Goal: Task Accomplishment & Management: Complete application form

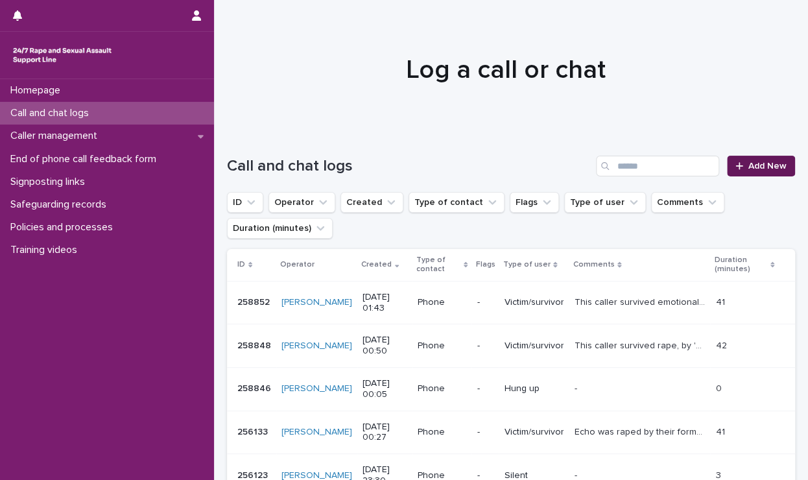
click at [748, 165] on span "Add New" at bounding box center [767, 165] width 38 height 9
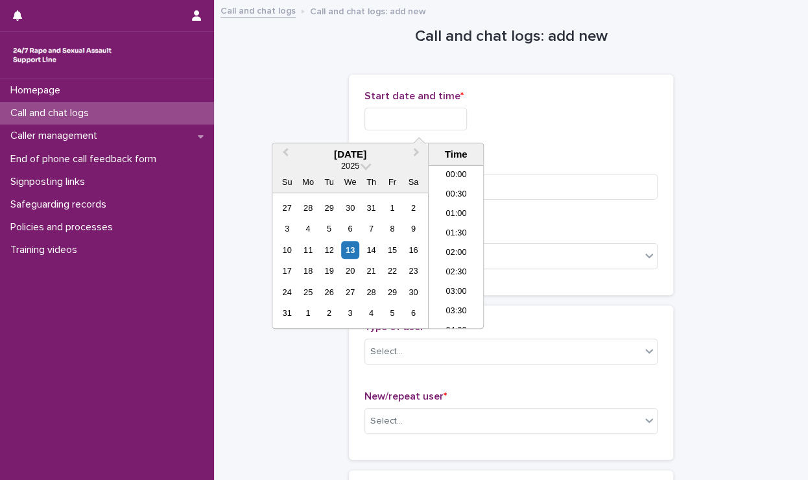
click at [438, 110] on input "text" at bounding box center [415, 119] width 102 height 23
click at [451, 235] on li "02:30" at bounding box center [455, 227] width 55 height 19
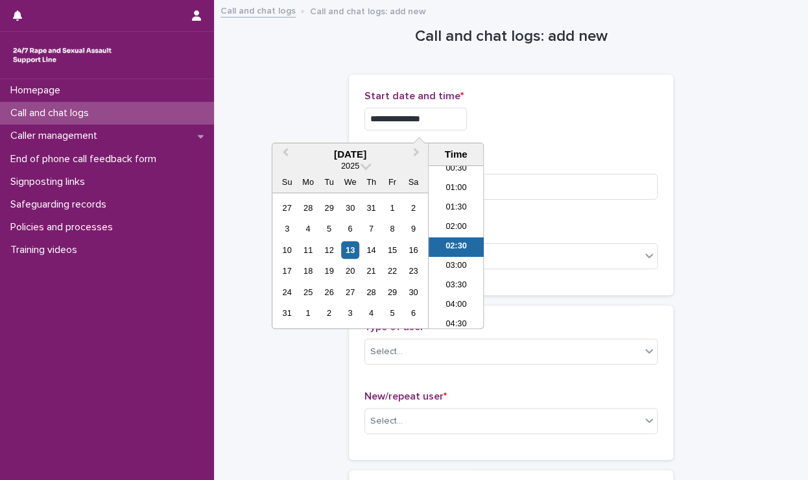
drag, startPoint x: 438, startPoint y: 118, endPoint x: 408, endPoint y: 115, distance: 30.0
click at [408, 115] on input "**********" at bounding box center [415, 119] width 102 height 23
type input "**********"
click at [598, 96] on p "Start date and time *" at bounding box center [510, 96] width 293 height 12
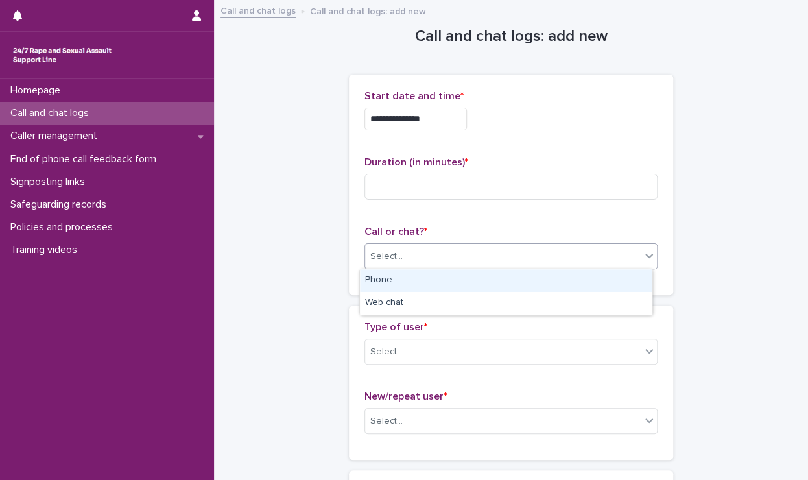
click at [427, 263] on div "Select..." at bounding box center [503, 256] width 276 height 21
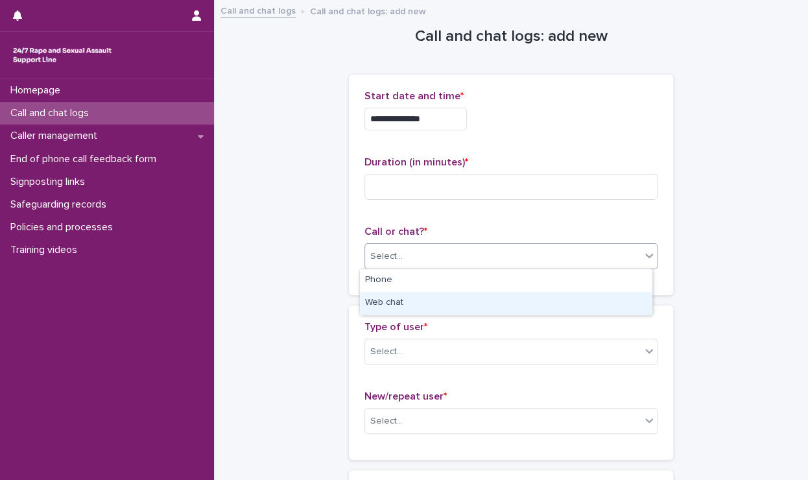
click at [407, 298] on div "Web chat" at bounding box center [506, 303] width 292 height 23
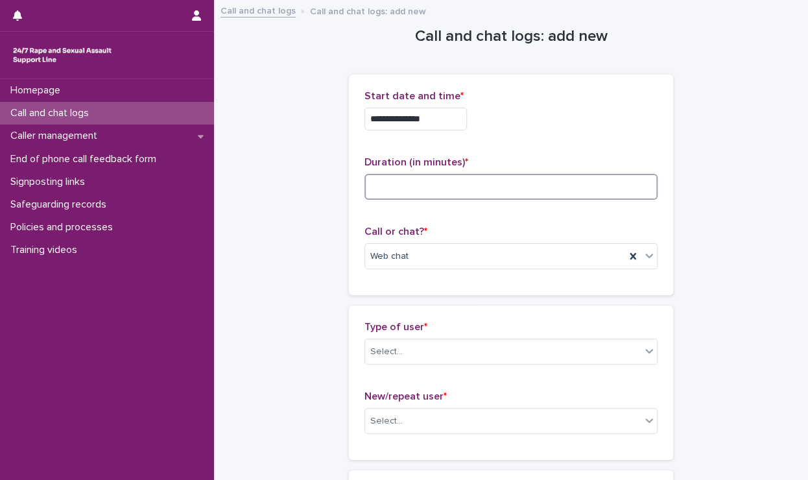
click at [373, 183] on input at bounding box center [510, 187] width 293 height 26
type input "*"
click at [438, 334] on div "Type of user * Select..." at bounding box center [510, 348] width 293 height 54
click at [415, 342] on div "Select..." at bounding box center [503, 351] width 276 height 21
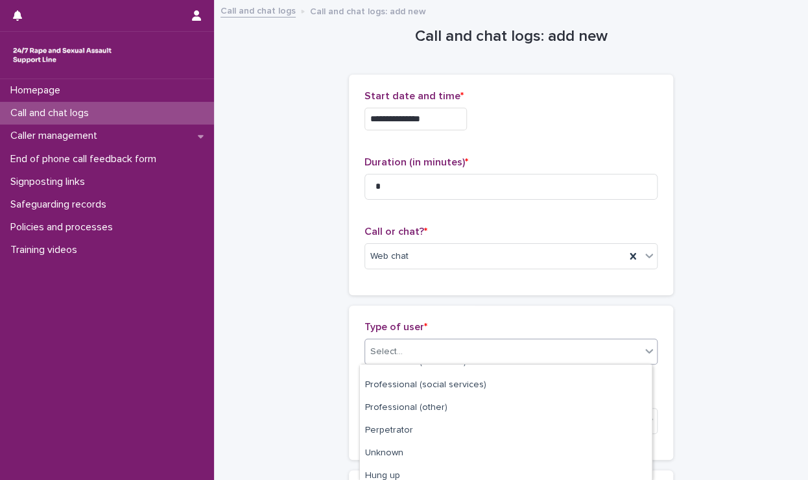
scroll to position [224, 0]
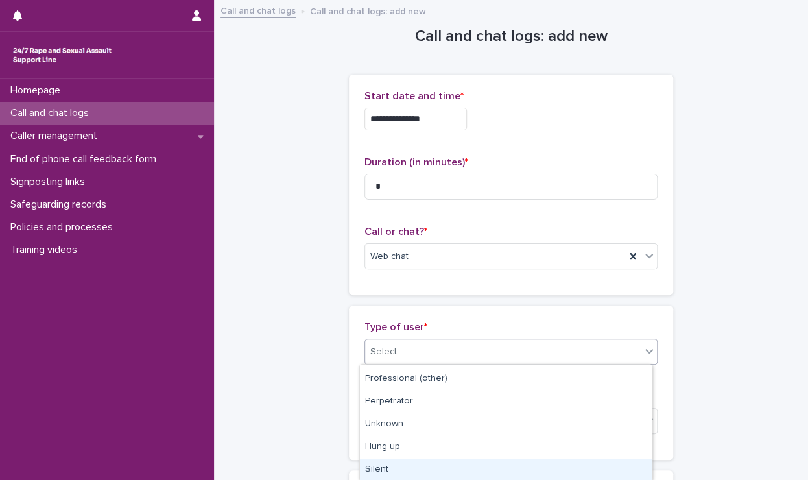
click at [404, 473] on div "Silent" at bounding box center [506, 469] width 292 height 23
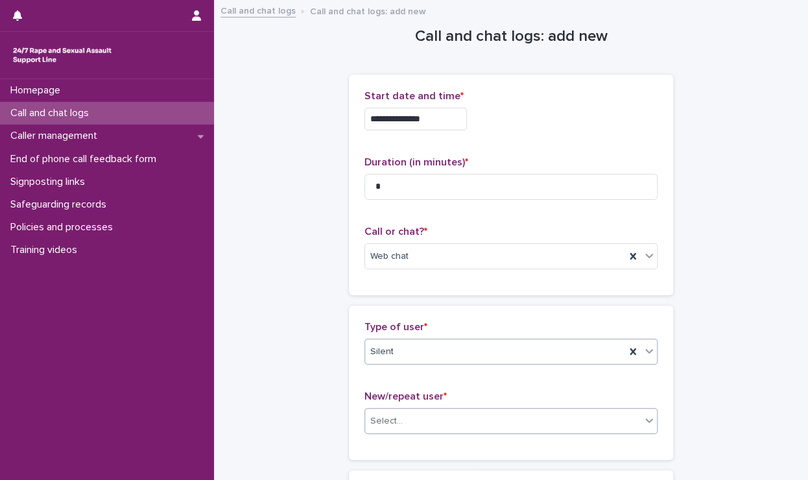
click at [383, 419] on div "Select..." at bounding box center [386, 421] width 32 height 14
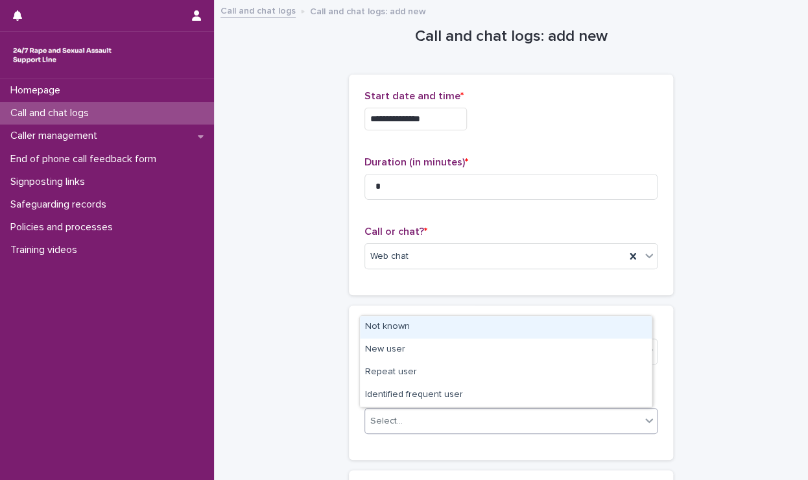
click at [389, 329] on div "Not known" at bounding box center [506, 327] width 292 height 23
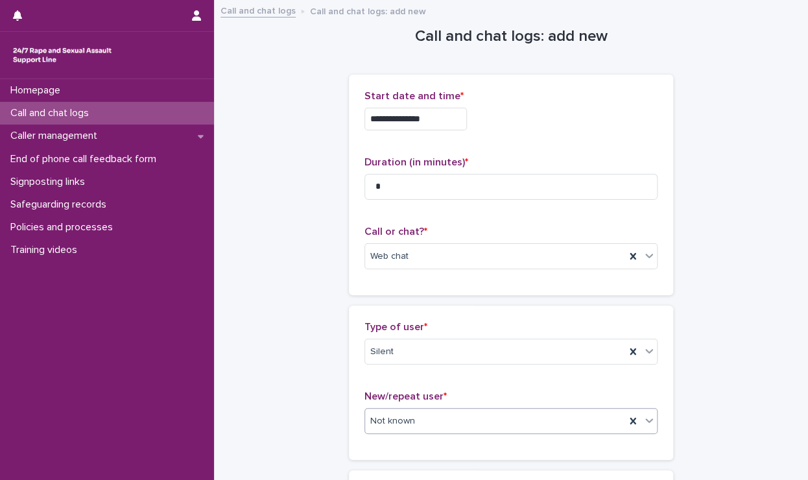
click at [325, 326] on div "**********" at bounding box center [511, 294] width 568 height 587
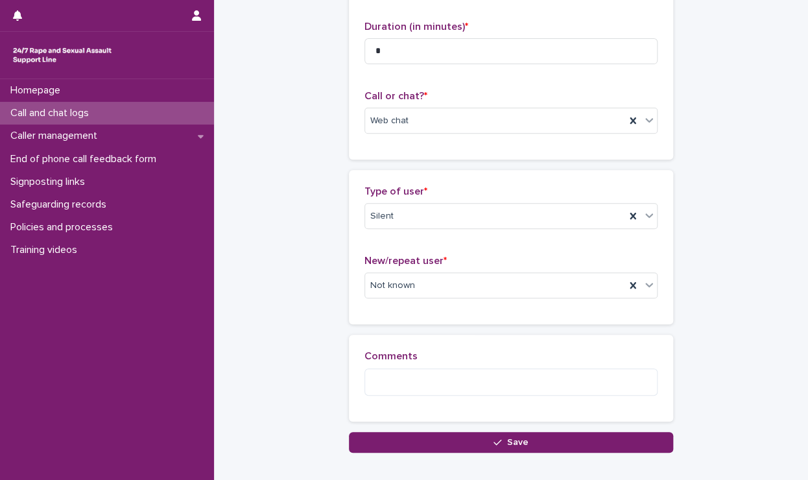
scroll to position [194, 0]
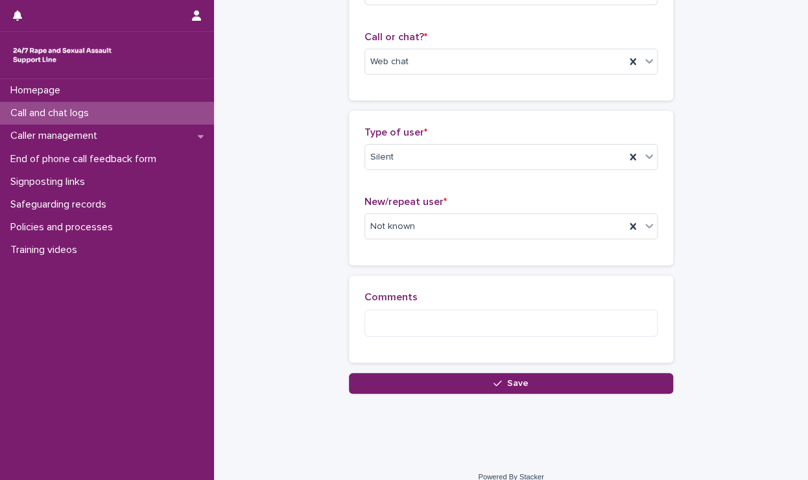
drag, startPoint x: 407, startPoint y: 381, endPoint x: 296, endPoint y: 377, distance: 111.6
click at [406, 380] on button "Save" at bounding box center [511, 383] width 324 height 21
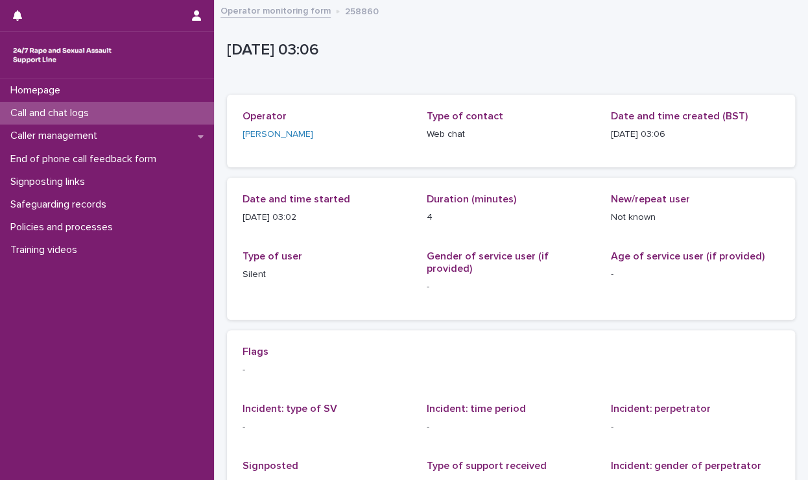
click at [99, 113] on p "Call and chat logs" at bounding box center [52, 113] width 94 height 12
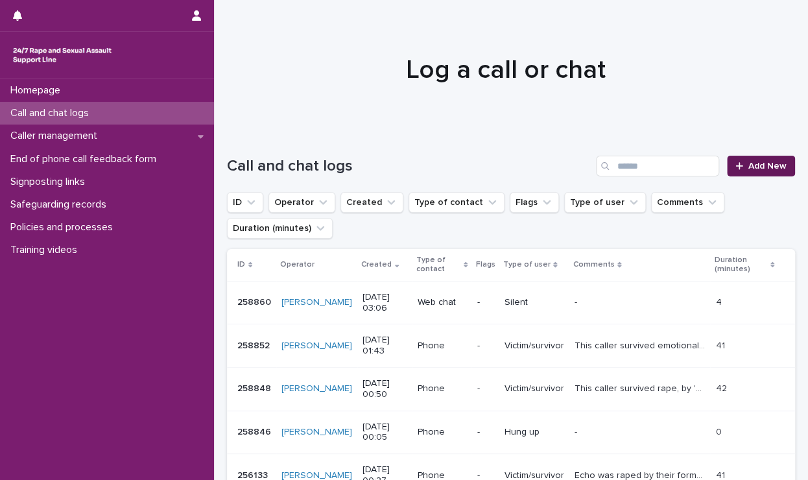
click at [735, 164] on icon at bounding box center [739, 165] width 8 height 9
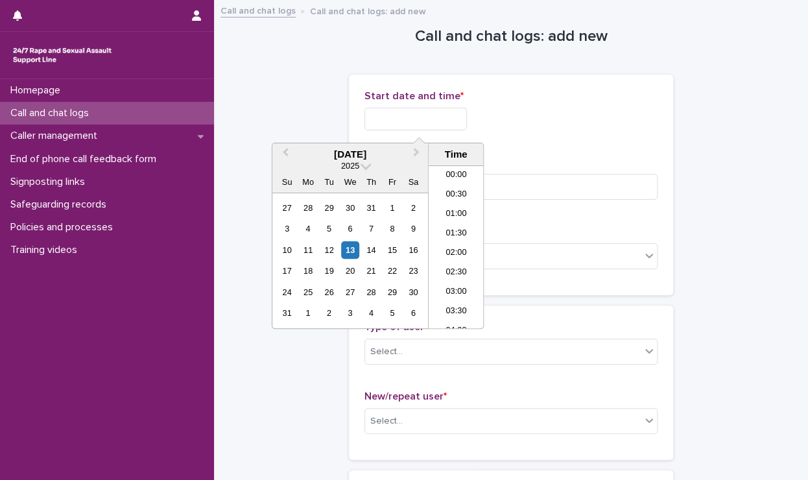
click at [436, 117] on input "text" at bounding box center [415, 119] width 102 height 23
click at [451, 240] on li "03:00" at bounding box center [455, 246] width 55 height 19
click at [428, 119] on input "**********" at bounding box center [415, 119] width 102 height 23
type input "**********"
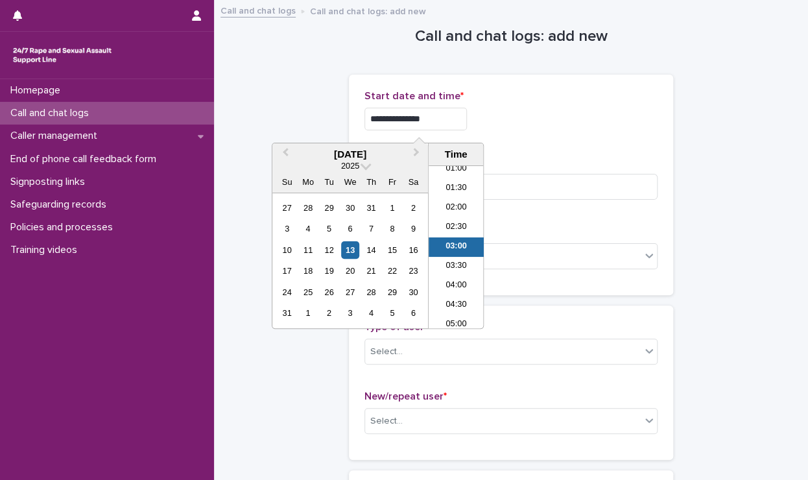
click at [556, 113] on div "**********" at bounding box center [510, 119] width 293 height 23
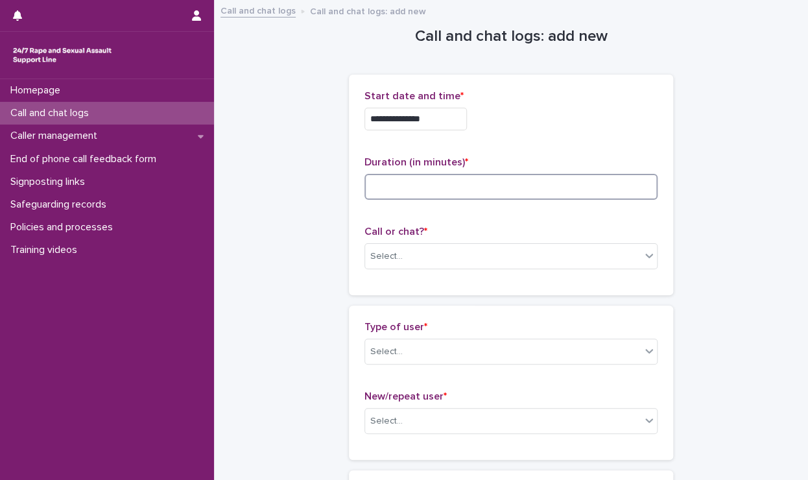
click at [506, 183] on input at bounding box center [510, 187] width 293 height 26
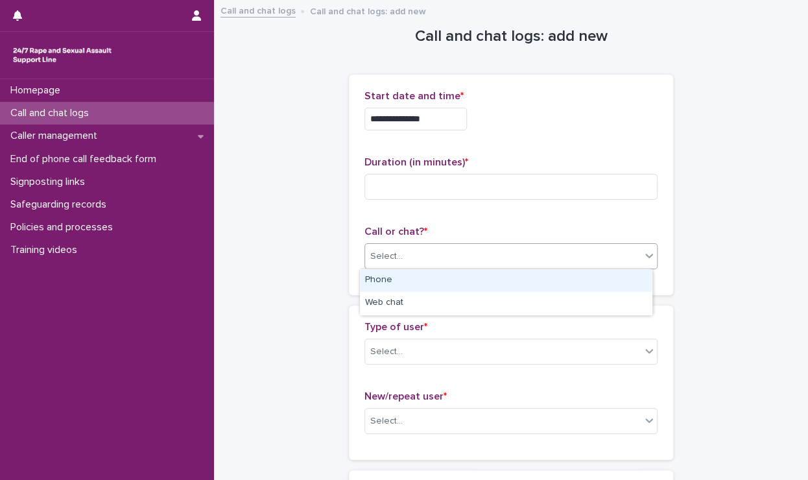
click at [393, 253] on div "Select..." at bounding box center [386, 257] width 32 height 14
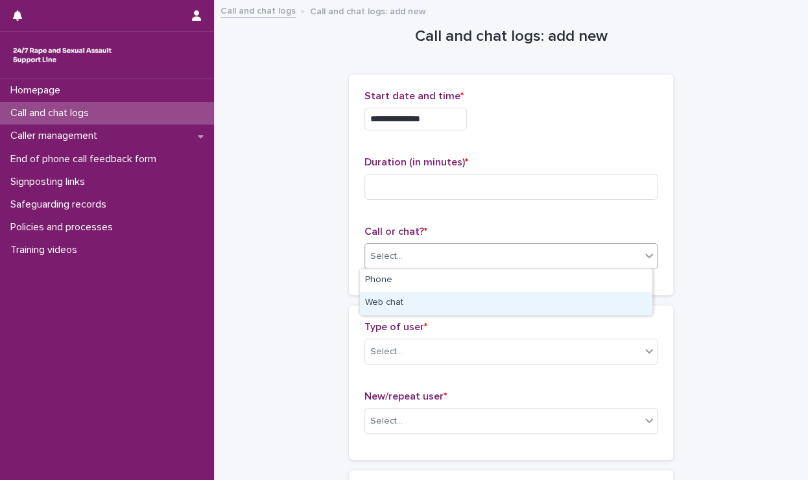
click at [397, 299] on div "Web chat" at bounding box center [506, 303] width 292 height 23
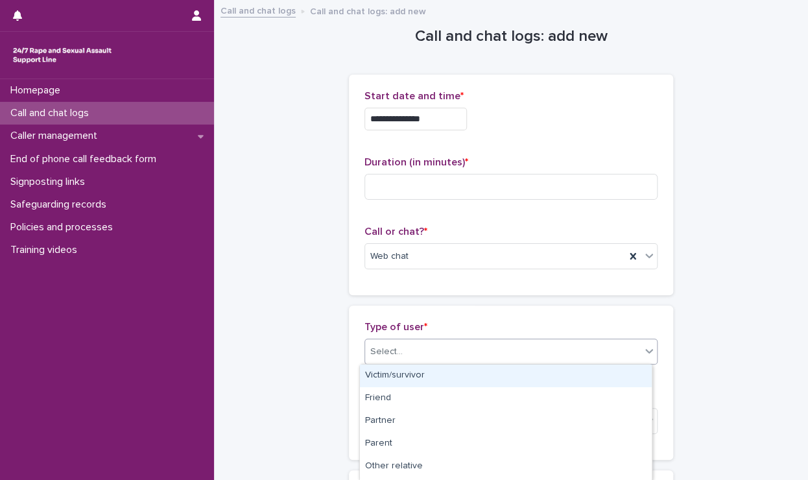
drag, startPoint x: 388, startPoint y: 360, endPoint x: 382, endPoint y: 335, distance: 25.2
click at [388, 359] on div "Select..." at bounding box center [503, 351] width 276 height 21
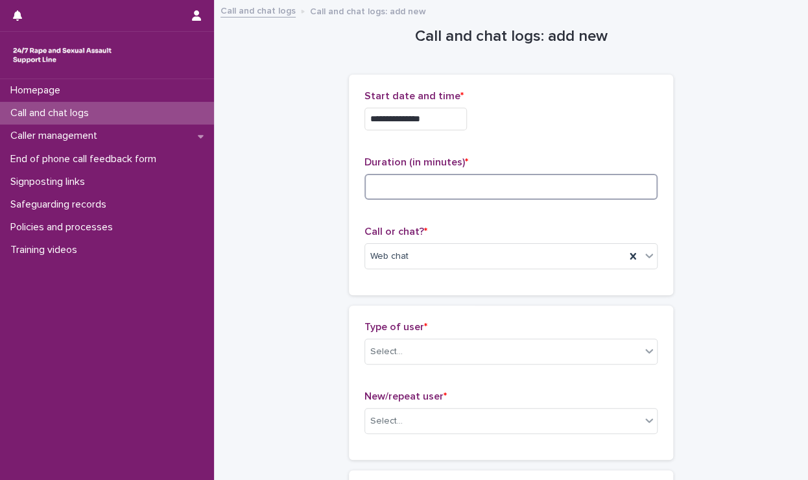
click at [370, 193] on input at bounding box center [510, 187] width 293 height 26
type input "*"
click at [414, 349] on div "Select..." at bounding box center [503, 351] width 276 height 21
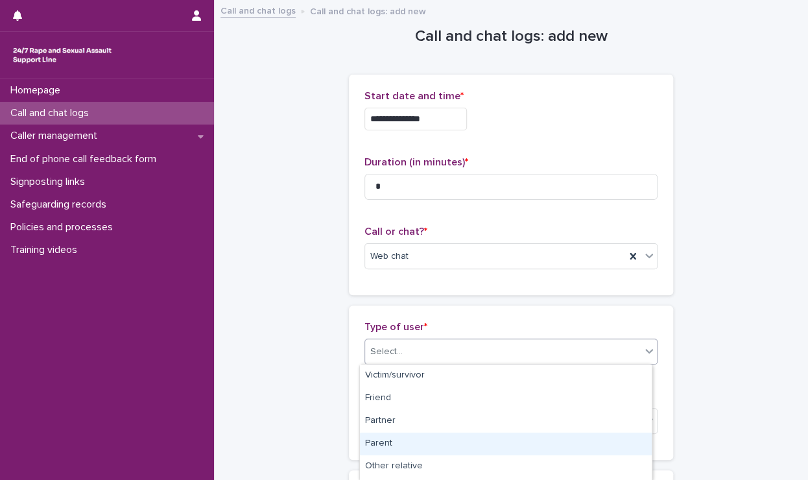
scroll to position [224, 0]
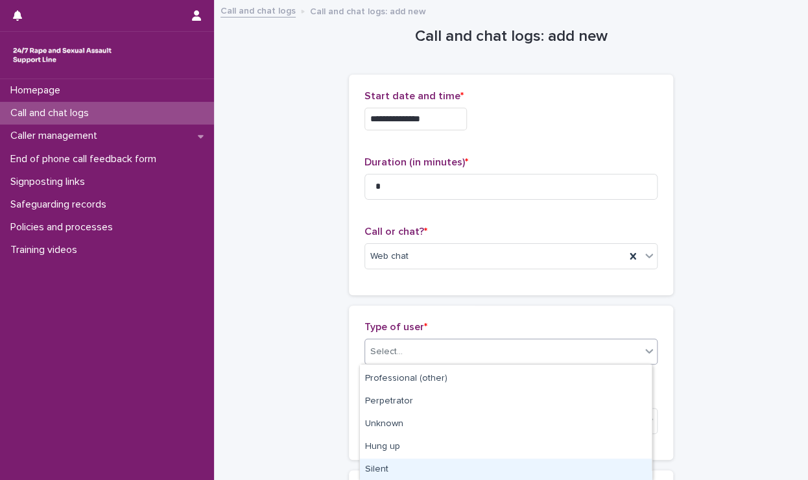
click at [406, 467] on div "Silent" at bounding box center [506, 469] width 292 height 23
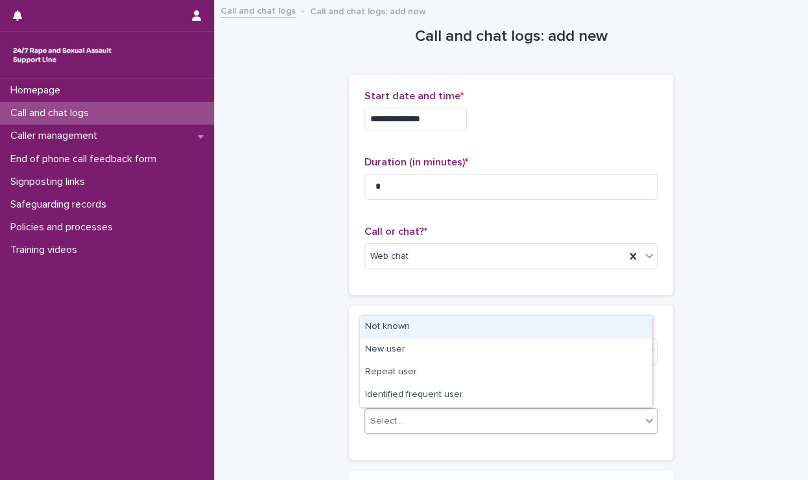
click at [403, 417] on div "Select..." at bounding box center [503, 420] width 276 height 21
click at [376, 323] on div "Not known" at bounding box center [506, 327] width 292 height 23
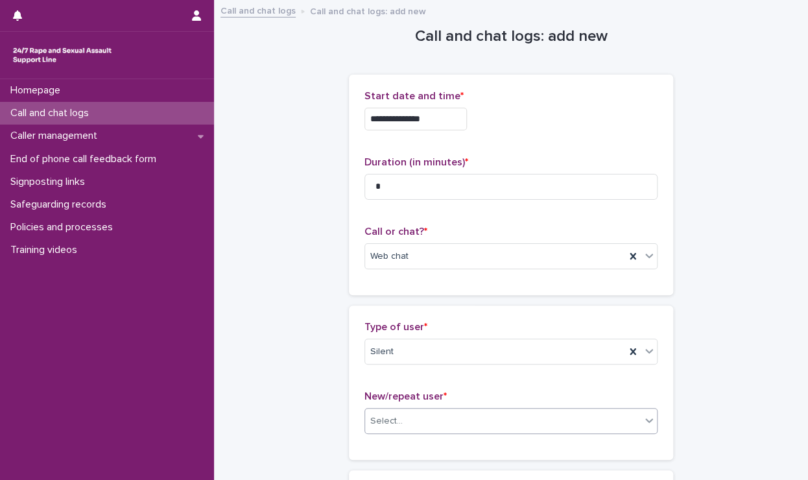
click at [313, 316] on div "**********" at bounding box center [511, 294] width 568 height 587
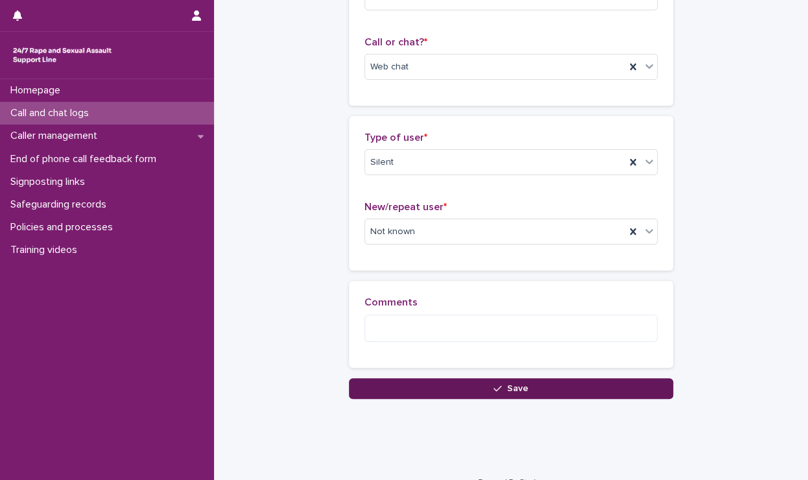
scroll to position [209, 0]
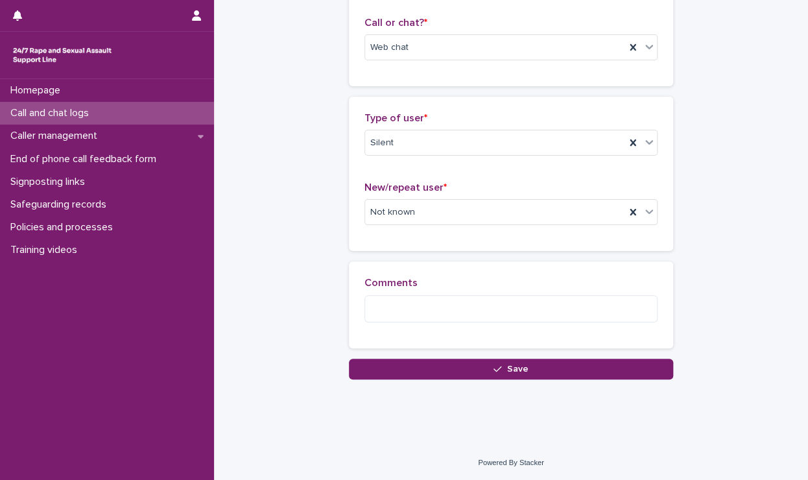
drag, startPoint x: 373, startPoint y: 359, endPoint x: 348, endPoint y: 357, distance: 25.4
click at [373, 358] on button "Save" at bounding box center [511, 368] width 324 height 21
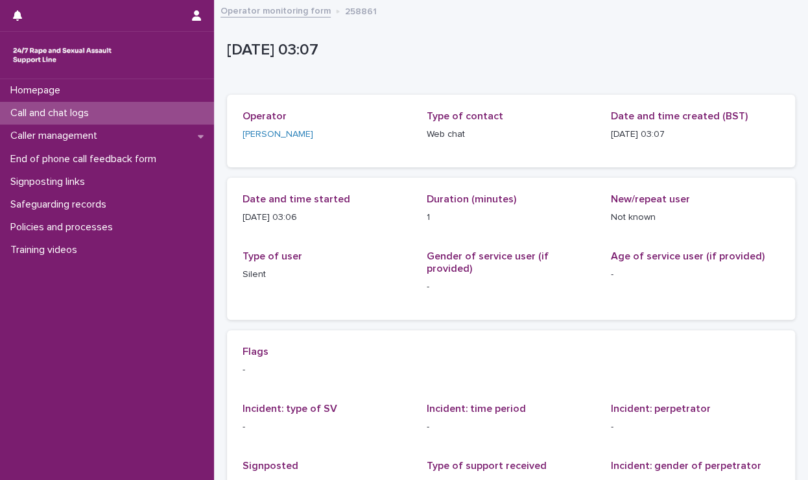
click at [63, 110] on p "Call and chat logs" at bounding box center [52, 113] width 94 height 12
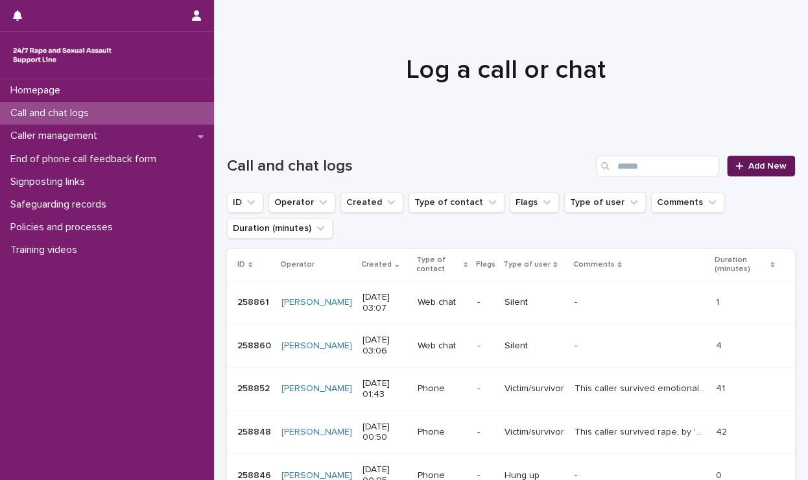
click at [748, 161] on span "Add New" at bounding box center [767, 165] width 38 height 9
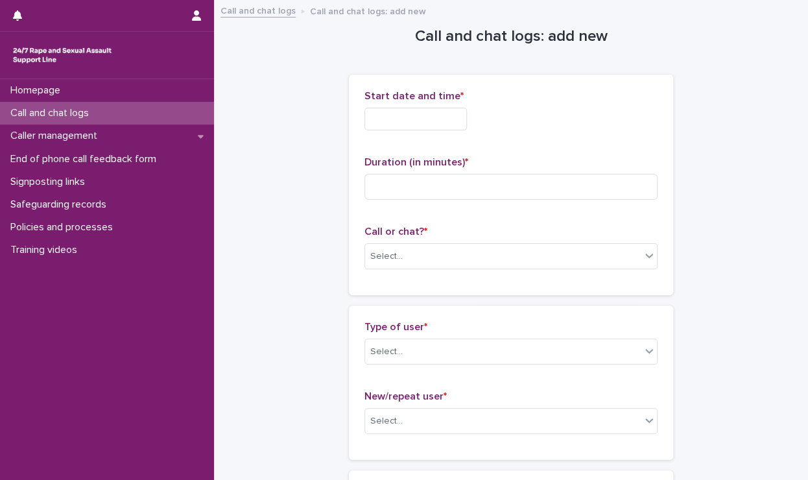
click at [446, 116] on input "text" at bounding box center [415, 119] width 102 height 23
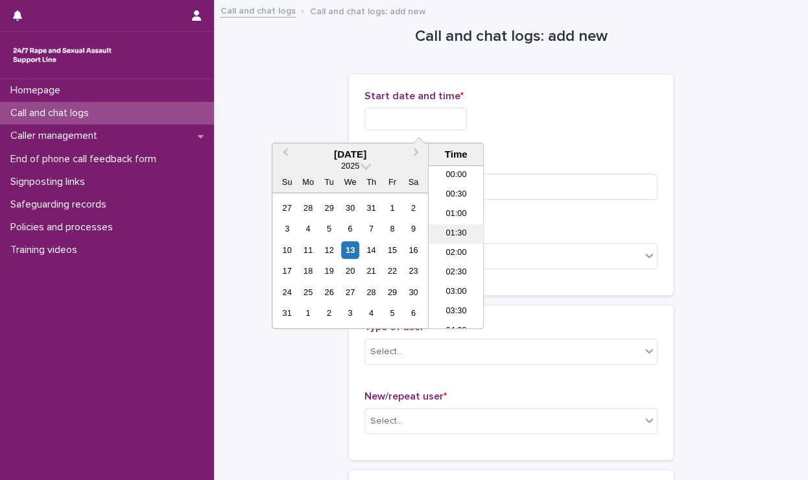
scroll to position [45, 0]
click at [458, 248] on li "03:00" at bounding box center [455, 246] width 55 height 19
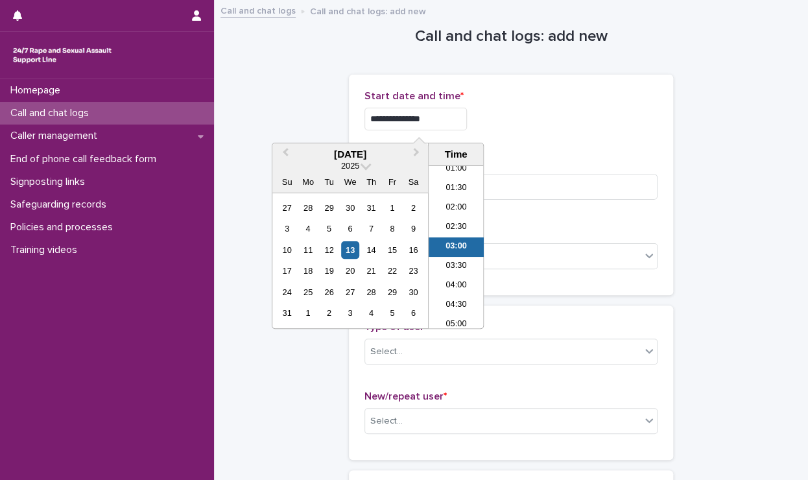
drag, startPoint x: 428, startPoint y: 125, endPoint x: 428, endPoint y: 118, distance: 7.2
click at [428, 118] on input "**********" at bounding box center [415, 119] width 102 height 23
type input "**********"
click at [622, 129] on div "**********" at bounding box center [510, 119] width 293 height 23
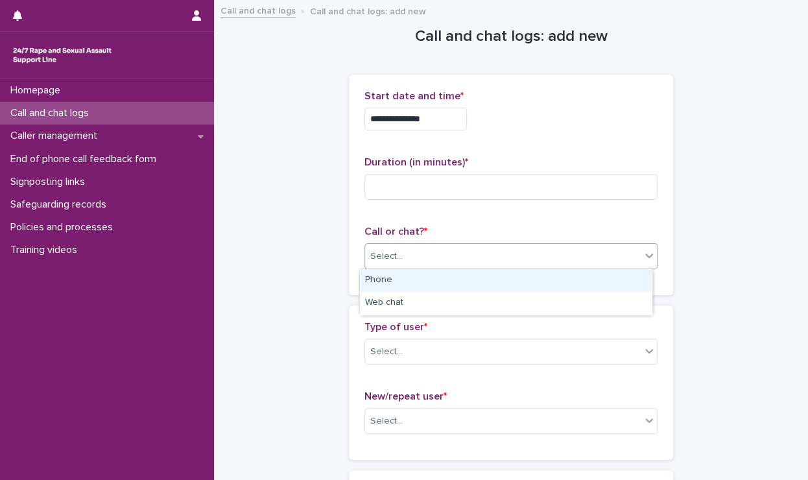
click at [371, 259] on div "Select..." at bounding box center [386, 257] width 32 height 14
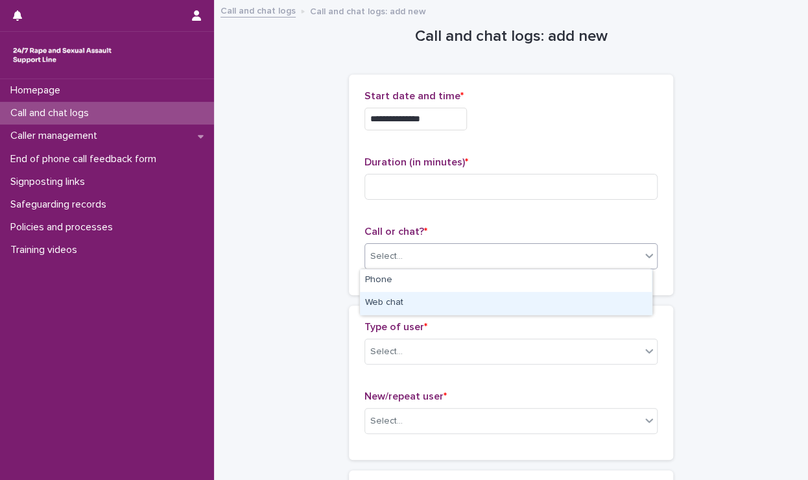
click at [374, 296] on div "Web chat" at bounding box center [506, 303] width 292 height 23
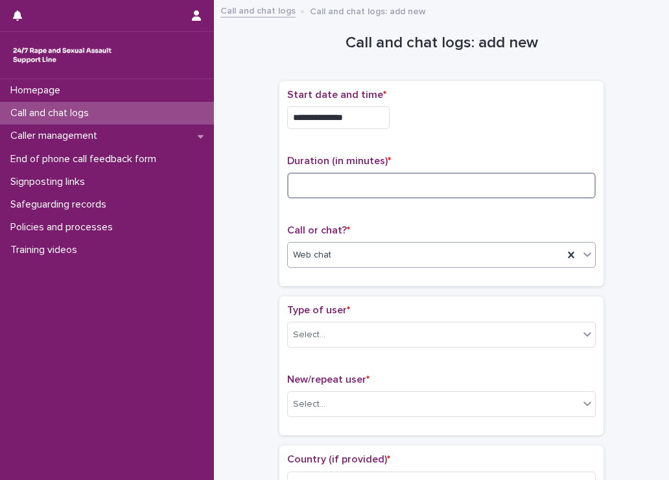
click at [298, 177] on input at bounding box center [441, 185] width 309 height 26
type input "**"
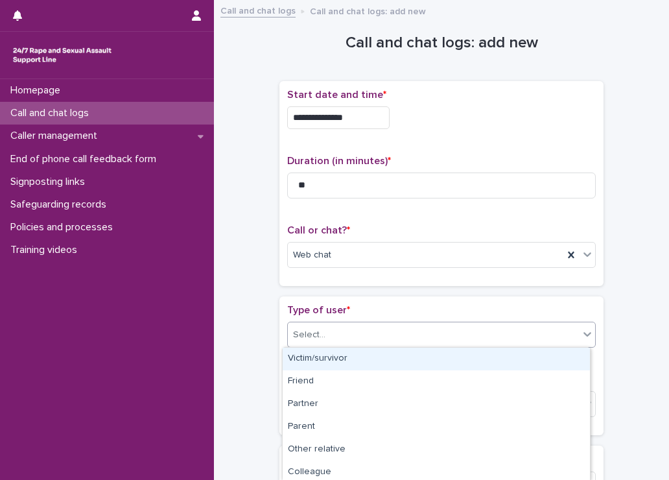
click at [334, 339] on div "Select..." at bounding box center [433, 334] width 291 height 21
click at [320, 369] on div "Victim/survivor" at bounding box center [436, 358] width 307 height 23
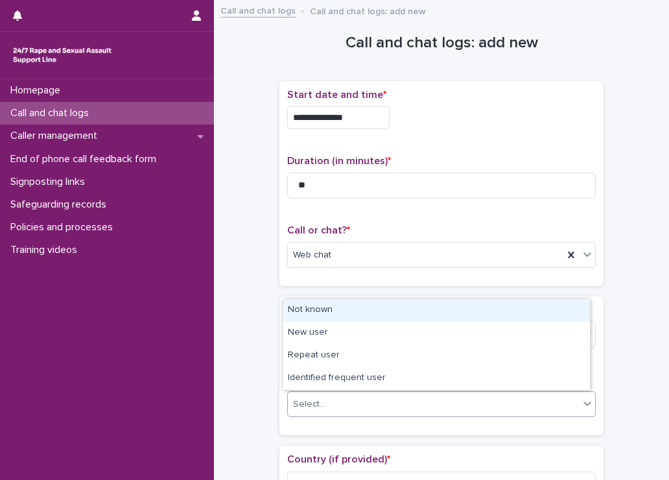
click at [312, 404] on div "Select..." at bounding box center [309, 404] width 32 height 14
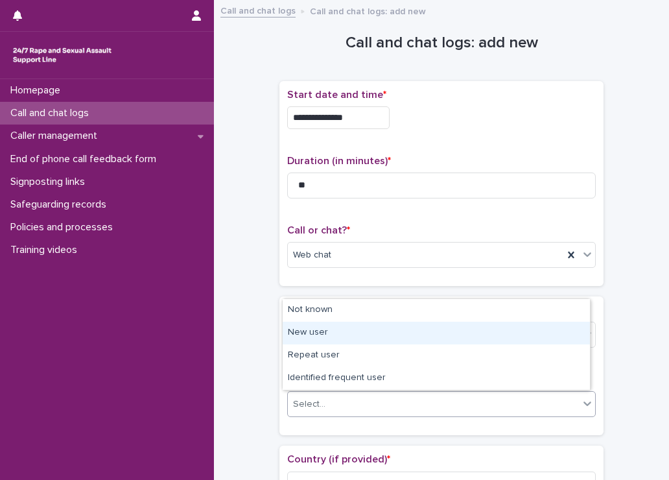
click at [297, 337] on div "New user" at bounding box center [436, 333] width 307 height 23
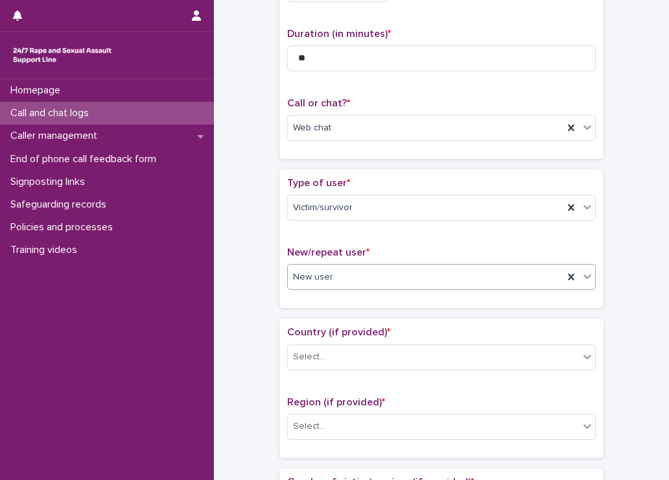
scroll to position [130, 0]
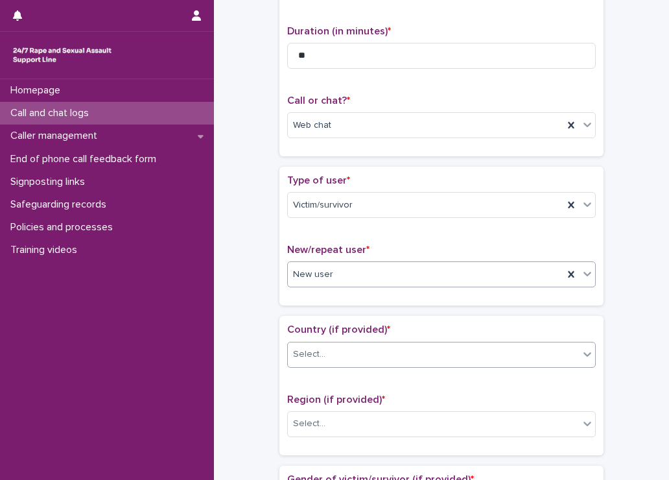
click at [314, 342] on div "Select..." at bounding box center [441, 355] width 309 height 26
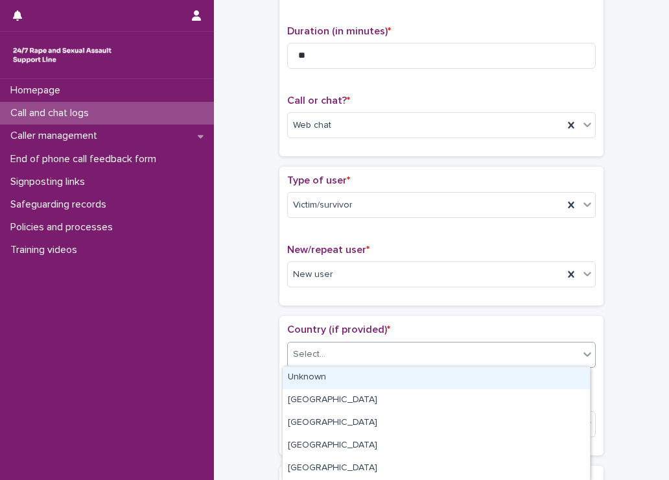
click at [309, 370] on div "Unknown" at bounding box center [436, 377] width 307 height 23
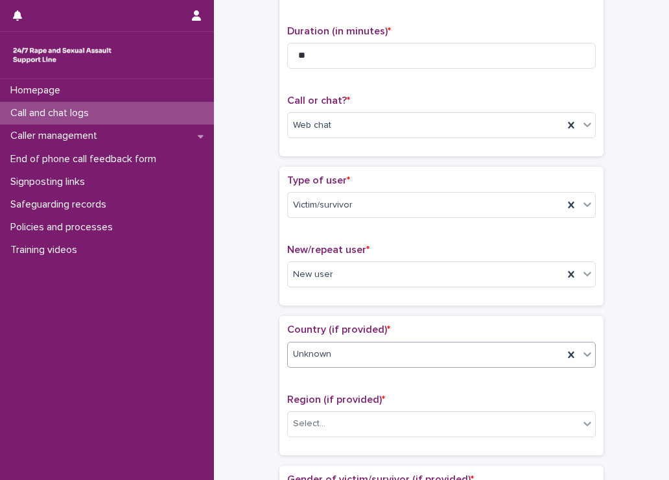
click at [314, 405] on div "Region (if provided) * Select..." at bounding box center [441, 420] width 309 height 54
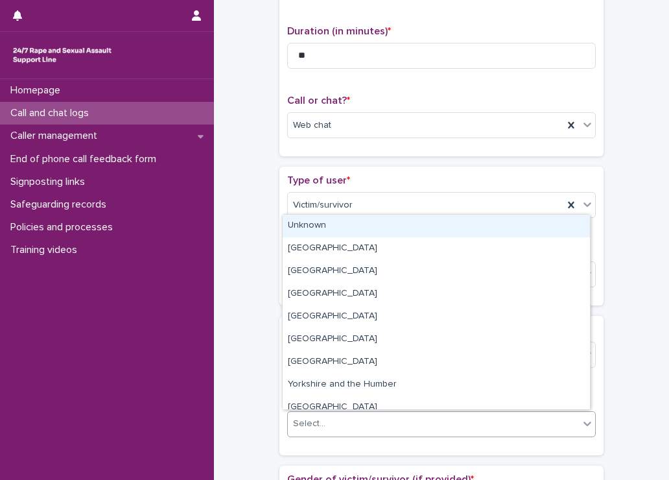
click at [314, 417] on div "Select..." at bounding box center [309, 424] width 32 height 14
click at [322, 232] on div "Unknown" at bounding box center [436, 226] width 307 height 23
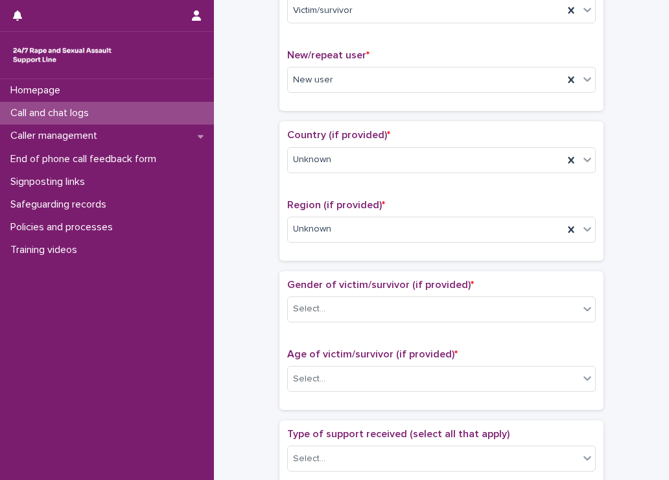
scroll to position [389, 0]
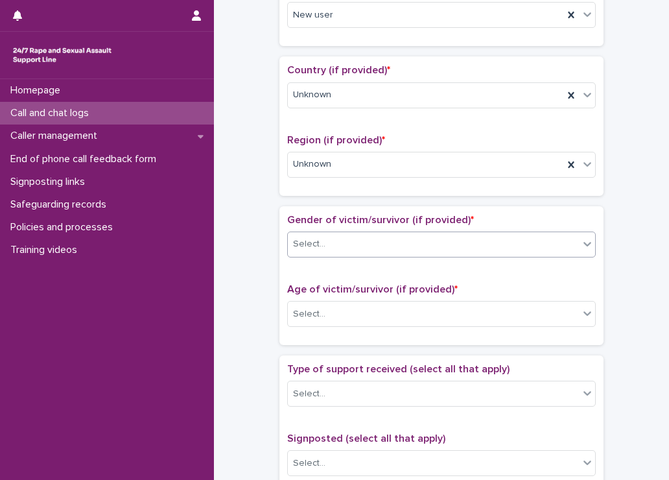
click at [306, 245] on div "Select..." at bounding box center [309, 244] width 32 height 14
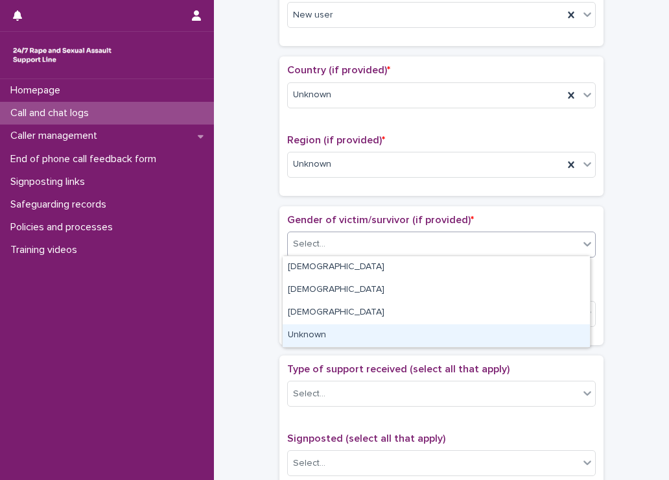
drag, startPoint x: 301, startPoint y: 277, endPoint x: 306, endPoint y: 332, distance: 54.6
click at [306, 332] on div "Unknown" at bounding box center [436, 335] width 307 height 23
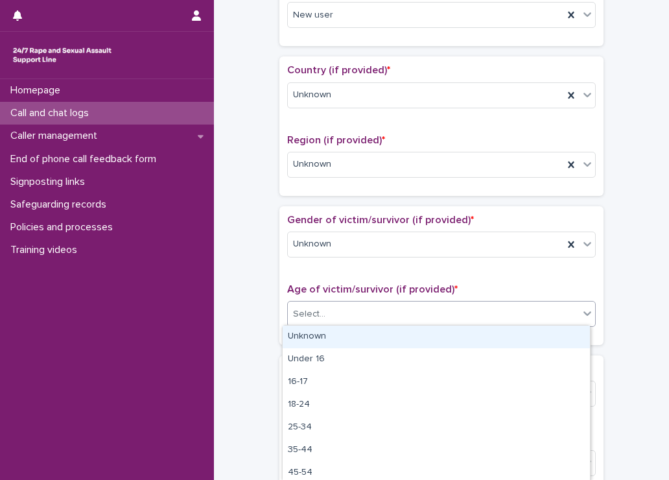
click at [307, 307] on div "Select..." at bounding box center [309, 314] width 32 height 14
click at [311, 338] on div "Unknown" at bounding box center [436, 336] width 307 height 23
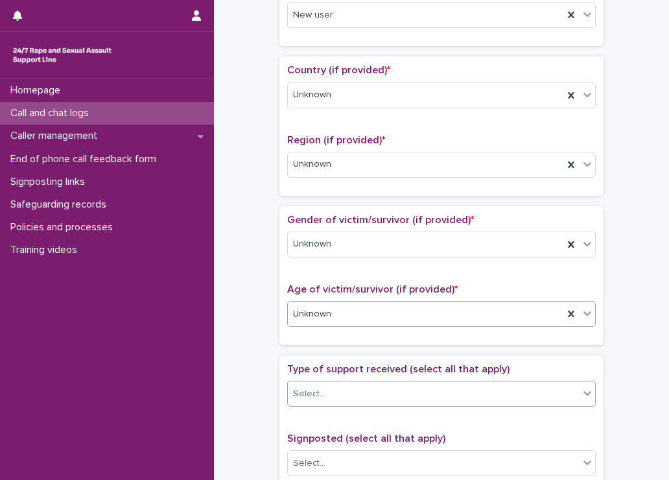
click at [327, 388] on input "text" at bounding box center [327, 393] width 1 height 11
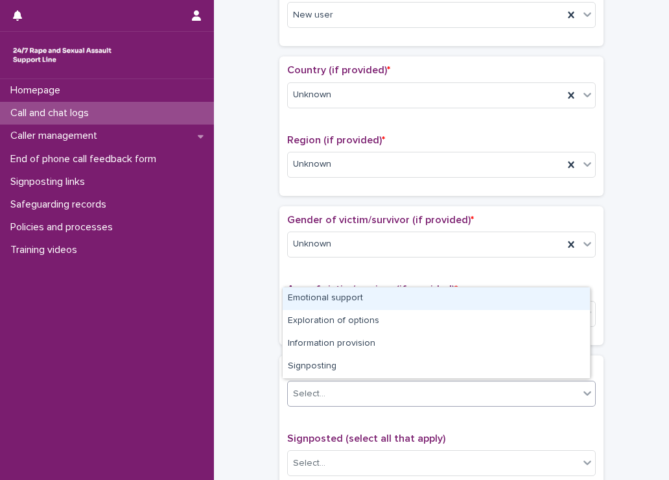
click at [304, 293] on div "Emotional support" at bounding box center [436, 298] width 307 height 23
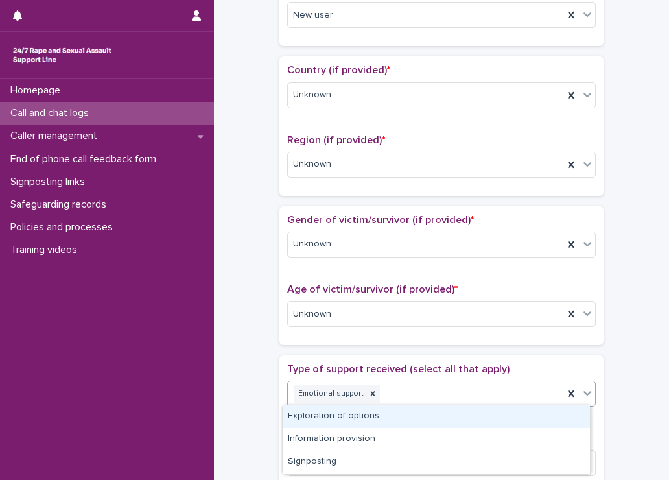
click at [456, 382] on div "Emotional support" at bounding box center [426, 393] width 276 height 23
click at [408, 414] on div "Exploration of options" at bounding box center [436, 416] width 307 height 23
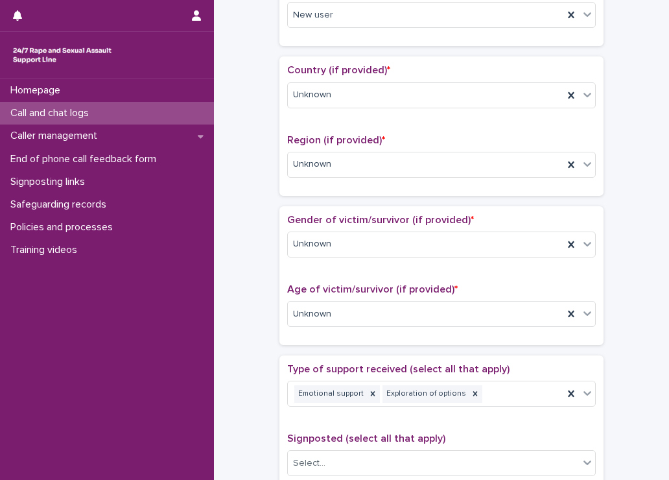
drag, startPoint x: 258, startPoint y: 395, endPoint x: 257, endPoint y: 388, distance: 6.5
click at [258, 394] on div "**********" at bounding box center [441, 281] width 429 height 1325
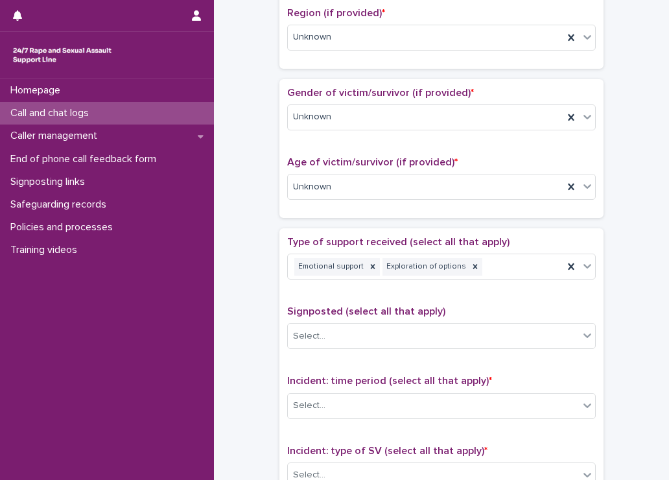
scroll to position [519, 0]
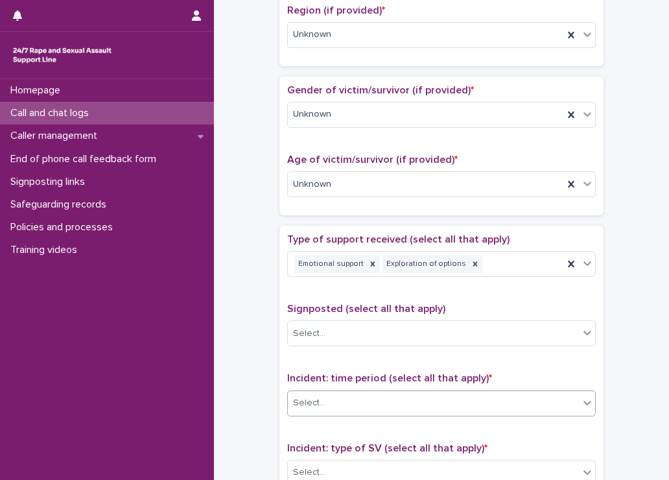
click at [311, 399] on div "Select..." at bounding box center [309, 403] width 32 height 14
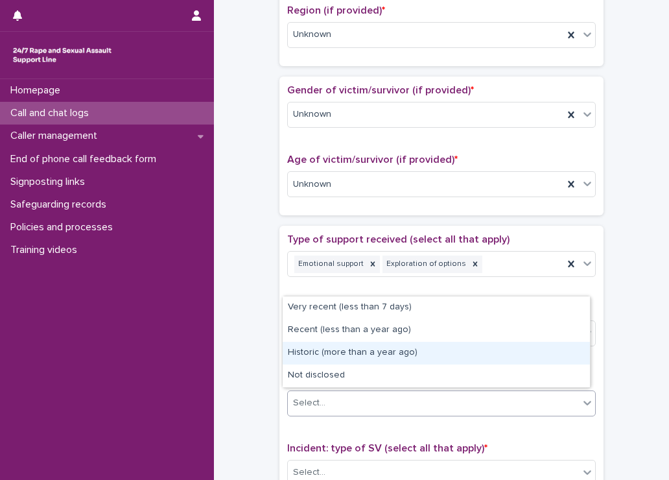
click at [320, 352] on div "Historic (more than a year ago)" at bounding box center [436, 353] width 307 height 23
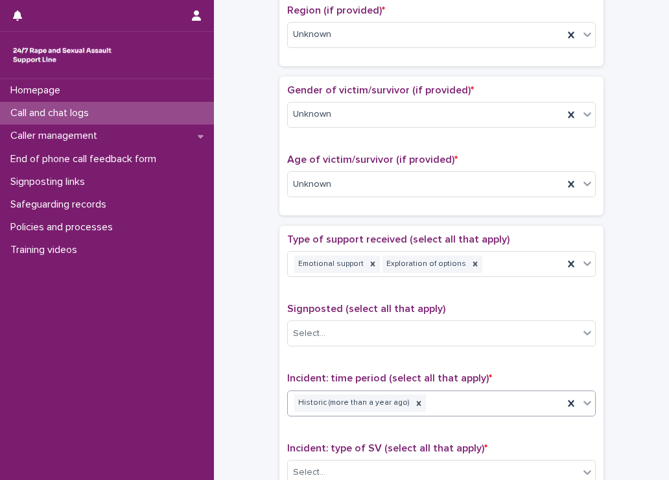
click at [255, 364] on div "**********" at bounding box center [441, 151] width 429 height 1325
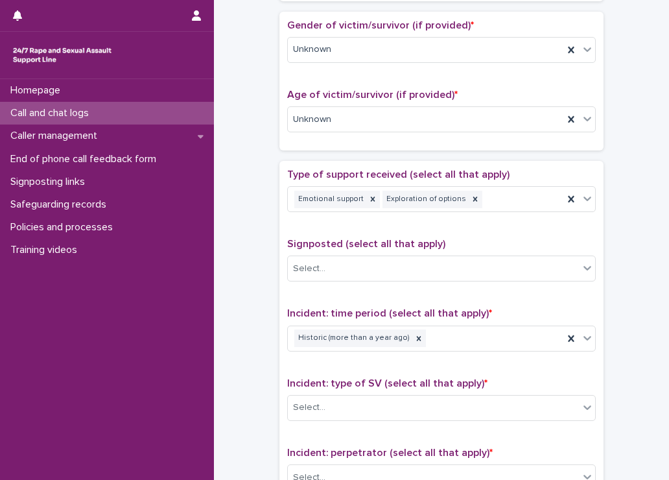
scroll to position [648, 0]
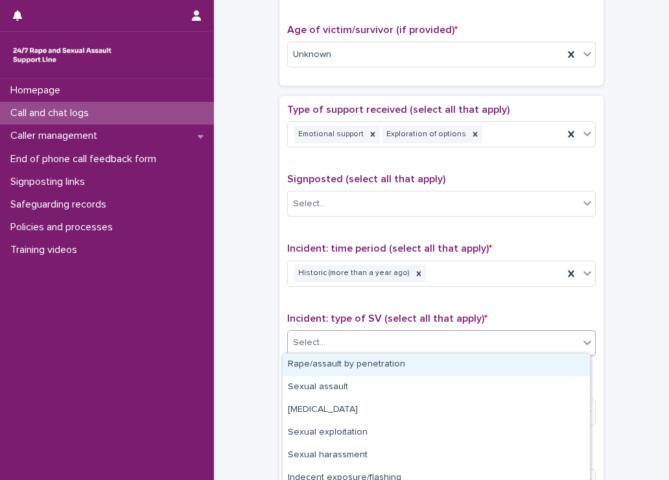
click at [304, 337] on div "Select..." at bounding box center [309, 343] width 32 height 14
click at [303, 368] on div "Rape/assault by penetration" at bounding box center [436, 364] width 307 height 23
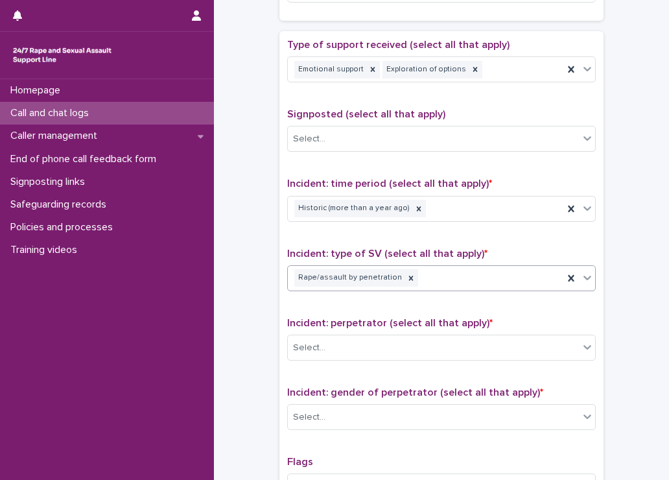
scroll to position [778, 0]
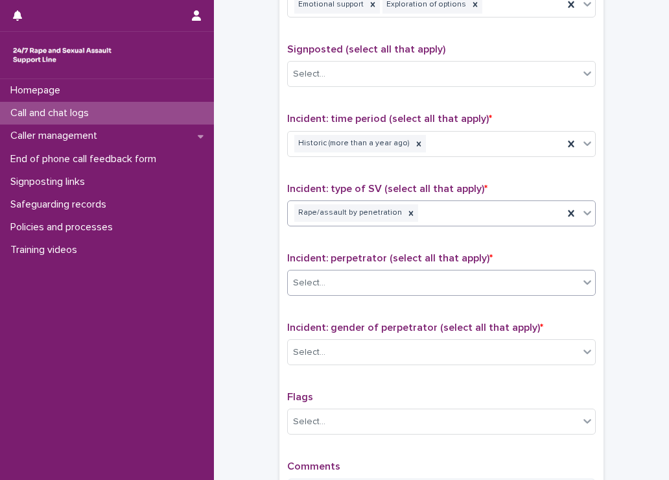
click at [327, 280] on input "text" at bounding box center [327, 282] width 1 height 11
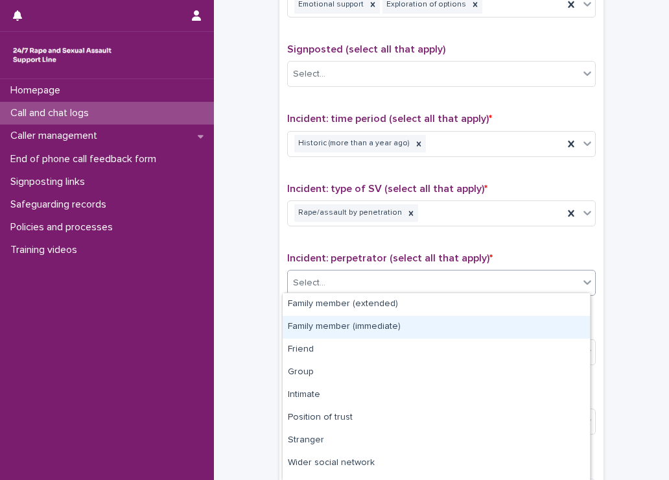
scroll to position [62, 0]
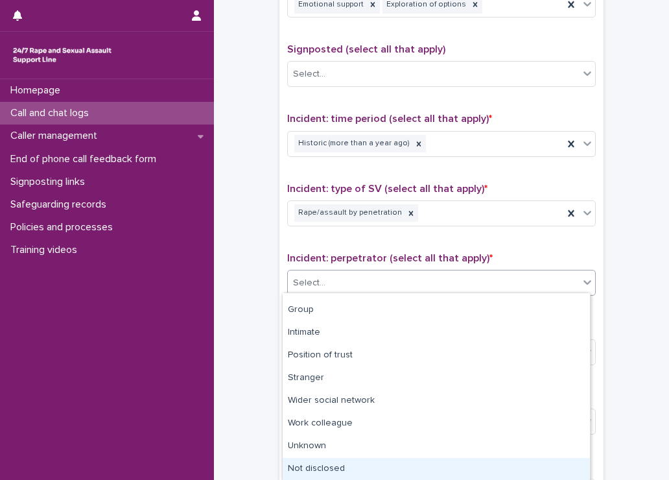
click at [318, 462] on div "Not disclosed" at bounding box center [436, 469] width 307 height 23
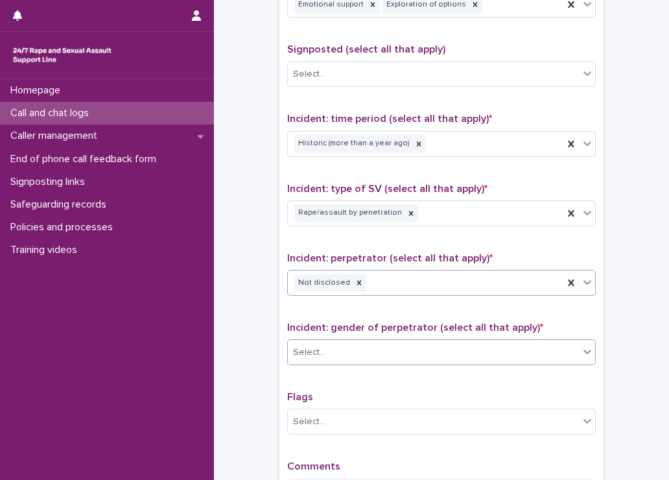
click at [309, 359] on div "Select..." at bounding box center [441, 352] width 309 height 26
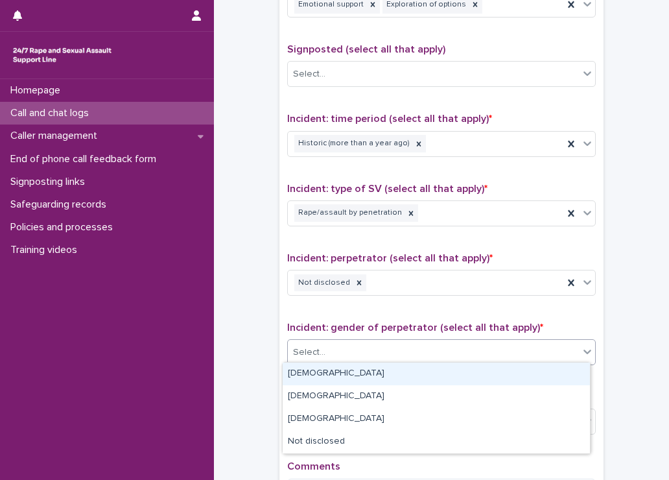
click at [307, 373] on div "[DEMOGRAPHIC_DATA]" at bounding box center [436, 373] width 307 height 23
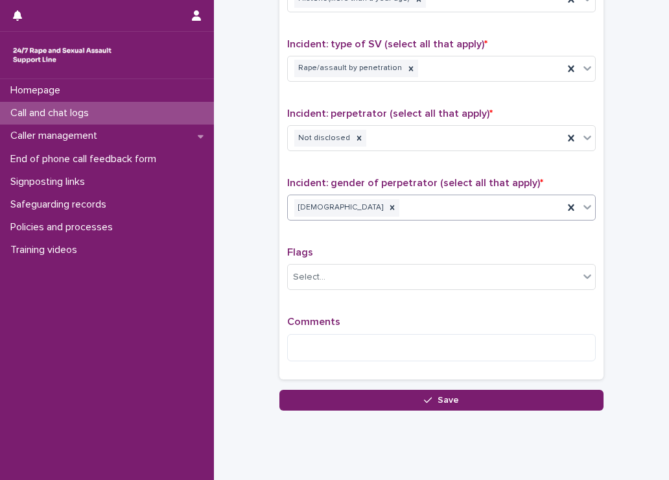
scroll to position [951, 0]
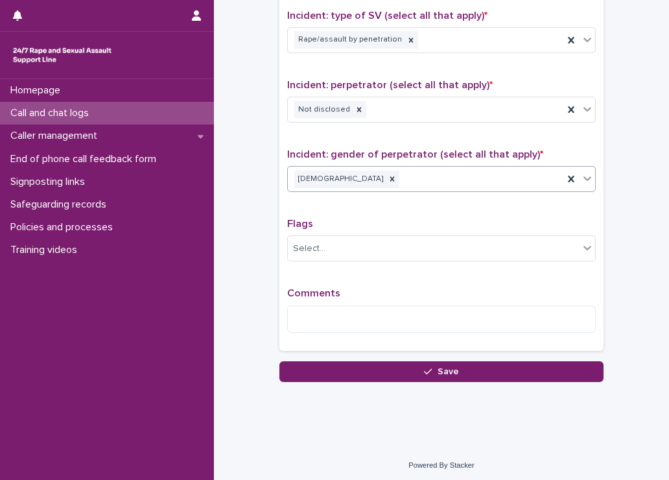
click at [320, 294] on span "Comments" at bounding box center [313, 293] width 53 height 10
click at [305, 313] on textarea at bounding box center [441, 319] width 309 height 28
click at [323, 306] on textarea at bounding box center [441, 319] width 309 height 28
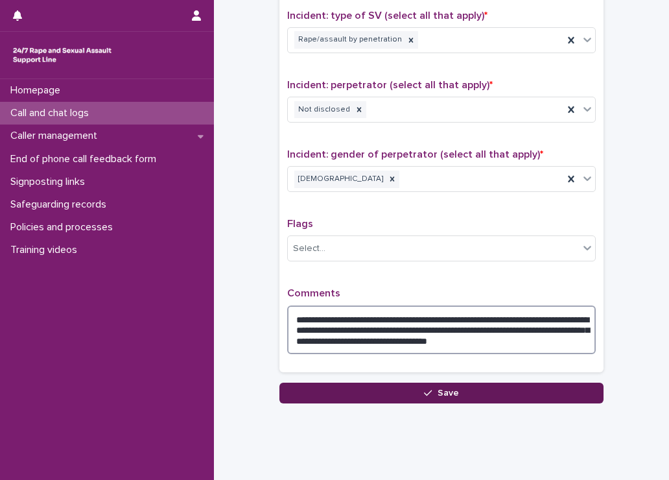
type textarea "**********"
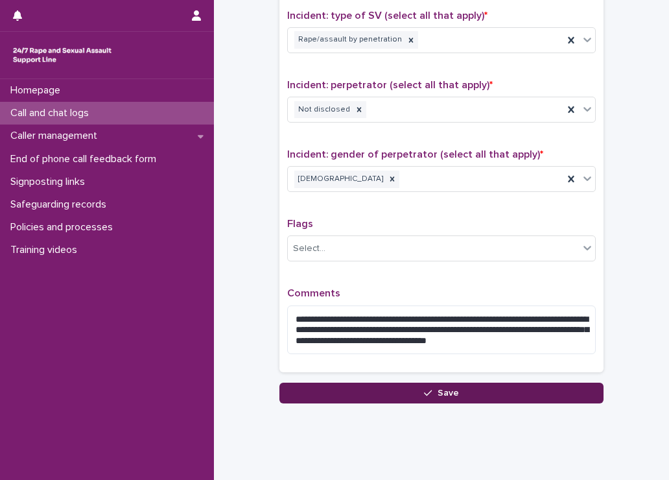
click at [402, 388] on button "Save" at bounding box center [441, 392] width 324 height 21
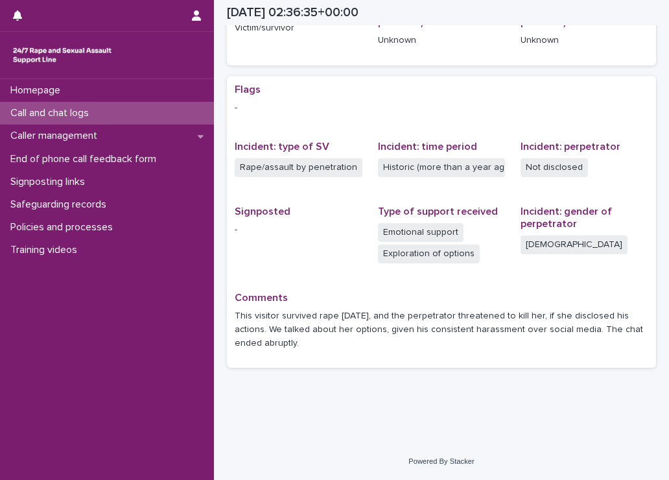
scroll to position [218, 0]
click at [39, 113] on p "Call and chat logs" at bounding box center [52, 113] width 94 height 12
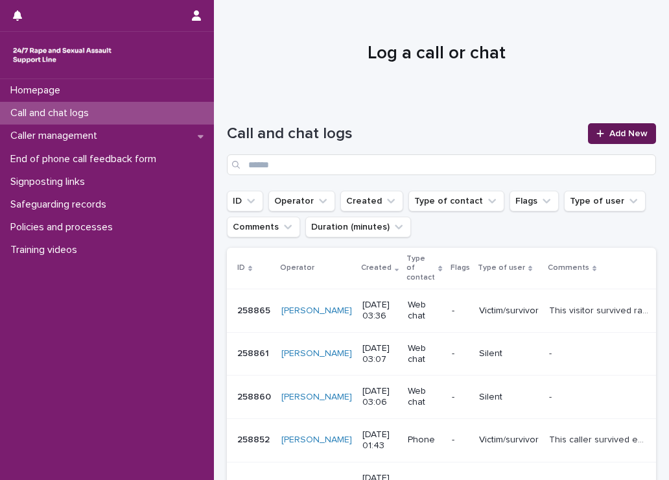
click at [596, 137] on icon at bounding box center [600, 133] width 8 height 9
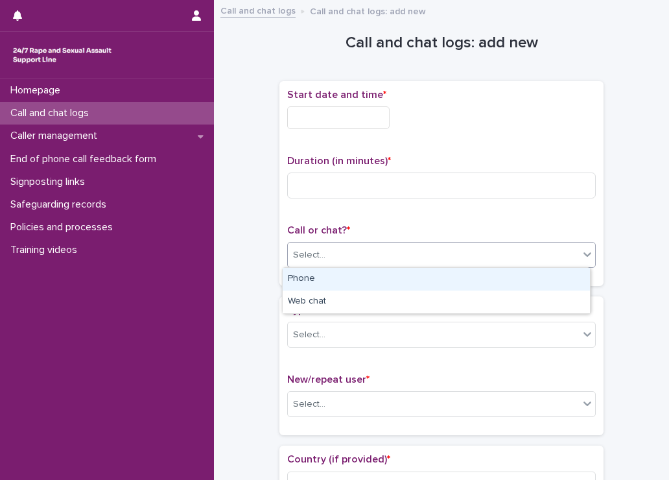
click at [329, 255] on div "Select..." at bounding box center [433, 254] width 291 height 21
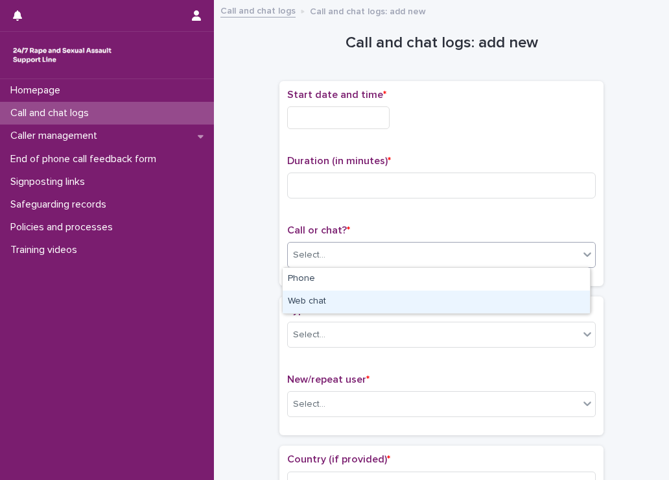
click at [306, 297] on div "Web chat" at bounding box center [436, 301] width 307 height 23
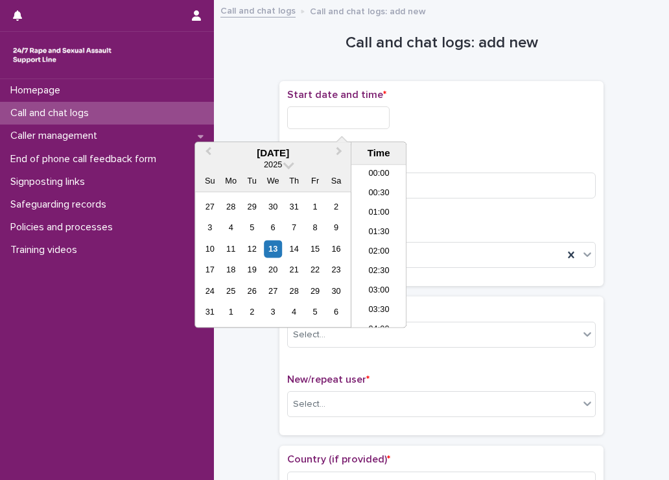
click at [318, 120] on input "text" at bounding box center [338, 117] width 102 height 23
click at [381, 239] on li "03:30" at bounding box center [378, 246] width 55 height 19
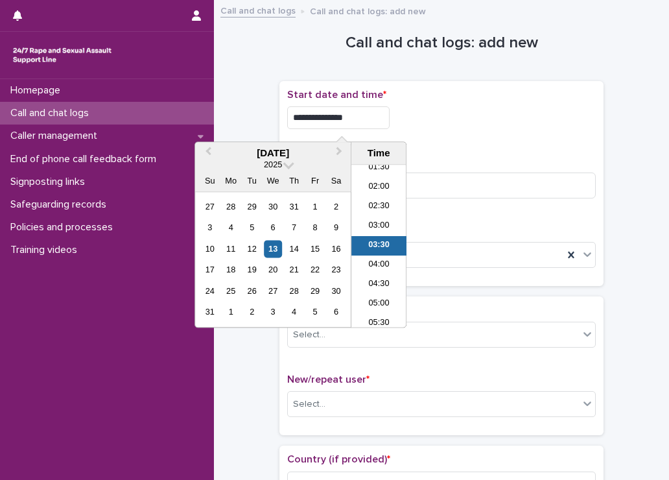
drag, startPoint x: 342, startPoint y: 121, endPoint x: 377, endPoint y: 126, distance: 34.8
click at [376, 125] on input "**********" at bounding box center [338, 117] width 102 height 23
click at [452, 117] on div "**********" at bounding box center [441, 117] width 309 height 23
click at [346, 116] on input "**********" at bounding box center [338, 117] width 102 height 23
type input "**********"
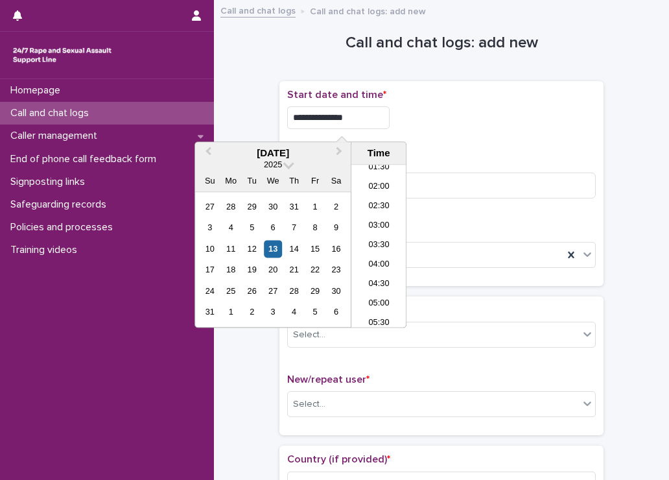
click at [511, 147] on div "**********" at bounding box center [441, 183] width 309 height 189
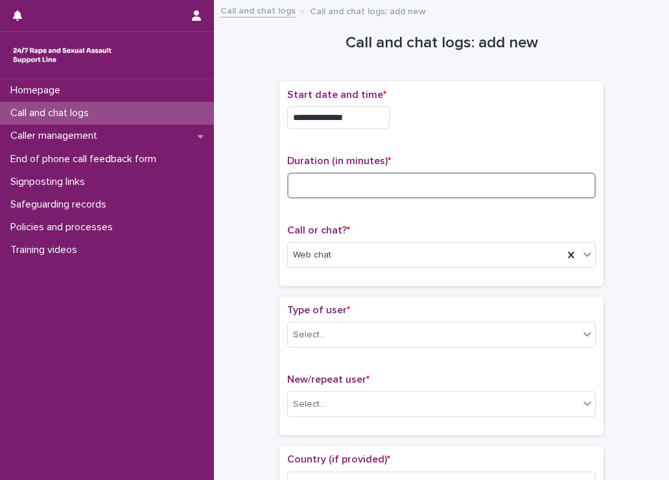
click at [432, 186] on input at bounding box center [441, 185] width 309 height 26
type input "**"
click at [364, 328] on div "Select..." at bounding box center [433, 334] width 291 height 21
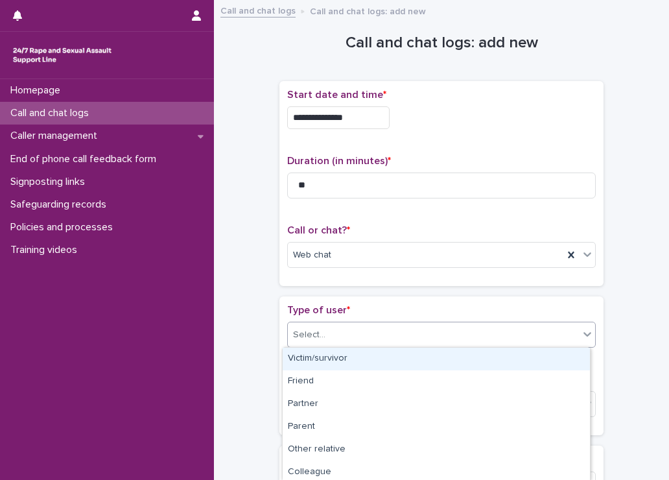
click at [363, 365] on div "Victim/survivor" at bounding box center [436, 358] width 307 height 23
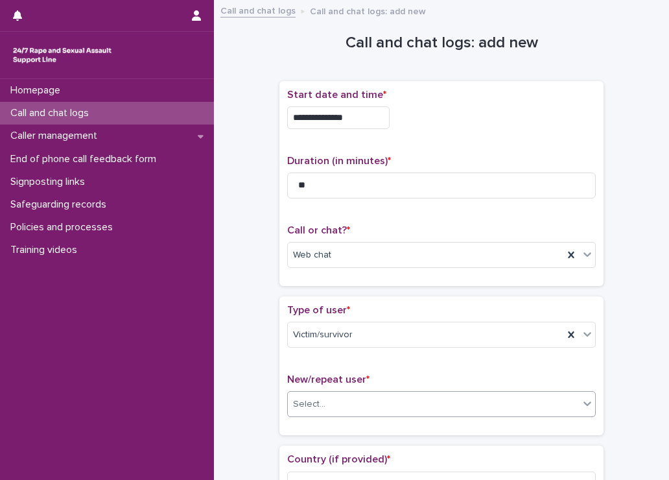
click at [313, 393] on div "Select..." at bounding box center [433, 403] width 291 height 21
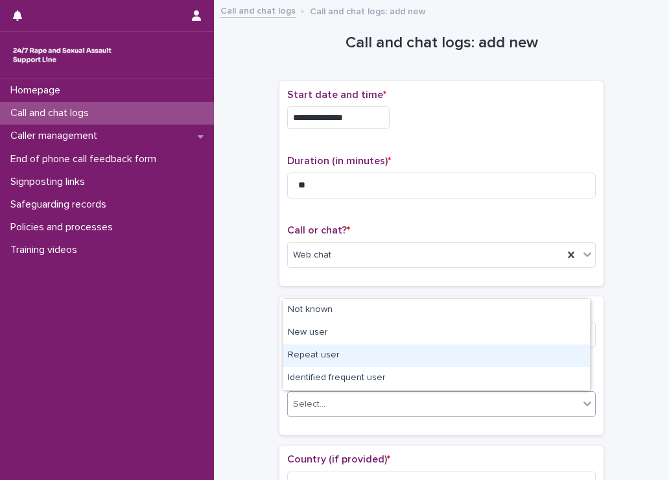
click at [310, 362] on div "Repeat user" at bounding box center [436, 355] width 307 height 23
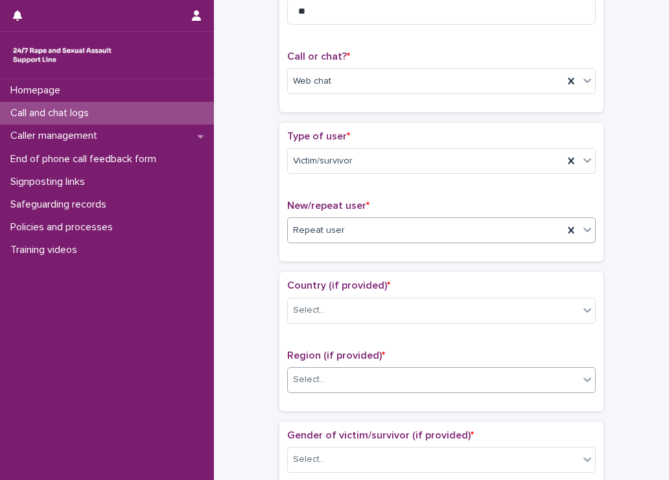
scroll to position [194, 0]
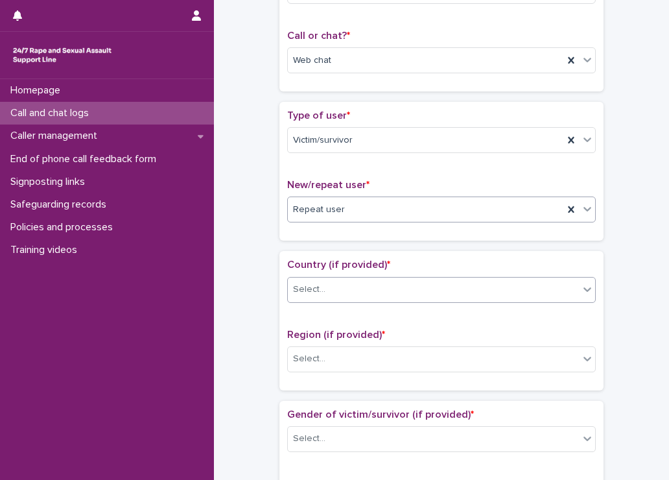
click at [339, 290] on div "Select..." at bounding box center [433, 289] width 291 height 21
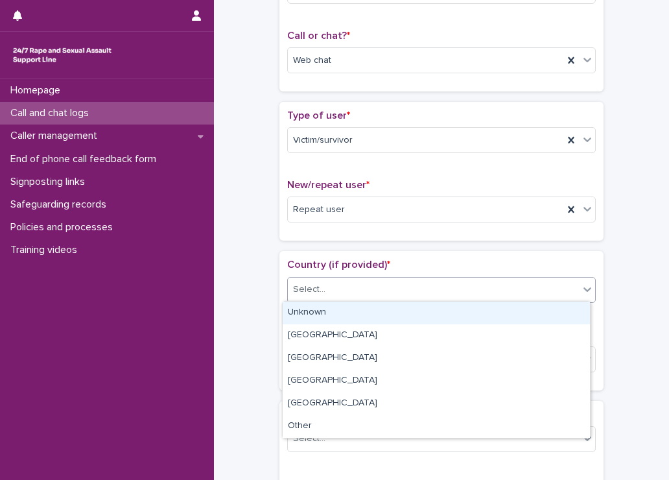
click at [331, 319] on div "Unknown" at bounding box center [436, 312] width 307 height 23
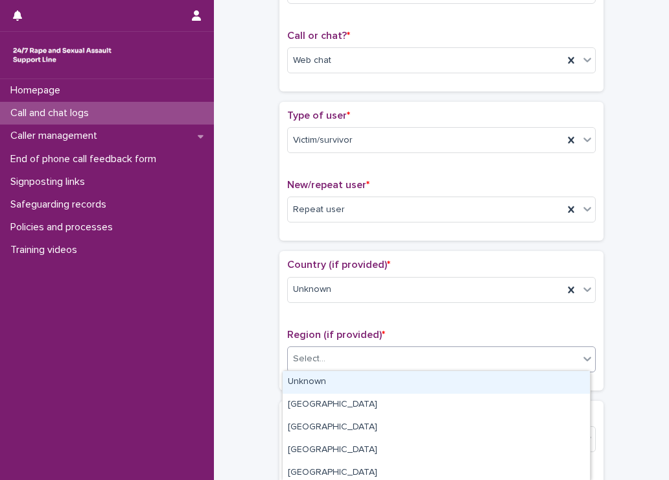
click at [309, 368] on div "Select..." at bounding box center [433, 358] width 291 height 21
click at [305, 378] on div "Unknown" at bounding box center [436, 382] width 307 height 23
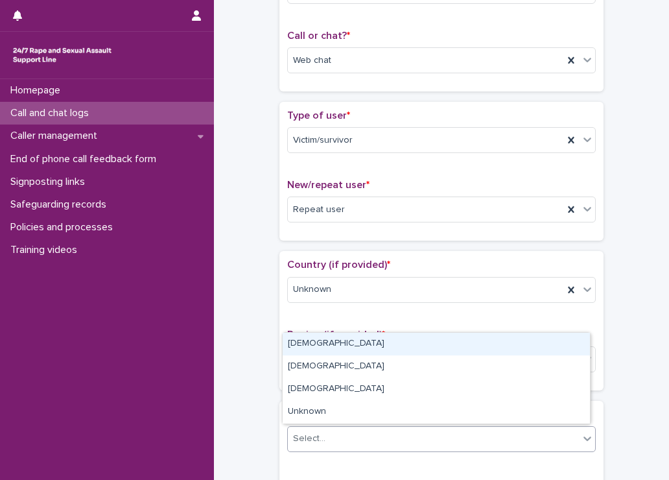
click at [320, 428] on div "Select..." at bounding box center [433, 438] width 291 height 21
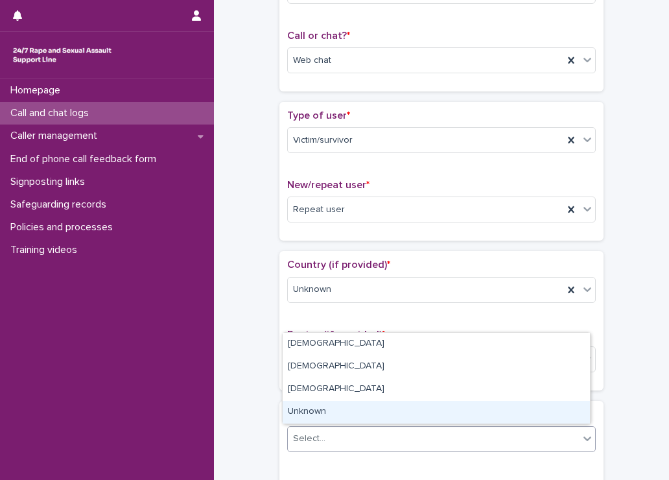
click at [329, 417] on div "Unknown" at bounding box center [436, 412] width 307 height 23
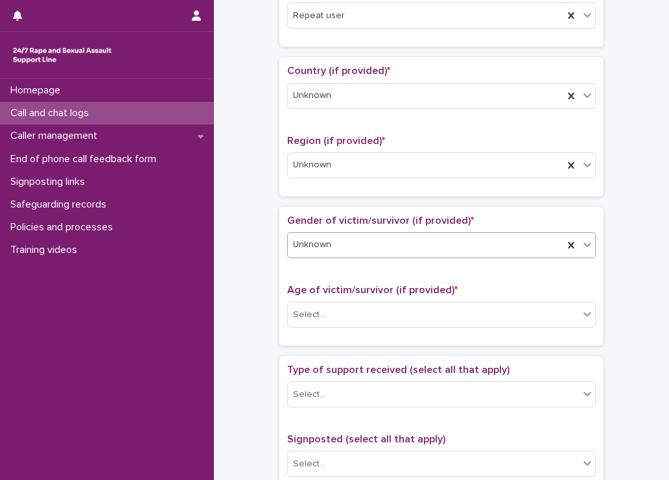
scroll to position [454, 0]
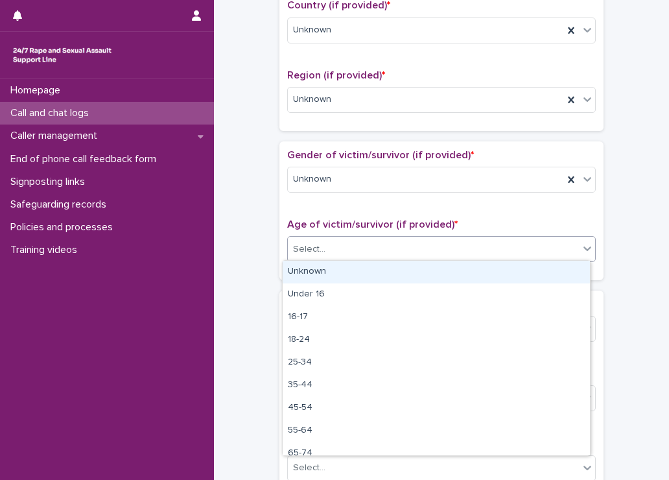
click at [315, 251] on div "Select..." at bounding box center [309, 249] width 32 height 14
click at [306, 273] on div "Unknown" at bounding box center [436, 272] width 307 height 23
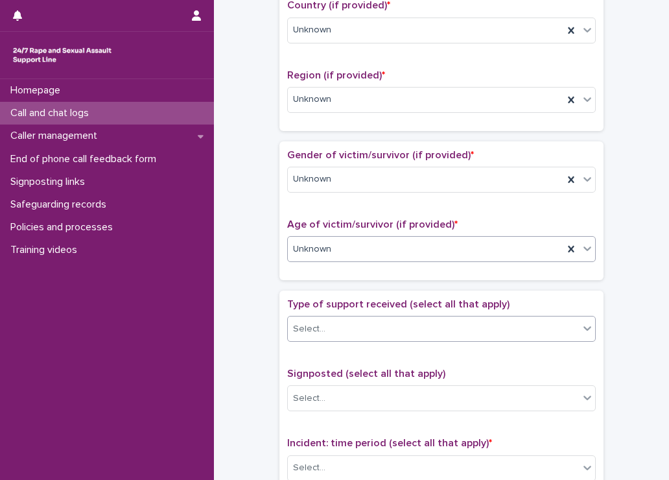
click at [323, 325] on div "Select..." at bounding box center [433, 328] width 291 height 21
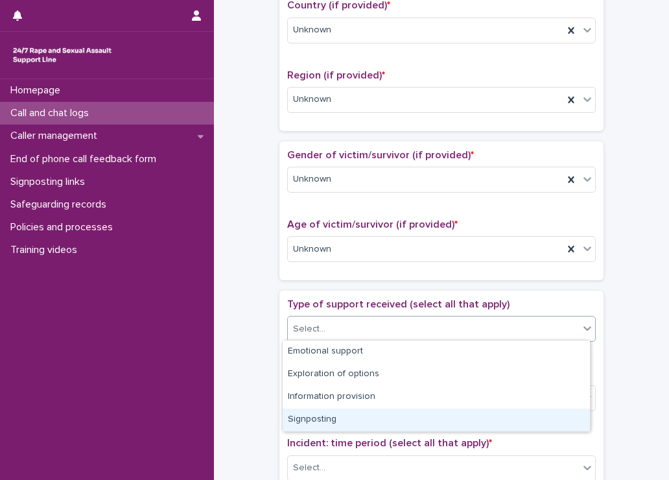
click at [329, 417] on div "Signposting" at bounding box center [436, 419] width 307 height 23
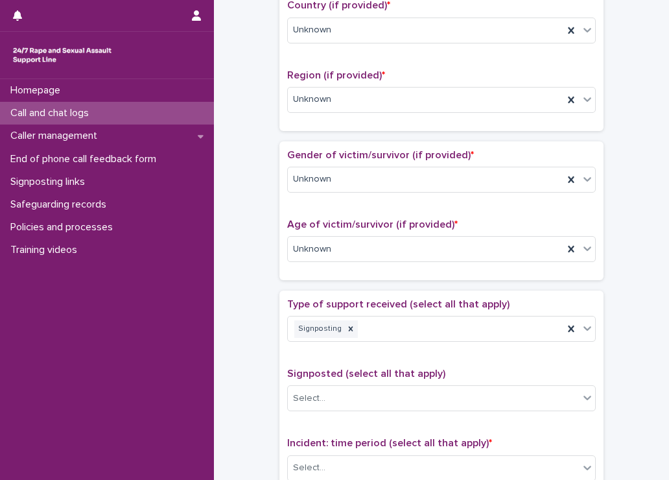
click at [410, 341] on div "Type of support received (select all that apply) Signposting" at bounding box center [441, 325] width 309 height 54
click at [410, 331] on div "Signposting" at bounding box center [426, 329] width 276 height 23
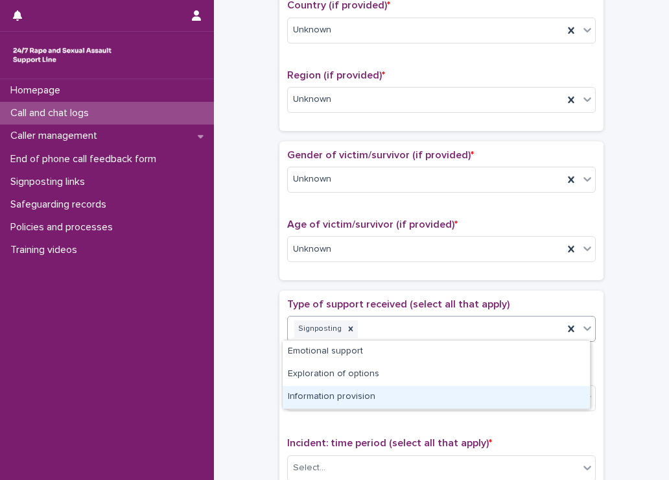
click at [329, 401] on div "Information provision" at bounding box center [436, 397] width 307 height 23
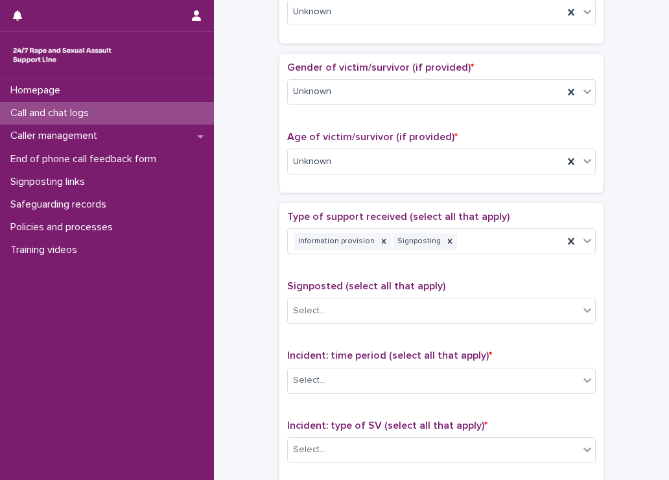
scroll to position [583, 0]
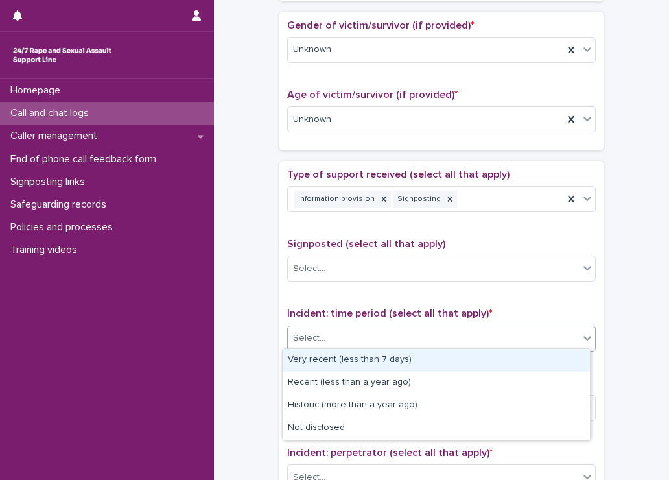
click at [395, 337] on div "Select..." at bounding box center [433, 337] width 291 height 21
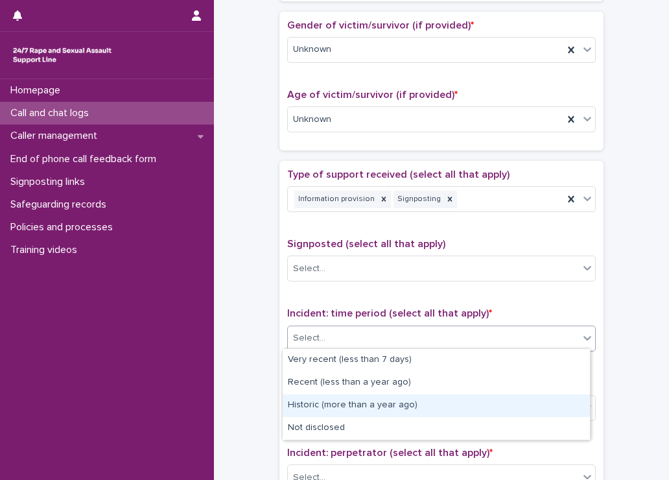
click at [313, 404] on div "Historic (more than a year ago)" at bounding box center [436, 405] width 307 height 23
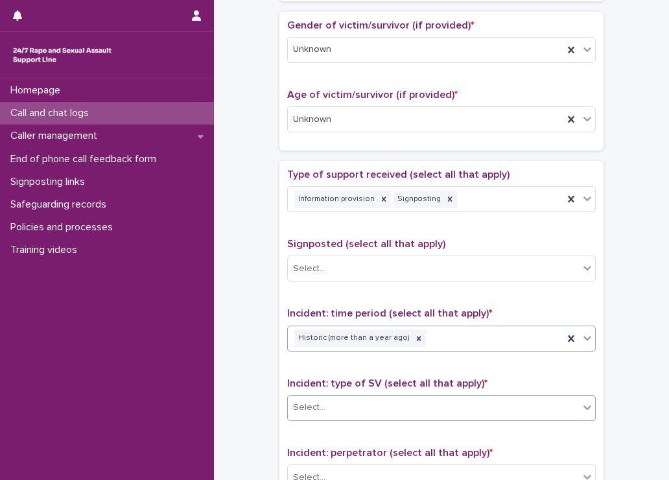
click at [319, 403] on div "Select..." at bounding box center [433, 407] width 291 height 21
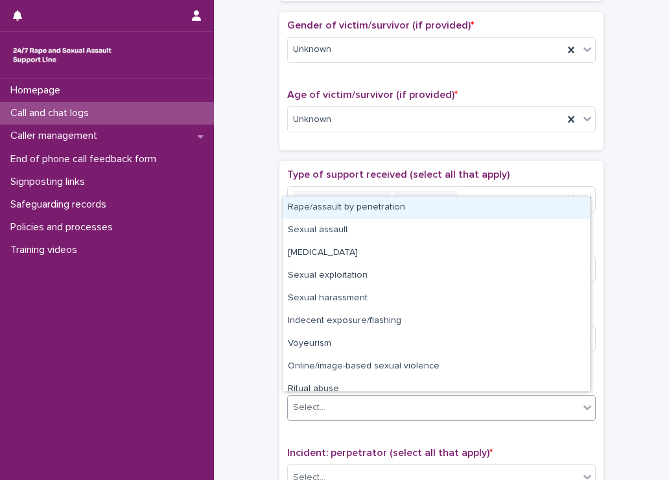
click at [316, 202] on div "Rape/assault by penetration" at bounding box center [436, 207] width 307 height 23
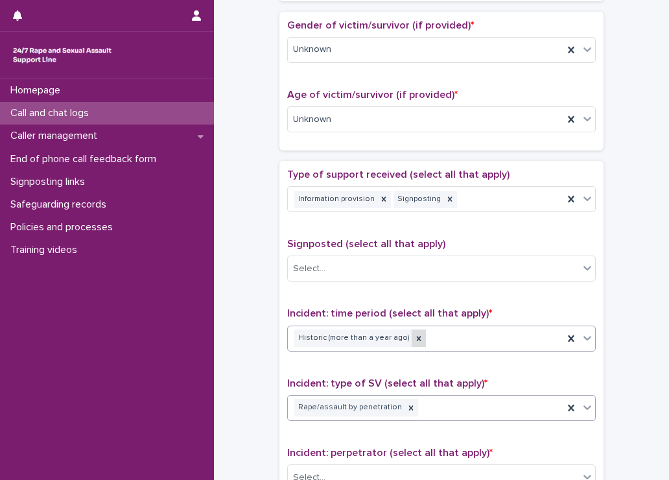
click at [417, 337] on icon at bounding box center [419, 338] width 5 height 5
click at [404, 410] on div at bounding box center [411, 408] width 14 height 18
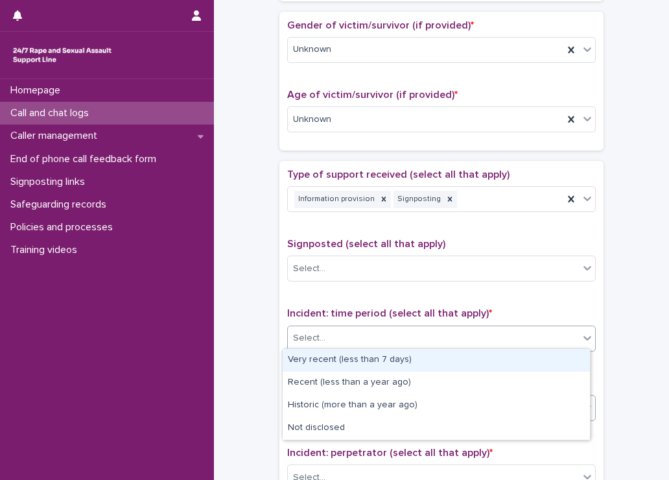
click at [373, 335] on div "Select..." at bounding box center [433, 337] width 291 height 21
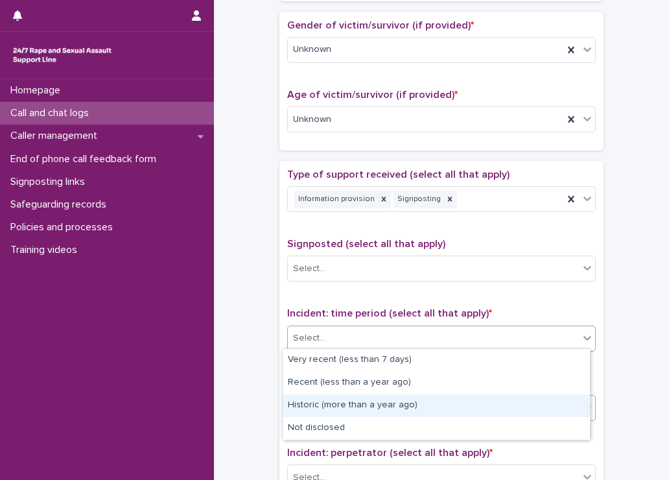
click at [347, 404] on div "Historic (more than a year ago)" at bounding box center [436, 405] width 307 height 23
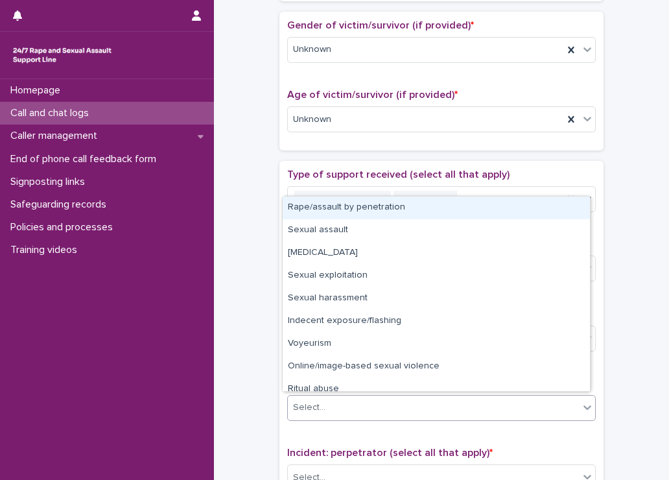
click at [343, 406] on div "Select..." at bounding box center [433, 407] width 291 height 21
click at [315, 202] on div "Rape/assault by penetration" at bounding box center [436, 207] width 307 height 23
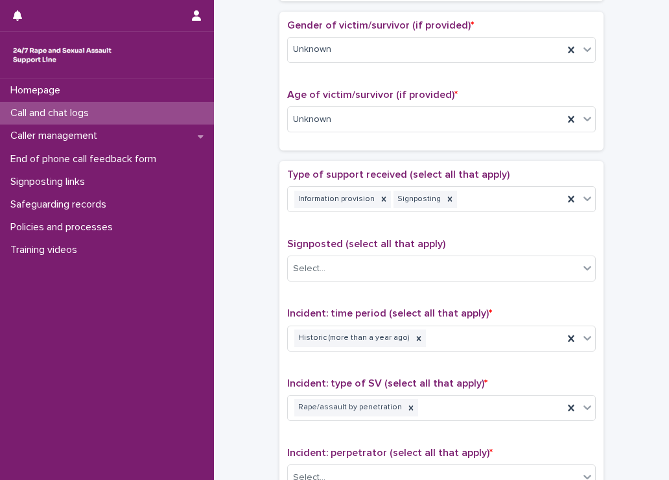
click at [252, 228] on div "**********" at bounding box center [441, 86] width 429 height 1325
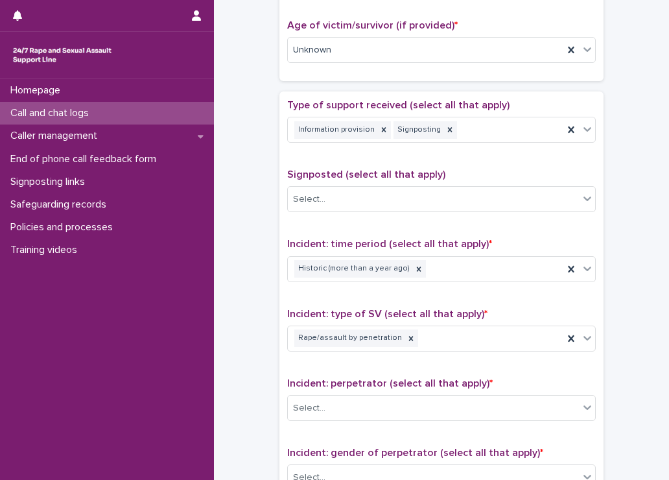
scroll to position [778, 0]
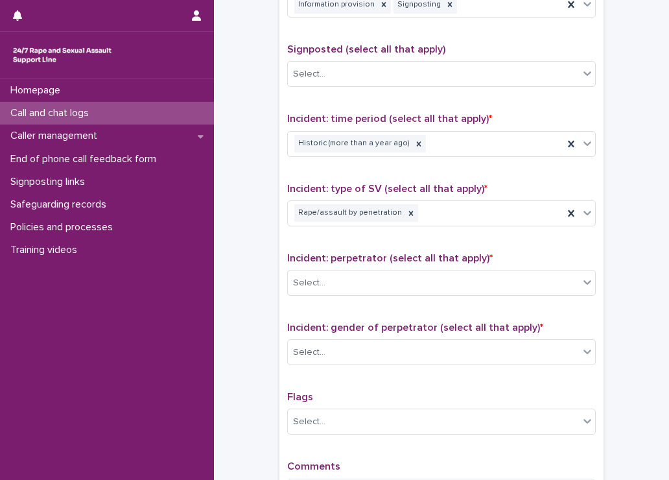
click at [353, 294] on div "Incident: perpetrator (select all that apply) * Select..." at bounding box center [441, 279] width 309 height 54
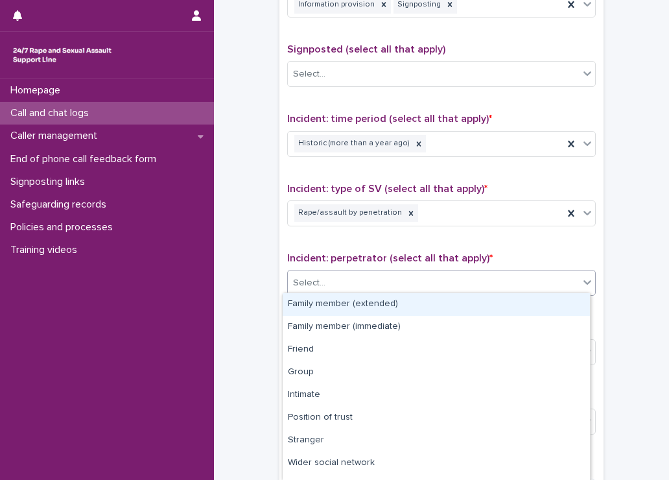
click at [349, 287] on div "Select..." at bounding box center [433, 282] width 291 height 21
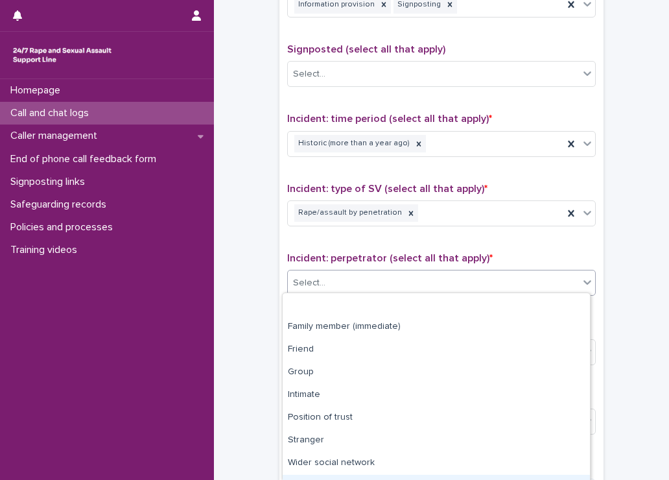
scroll to position [62, 0]
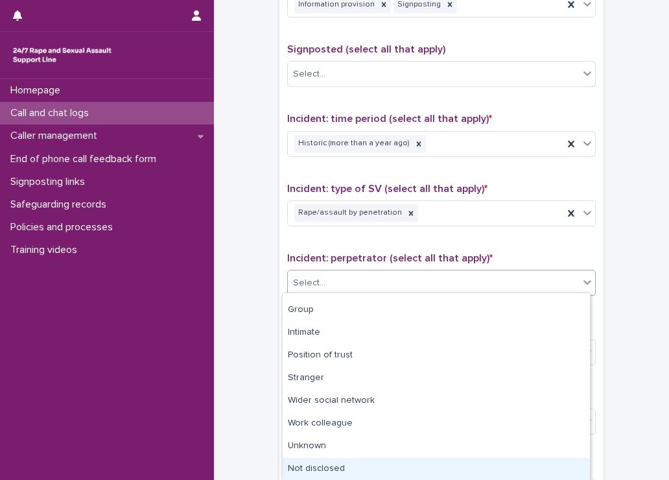
click at [334, 463] on div "Not disclosed" at bounding box center [436, 469] width 307 height 23
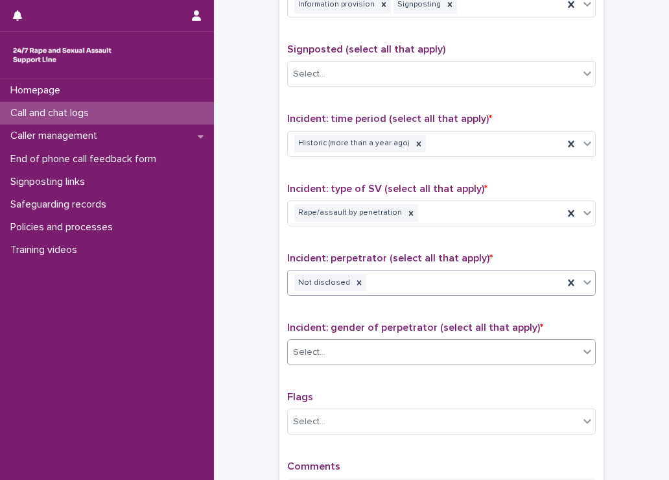
click at [346, 347] on div "Select..." at bounding box center [433, 352] width 291 height 21
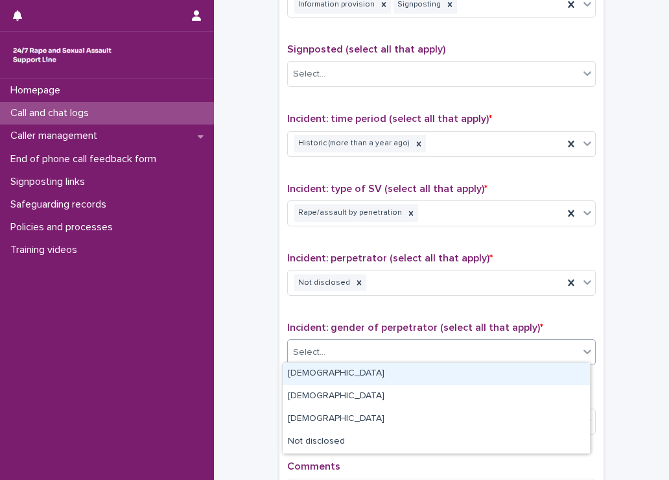
click at [316, 383] on div "[DEMOGRAPHIC_DATA]" at bounding box center [436, 373] width 307 height 23
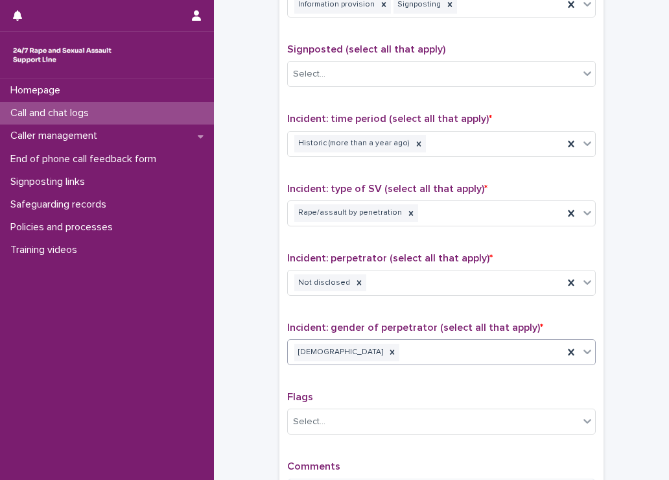
scroll to position [908, 0]
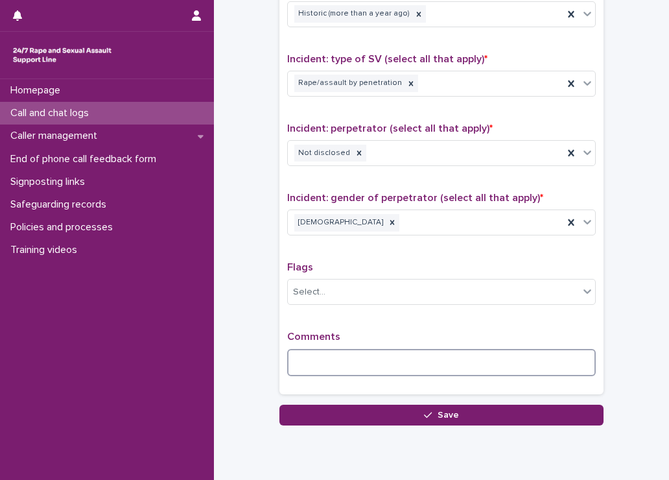
click at [307, 352] on textarea at bounding box center [441, 363] width 309 height 28
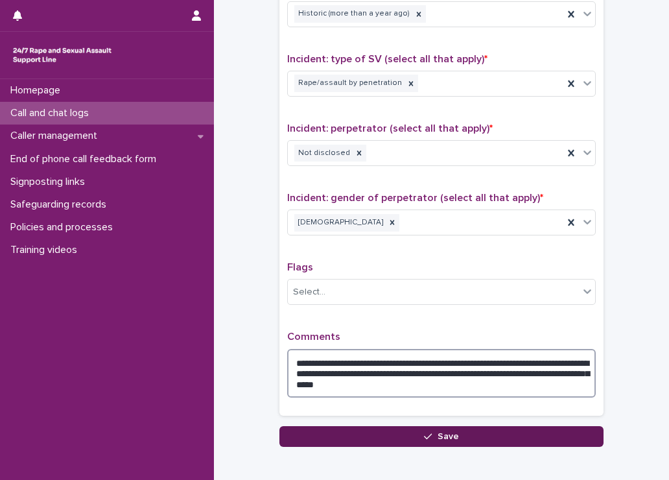
type textarea "**********"
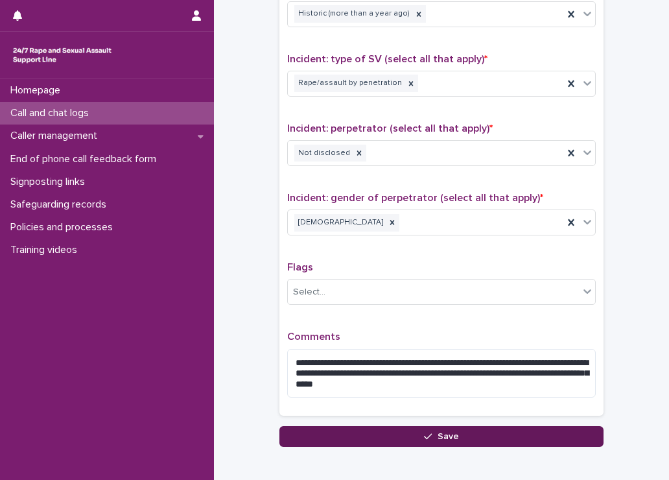
click at [428, 427] on button "Save" at bounding box center [441, 436] width 324 height 21
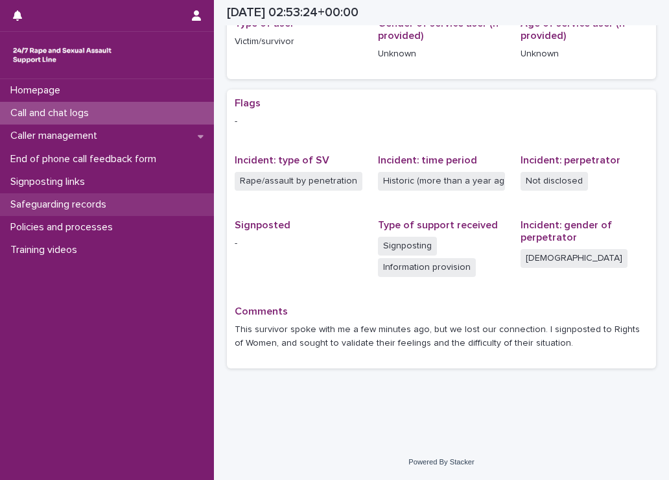
scroll to position [205, 0]
click at [80, 111] on p "Call and chat logs" at bounding box center [52, 113] width 94 height 12
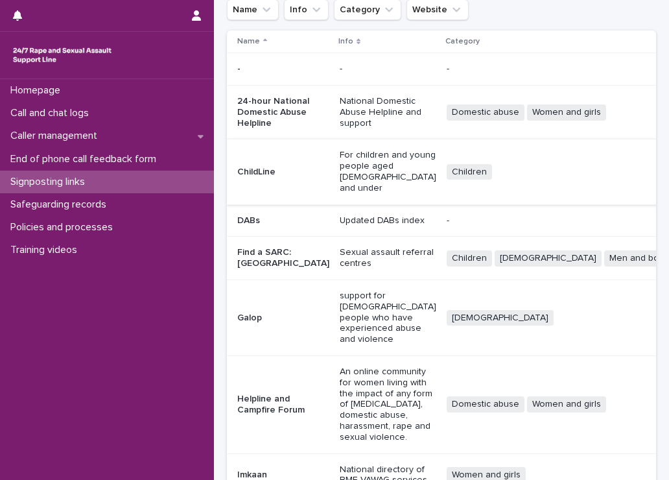
scroll to position [351, 0]
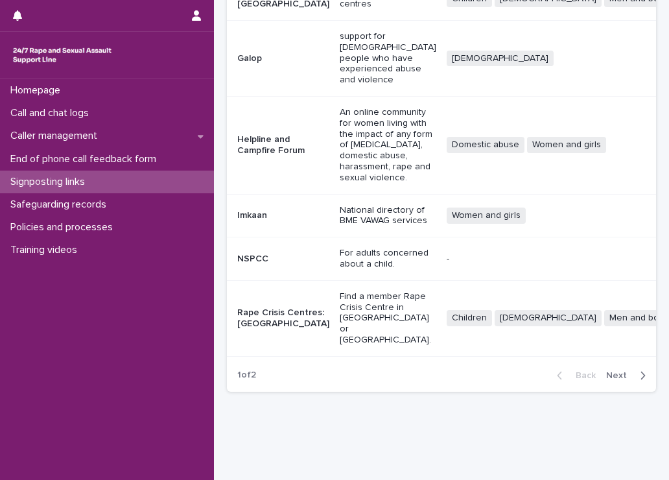
click at [613, 371] on span "Next" at bounding box center [620, 375] width 29 height 9
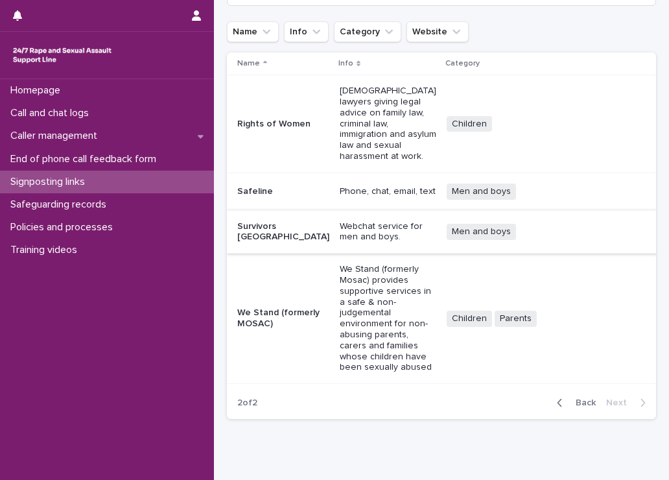
scroll to position [18, 0]
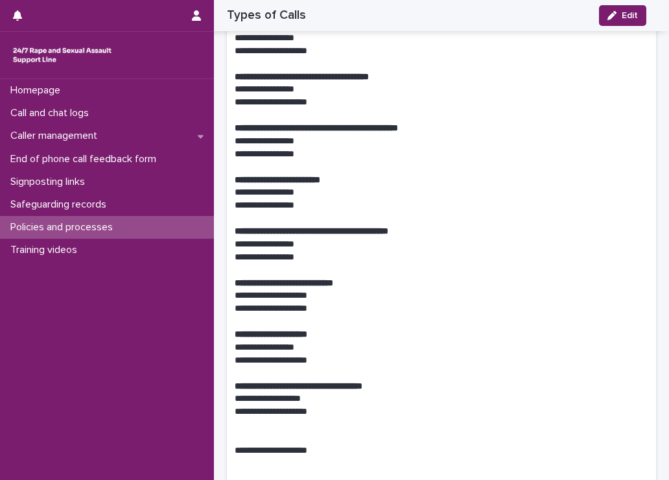
scroll to position [3436, 0]
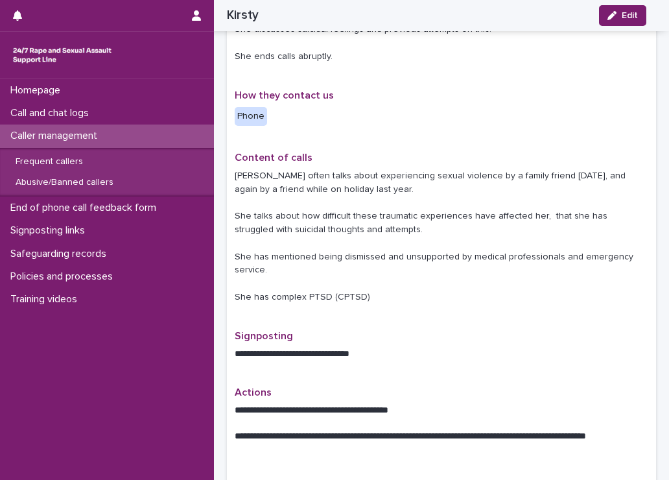
scroll to position [324, 0]
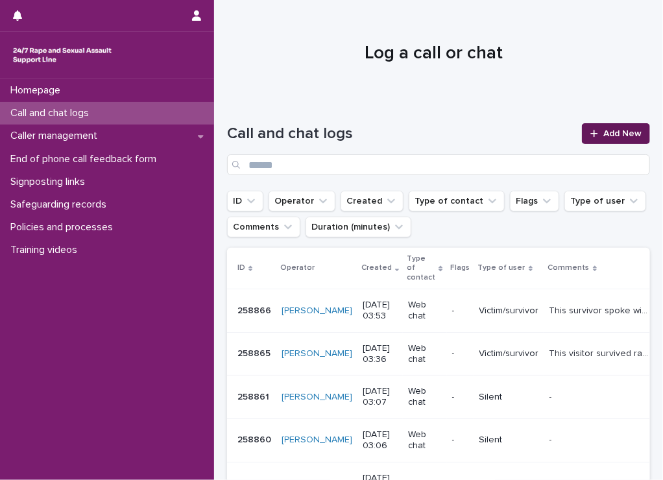
click at [603, 129] on span "Add New" at bounding box center [622, 133] width 38 height 9
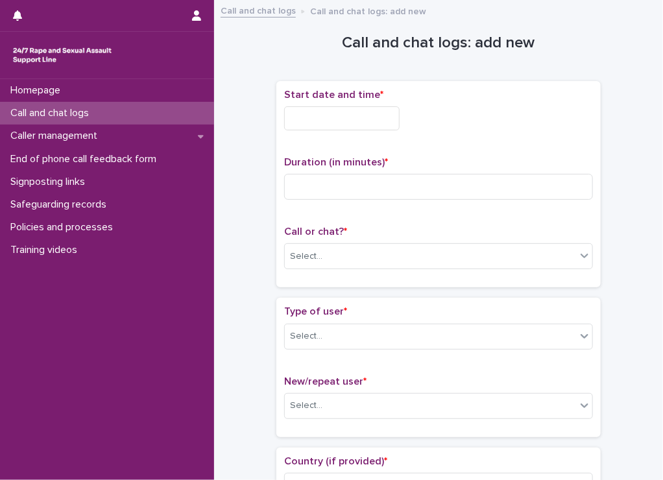
click at [334, 113] on input "text" at bounding box center [341, 118] width 115 height 24
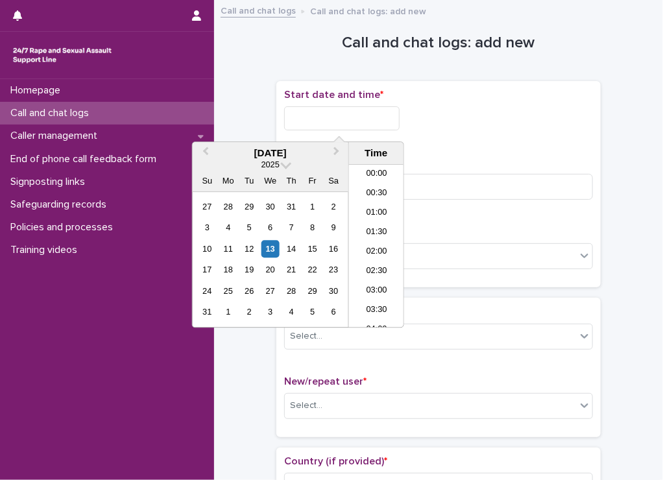
scroll to position [104, 0]
click at [373, 263] on li "05:00" at bounding box center [376, 265] width 55 height 19
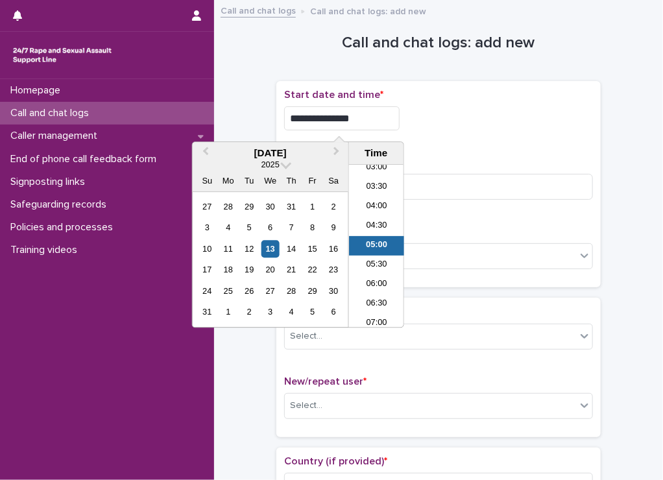
click at [332, 117] on input "**********" at bounding box center [341, 118] width 115 height 24
click at [342, 119] on input "**********" at bounding box center [341, 118] width 115 height 24
click at [378, 120] on input "**********" at bounding box center [341, 118] width 115 height 24
type input "**********"
click at [482, 143] on div "**********" at bounding box center [438, 184] width 309 height 191
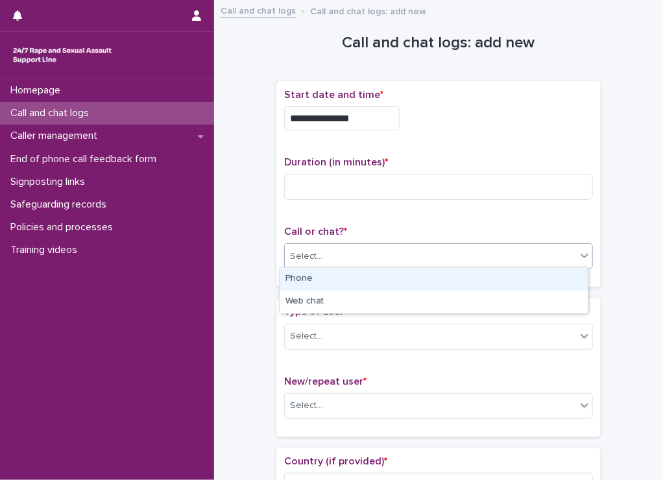
click at [343, 246] on div "Select..." at bounding box center [430, 256] width 291 height 21
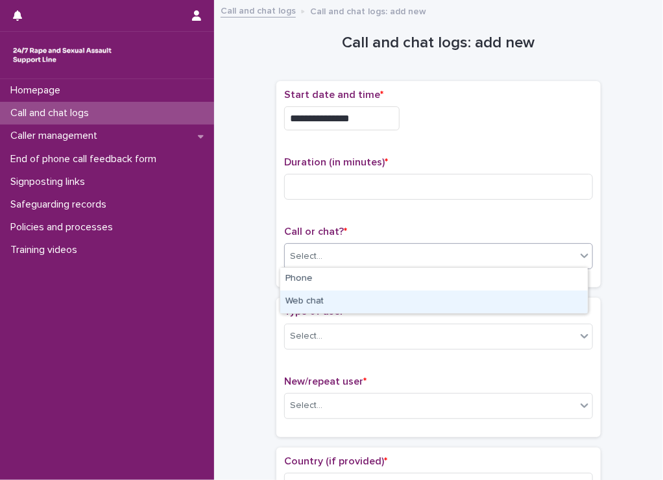
click at [329, 307] on div "Web chat" at bounding box center [433, 301] width 307 height 23
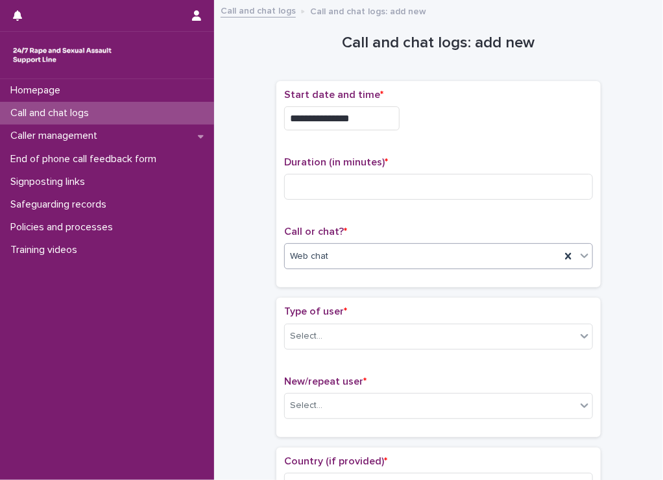
click at [353, 169] on div "Duration (in minutes) *" at bounding box center [438, 183] width 309 height 54
click at [324, 189] on input at bounding box center [438, 187] width 309 height 26
type input "**"
click at [329, 338] on div "Select..." at bounding box center [430, 335] width 291 height 21
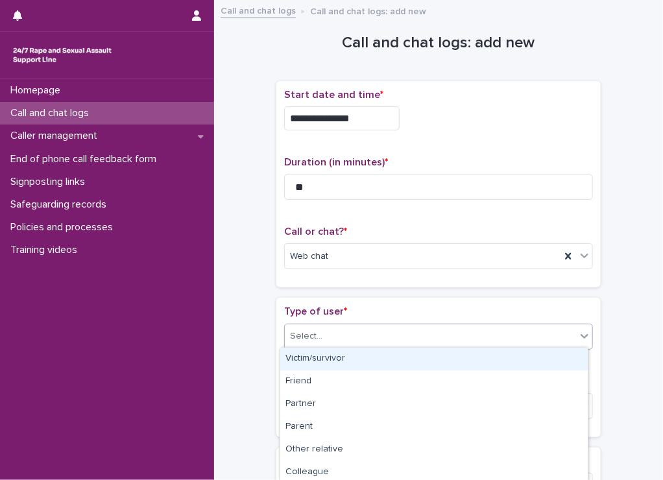
click at [328, 360] on div "Victim/survivor" at bounding box center [433, 358] width 307 height 23
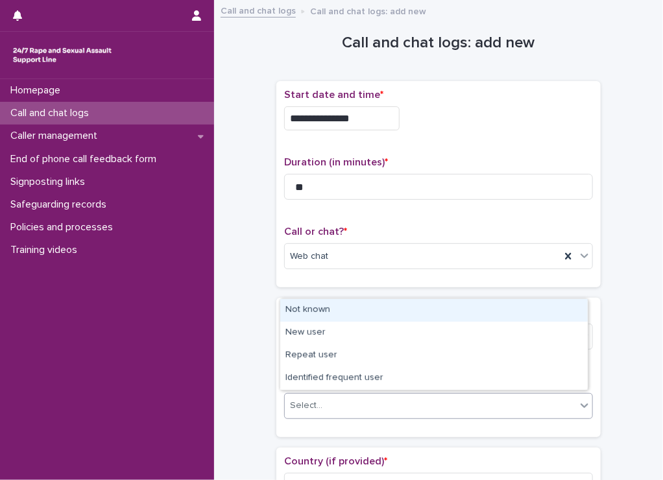
click at [309, 404] on div "Select..." at bounding box center [306, 406] width 32 height 14
click at [296, 315] on div "Not known" at bounding box center [433, 310] width 307 height 23
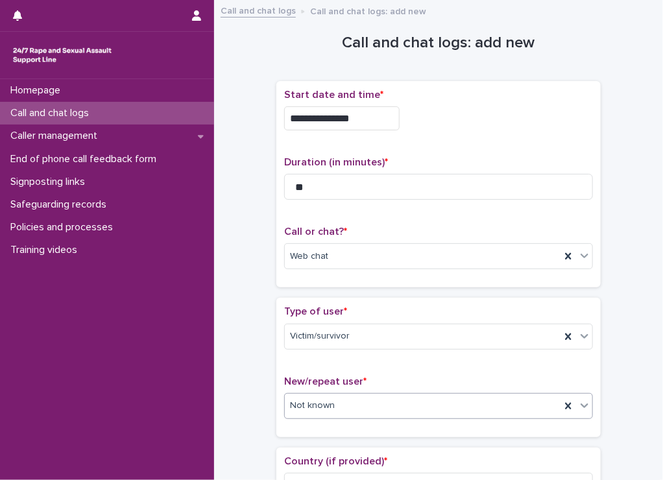
scroll to position [130, 0]
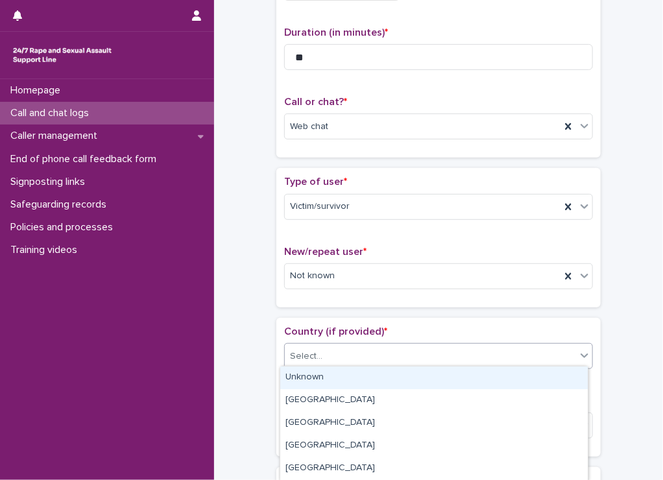
click at [301, 349] on div "Select..." at bounding box center [306, 356] width 32 height 14
click at [306, 370] on div "Unknown" at bounding box center [433, 377] width 307 height 23
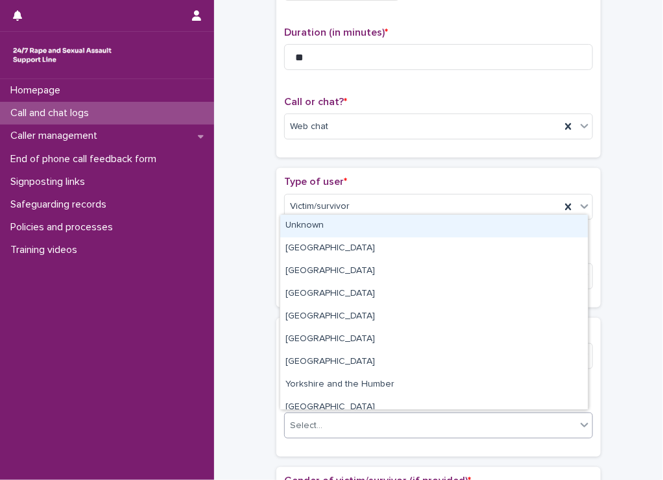
click at [305, 419] on div "Select..." at bounding box center [306, 426] width 32 height 14
click at [300, 224] on div "Unknown" at bounding box center [433, 226] width 307 height 23
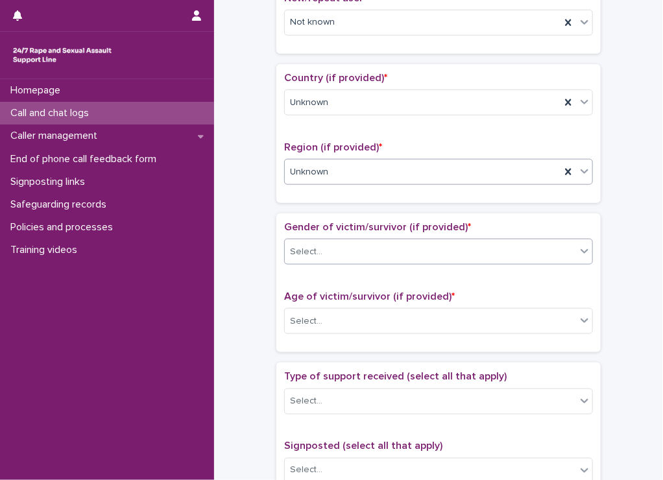
scroll to position [389, 0]
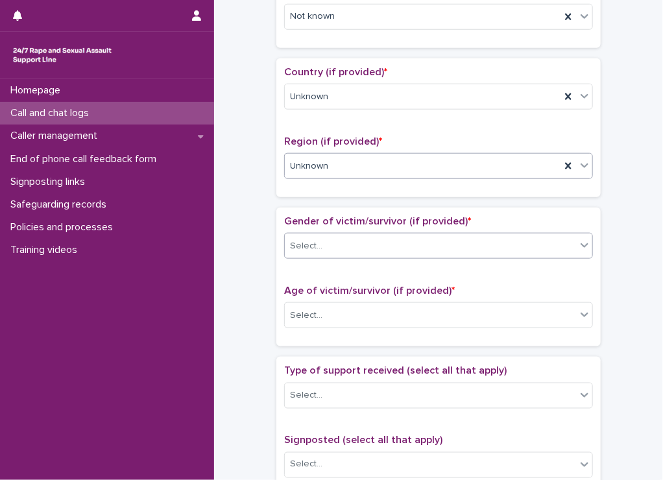
click at [327, 237] on div "Select..." at bounding box center [430, 245] width 291 height 21
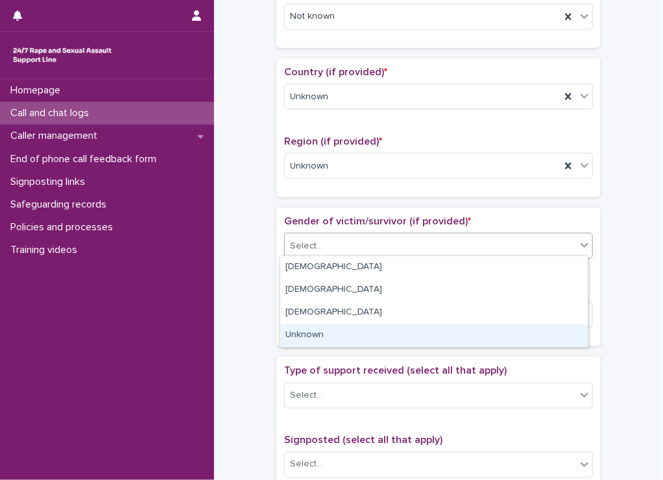
click at [334, 342] on div "Unknown" at bounding box center [433, 335] width 307 height 23
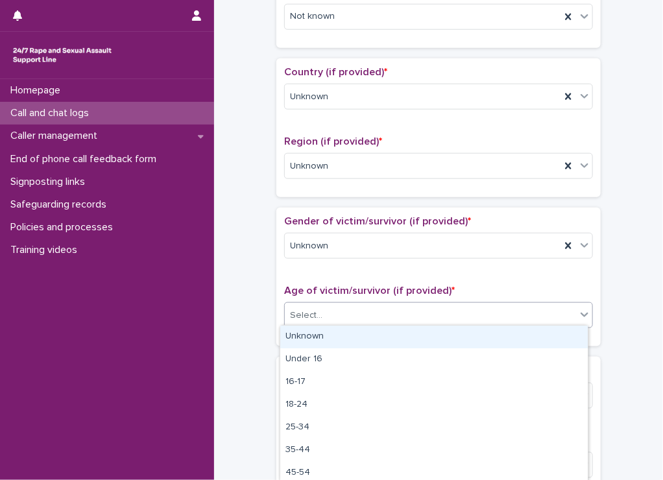
click at [314, 316] on div "Select..." at bounding box center [306, 316] width 32 height 14
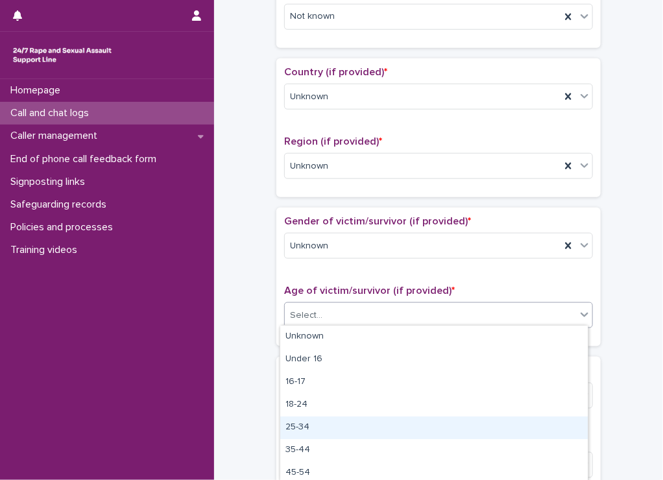
click at [316, 421] on div "25-34" at bounding box center [433, 427] width 307 height 23
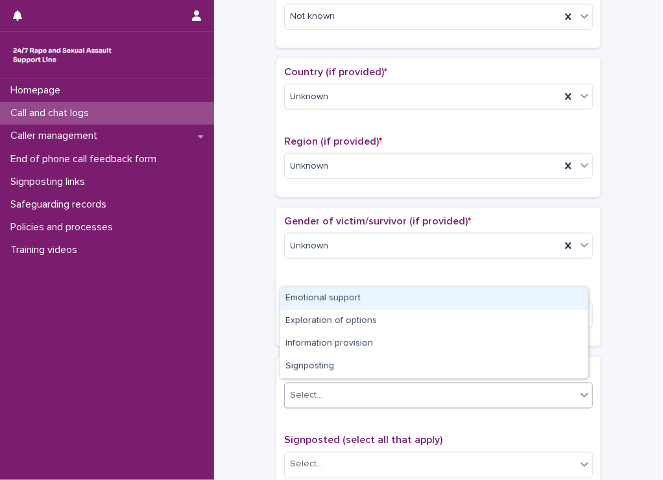
click at [323, 387] on div at bounding box center [323, 395] width 1 height 16
drag, startPoint x: 323, startPoint y: 298, endPoint x: 259, endPoint y: 307, distance: 64.7
click at [322, 298] on div "Emotional support" at bounding box center [433, 298] width 307 height 23
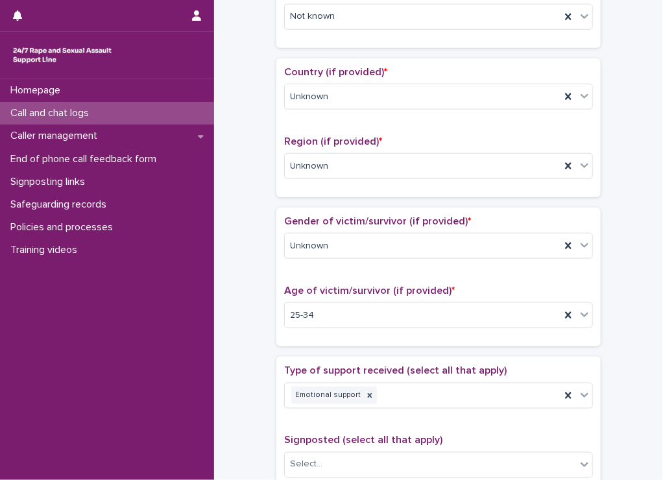
click at [250, 311] on div "**********" at bounding box center [438, 282] width 423 height 1327
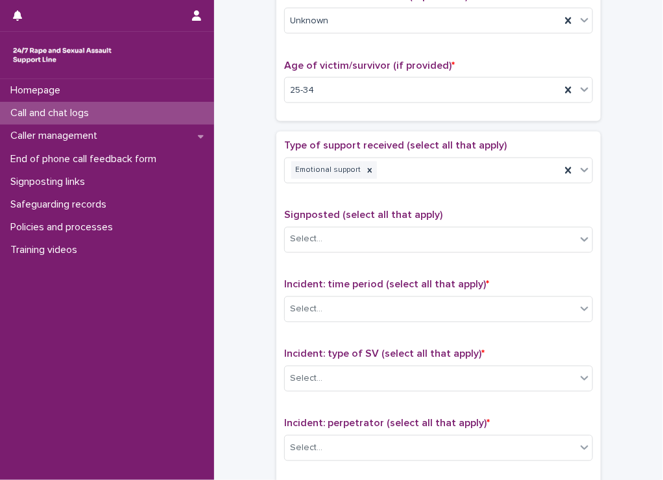
scroll to position [648, 0]
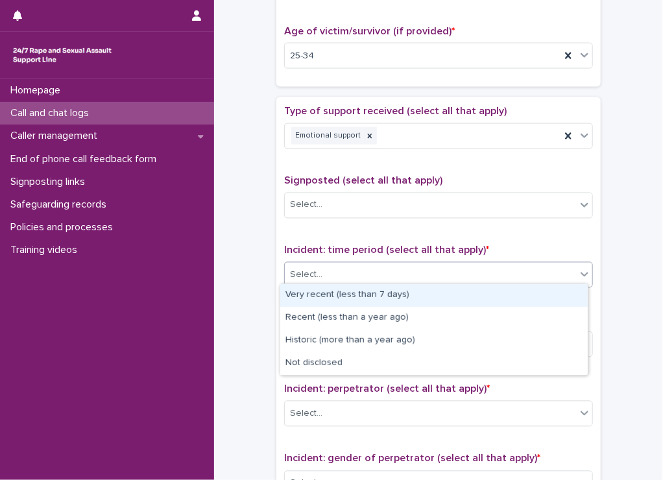
click at [329, 274] on div "Select..." at bounding box center [430, 274] width 291 height 21
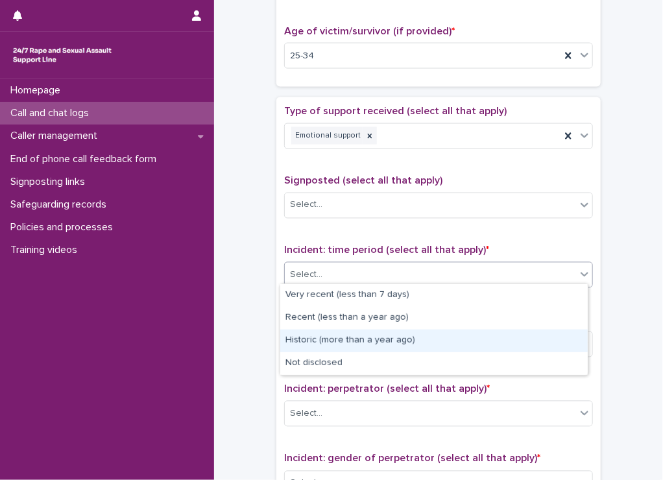
click at [296, 331] on div "Historic (more than a year ago)" at bounding box center [433, 340] width 307 height 23
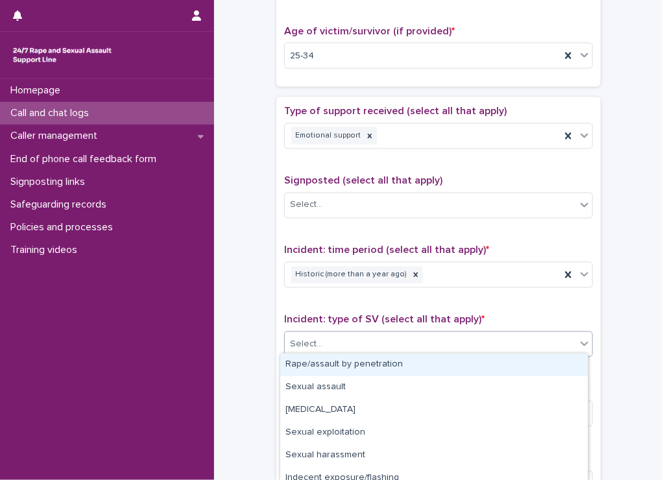
click at [299, 346] on div "Select..." at bounding box center [306, 345] width 32 height 14
click at [316, 365] on div "Rape/assault by penetration" at bounding box center [433, 364] width 307 height 23
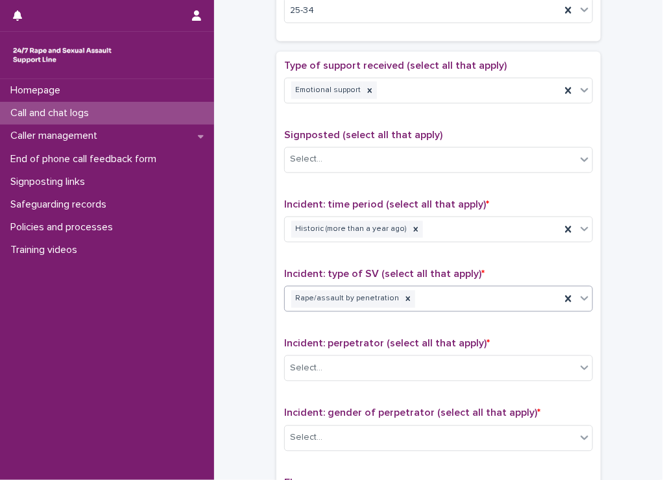
scroll to position [778, 0]
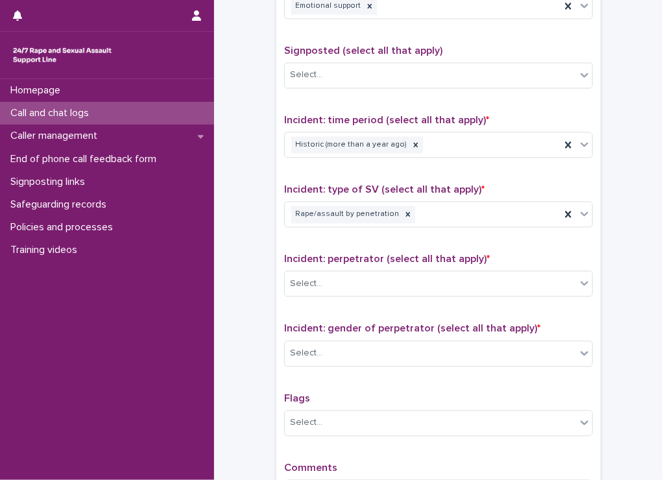
click at [443, 261] on div "Incident: perpetrator (select all that apply) * Select..." at bounding box center [438, 280] width 309 height 54
click at [417, 277] on div "Select..." at bounding box center [430, 284] width 291 height 21
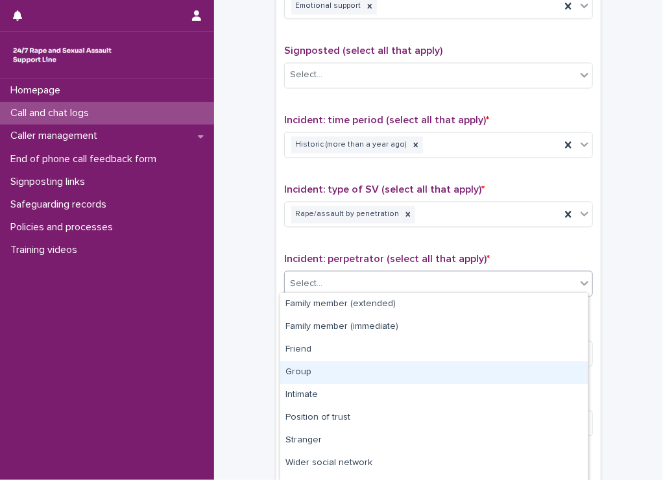
scroll to position [62, 0]
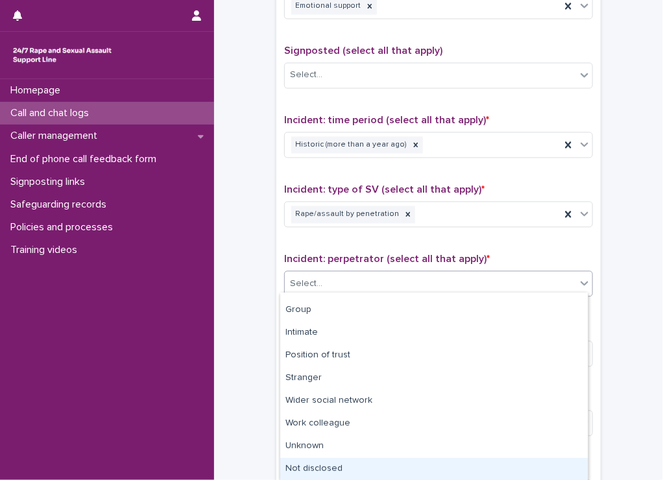
click at [360, 462] on div "Not disclosed" at bounding box center [433, 469] width 307 height 23
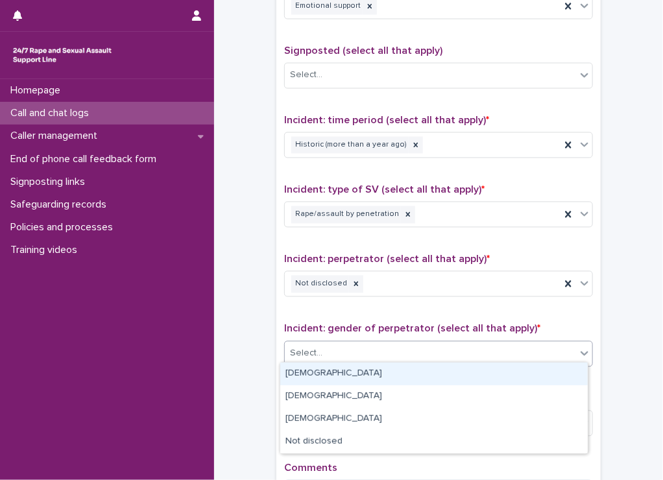
click at [358, 354] on div "Select..." at bounding box center [430, 353] width 291 height 21
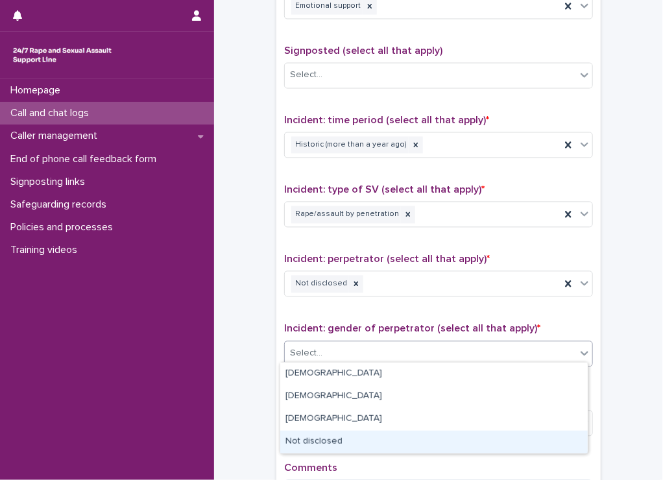
click at [338, 445] on div "Not disclosed" at bounding box center [433, 441] width 307 height 23
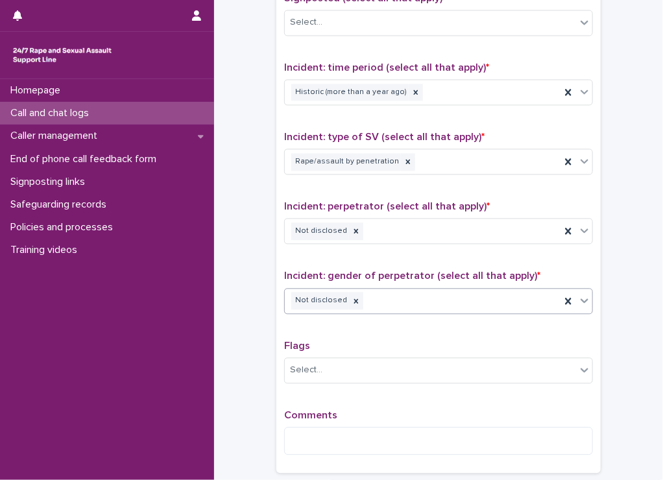
scroll to position [908, 0]
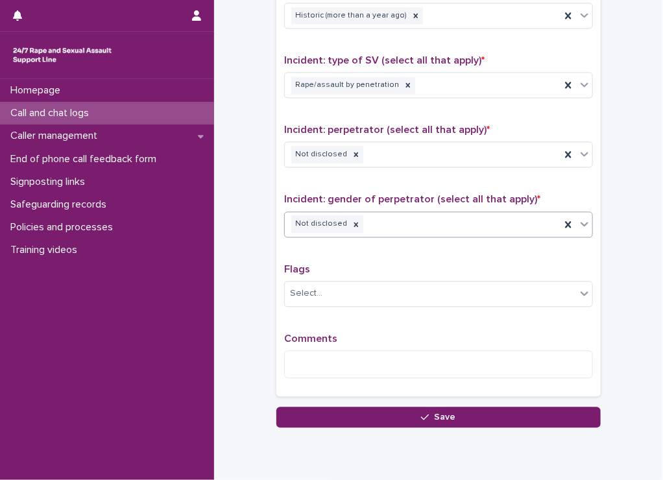
click at [314, 375] on div "Comments" at bounding box center [438, 361] width 309 height 56
click at [318, 360] on textarea at bounding box center [438, 364] width 309 height 28
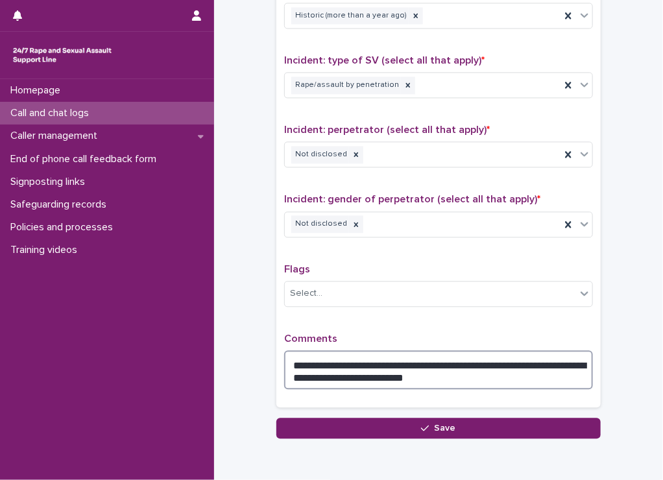
drag, startPoint x: 331, startPoint y: 367, endPoint x: 486, endPoint y: 386, distance: 156.1
click at [486, 386] on div "**********" at bounding box center [438, 366] width 309 height 67
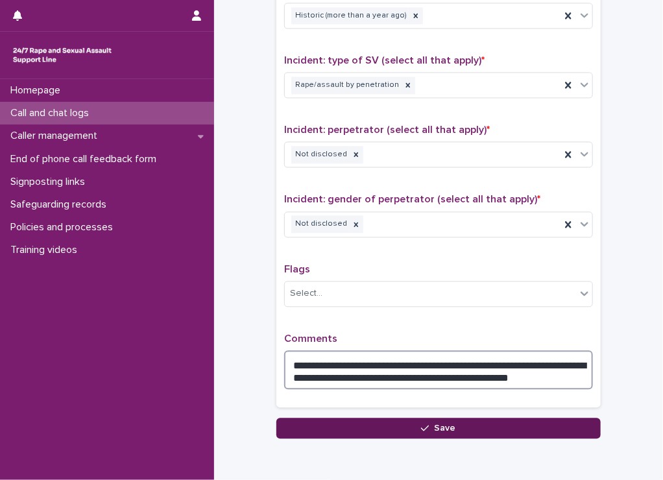
type textarea "**********"
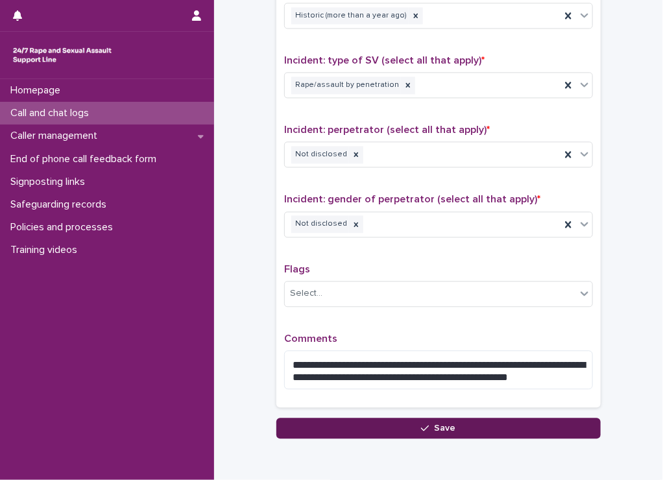
click at [506, 427] on button "Save" at bounding box center [438, 427] width 324 height 21
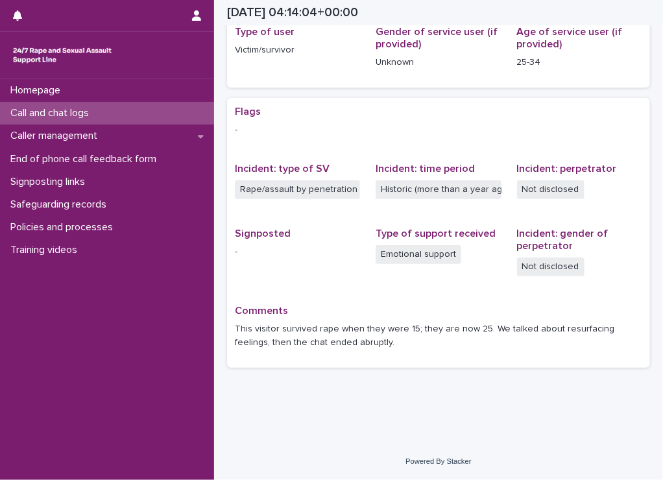
scroll to position [196, 0]
click at [56, 108] on p "Call and chat logs" at bounding box center [52, 113] width 94 height 12
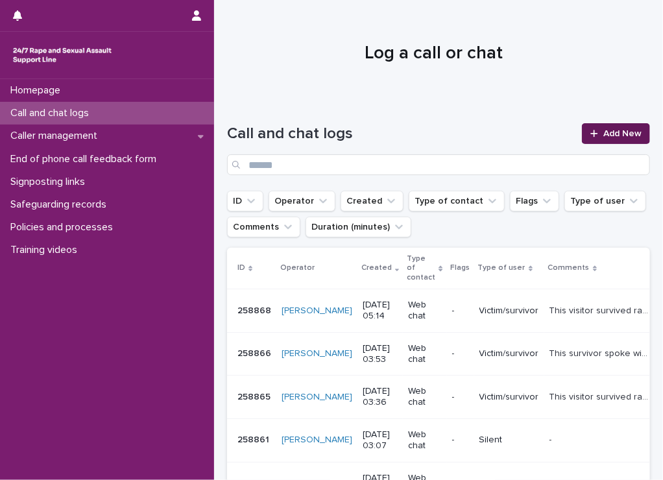
click at [593, 131] on div at bounding box center [596, 133] width 13 height 9
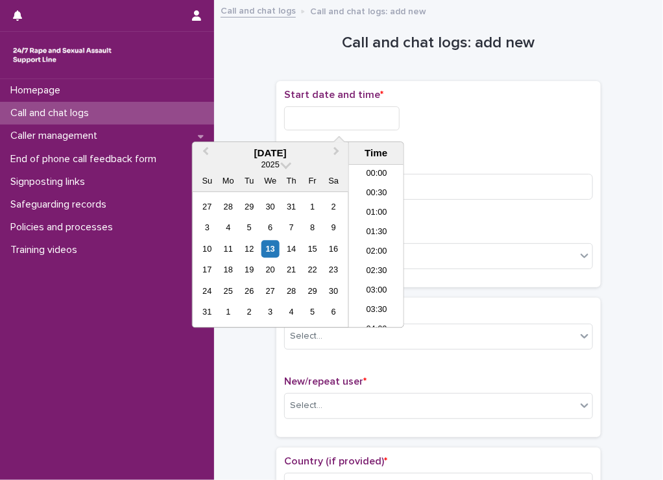
click at [335, 121] on input "text" at bounding box center [341, 118] width 115 height 24
click at [376, 247] on li "05:30" at bounding box center [376, 246] width 55 height 19
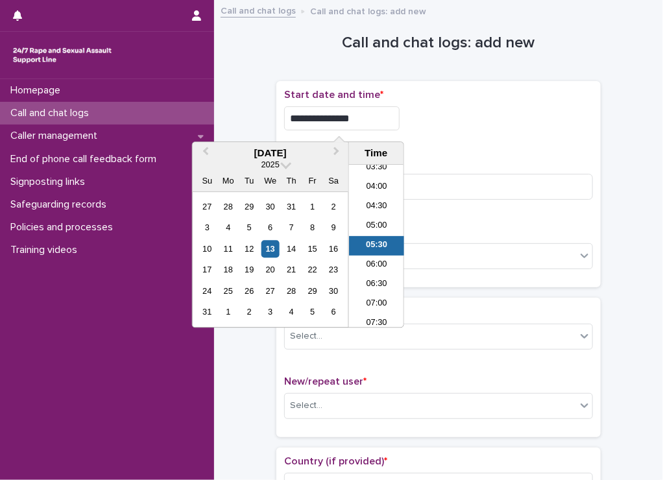
click at [347, 117] on input "**********" at bounding box center [341, 118] width 115 height 24
type input "**********"
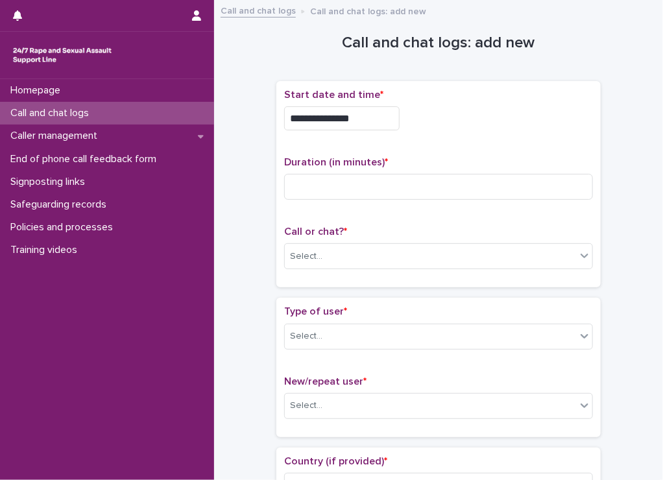
click at [448, 121] on div "**********" at bounding box center [438, 118] width 309 height 24
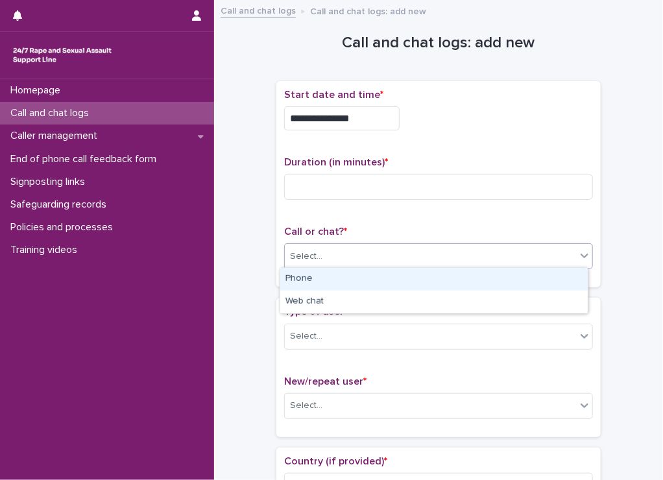
click at [331, 246] on div "Select..." at bounding box center [430, 256] width 291 height 21
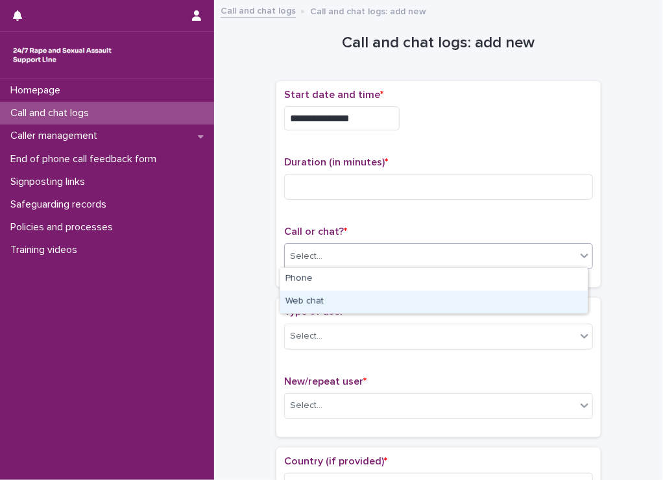
click at [304, 312] on div "Web chat" at bounding box center [433, 301] width 307 height 23
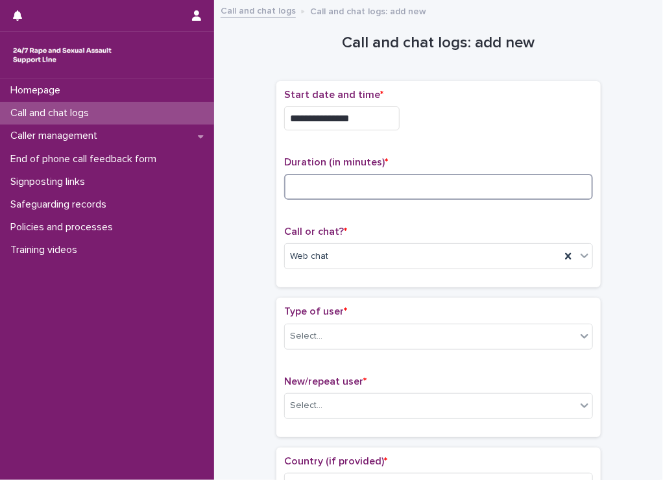
click at [379, 177] on input at bounding box center [438, 187] width 309 height 26
type input "**"
click at [338, 331] on div "Select..." at bounding box center [430, 335] width 291 height 21
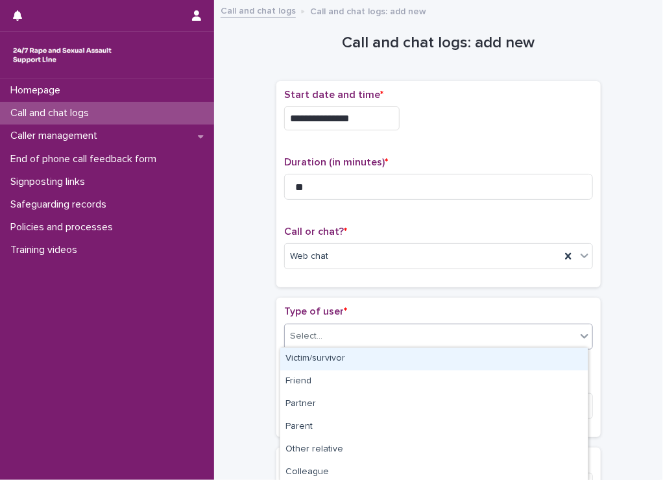
drag, startPoint x: 317, startPoint y: 371, endPoint x: 319, endPoint y: 360, distance: 11.2
click at [319, 360] on div "Victim/survivor" at bounding box center [433, 358] width 307 height 23
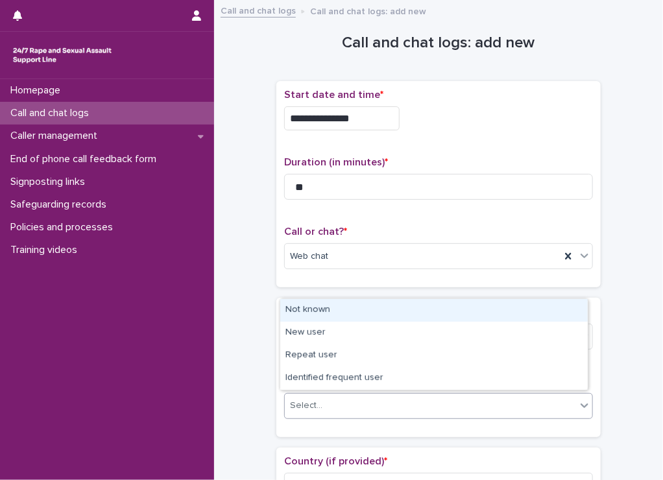
click at [332, 413] on div "Select..." at bounding box center [430, 405] width 291 height 21
click at [303, 303] on div "Not known" at bounding box center [433, 310] width 307 height 23
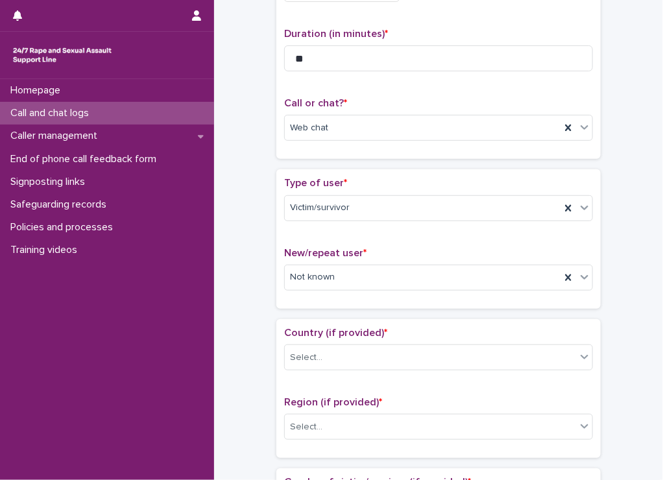
scroll to position [130, 0]
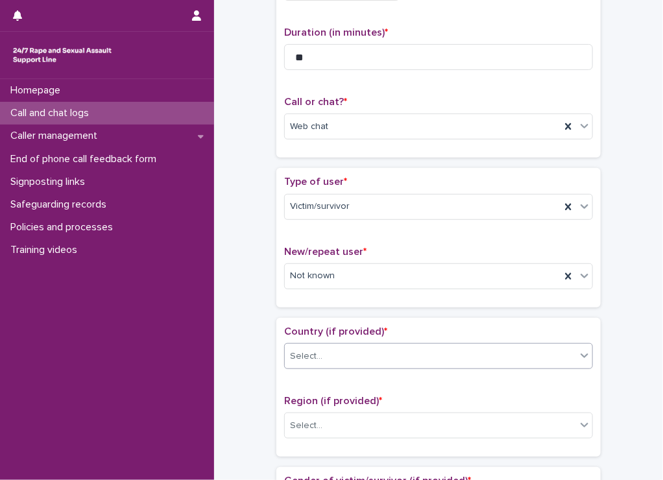
click at [397, 343] on div "Select..." at bounding box center [438, 356] width 309 height 26
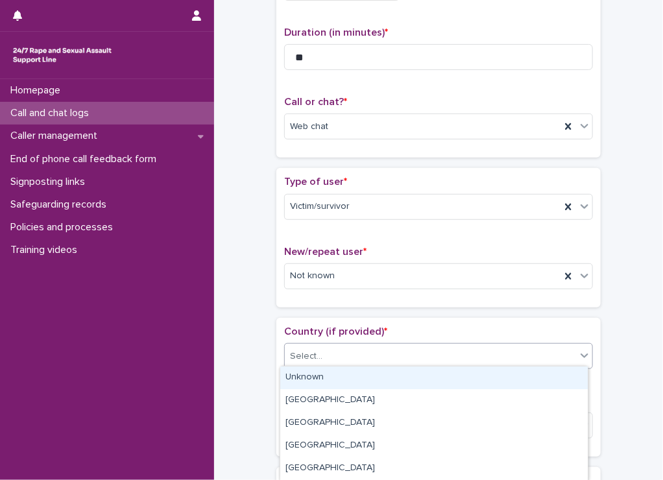
click at [344, 373] on div "Unknown" at bounding box center [433, 377] width 307 height 23
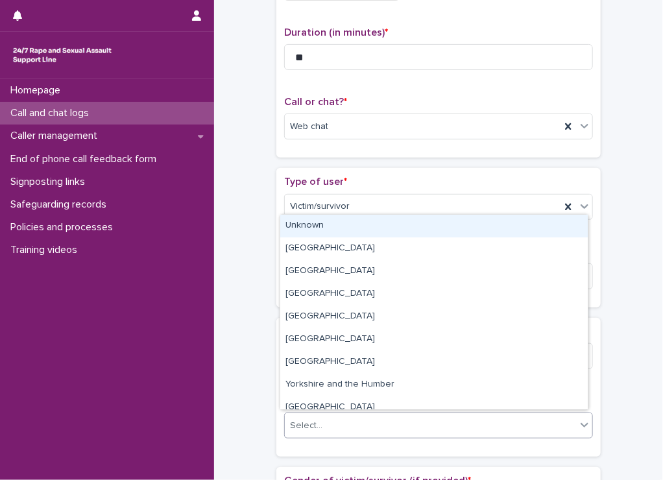
click at [334, 415] on div "Select..." at bounding box center [430, 425] width 291 height 21
click at [312, 222] on div "Unknown" at bounding box center [433, 226] width 307 height 23
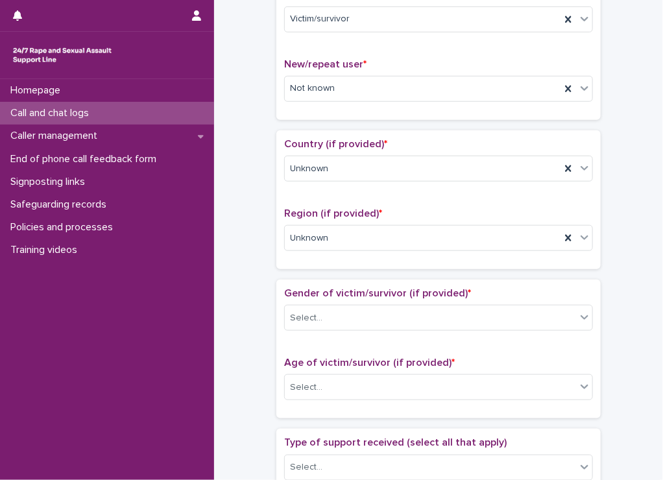
scroll to position [324, 0]
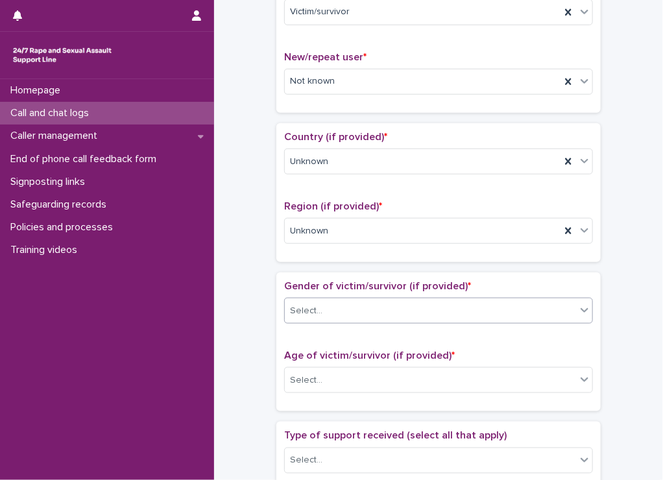
click at [305, 304] on div "Select..." at bounding box center [306, 311] width 32 height 14
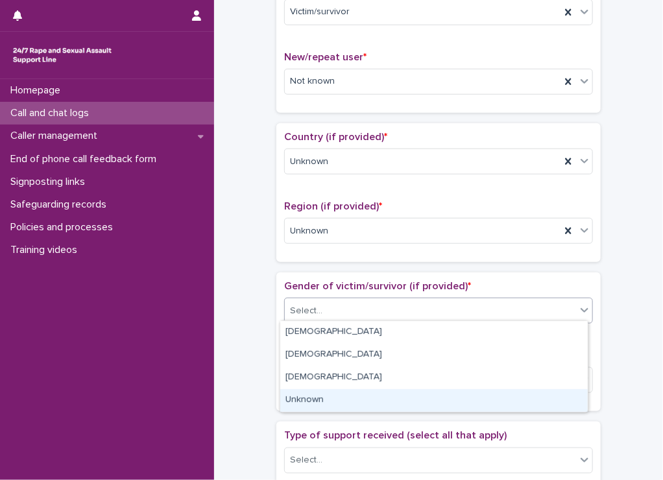
click at [311, 397] on div "Unknown" at bounding box center [433, 400] width 307 height 23
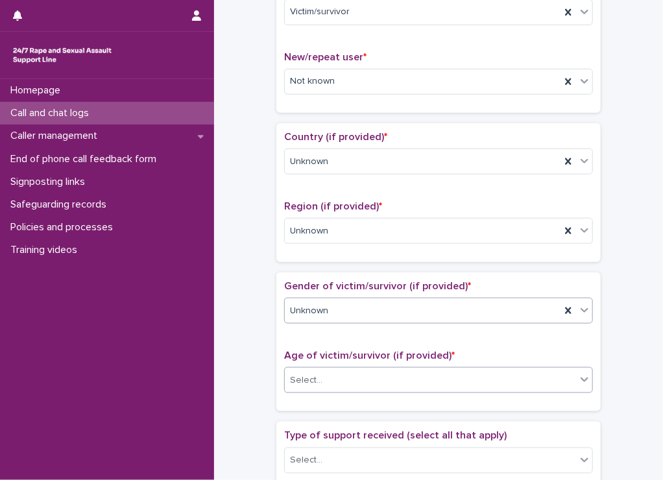
click at [296, 379] on div "Select..." at bounding box center [306, 380] width 32 height 14
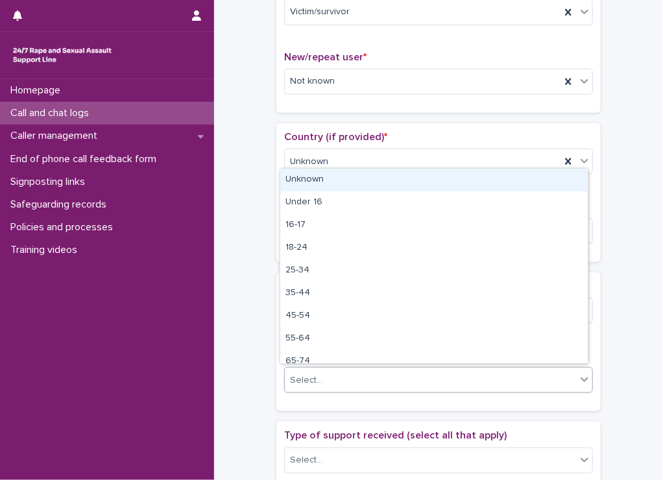
click at [306, 183] on div "Unknown" at bounding box center [433, 180] width 307 height 23
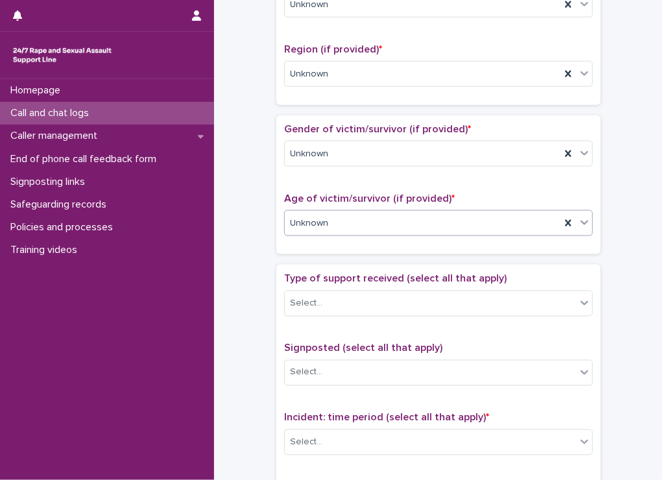
scroll to position [519, 0]
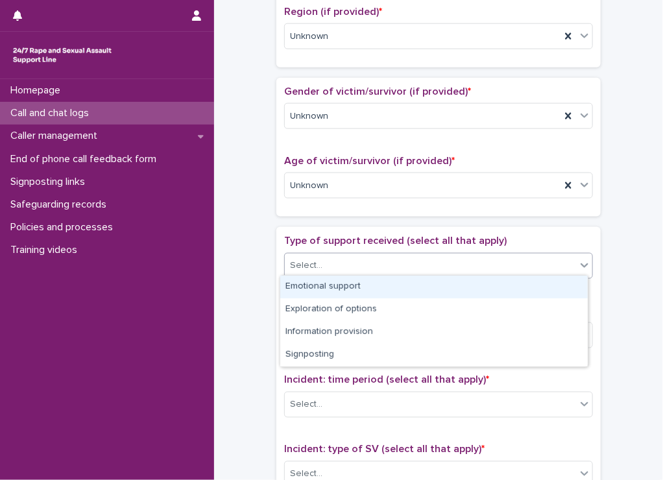
click at [352, 267] on div "Select..." at bounding box center [430, 265] width 291 height 21
click at [340, 282] on div "Emotional support" at bounding box center [433, 287] width 307 height 23
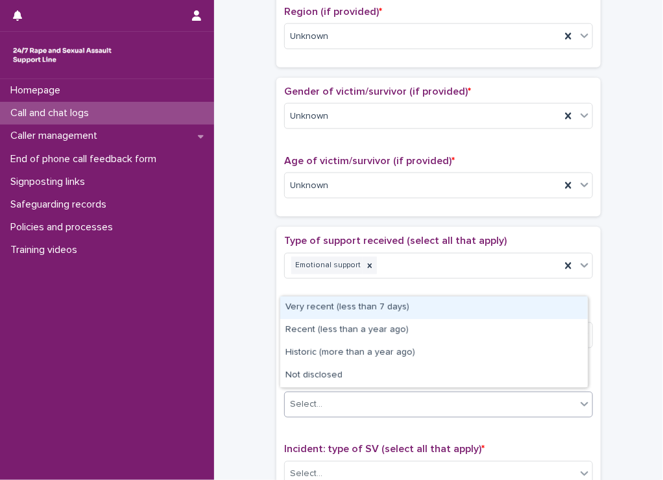
click at [340, 409] on div "Select..." at bounding box center [430, 404] width 291 height 21
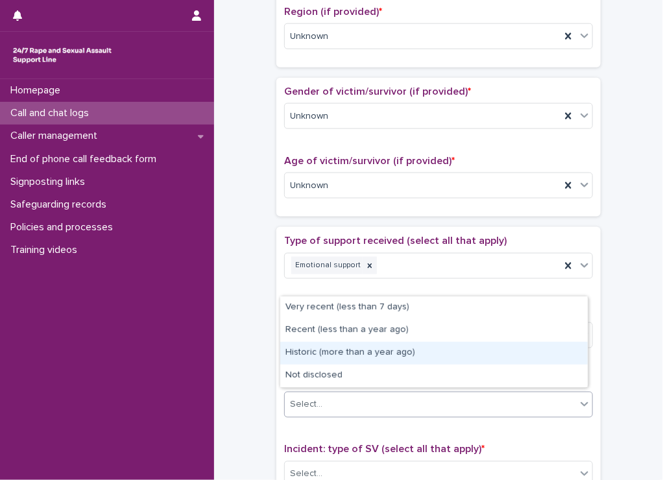
click at [347, 360] on div "Historic (more than a year ago)" at bounding box center [433, 353] width 307 height 23
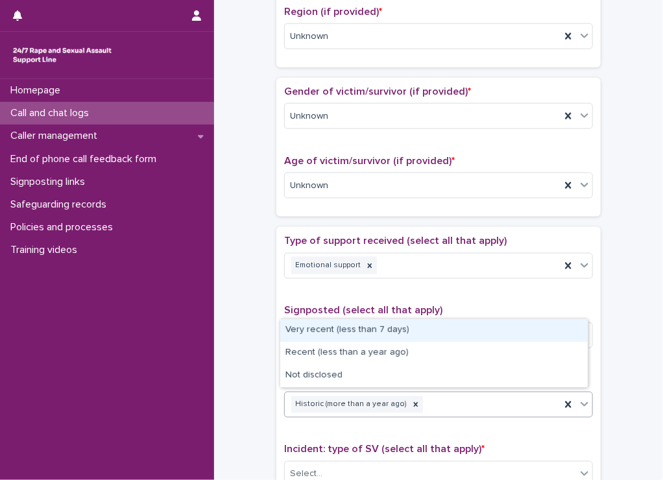
click at [480, 406] on div "Historic (more than a year ago)" at bounding box center [423, 404] width 276 height 23
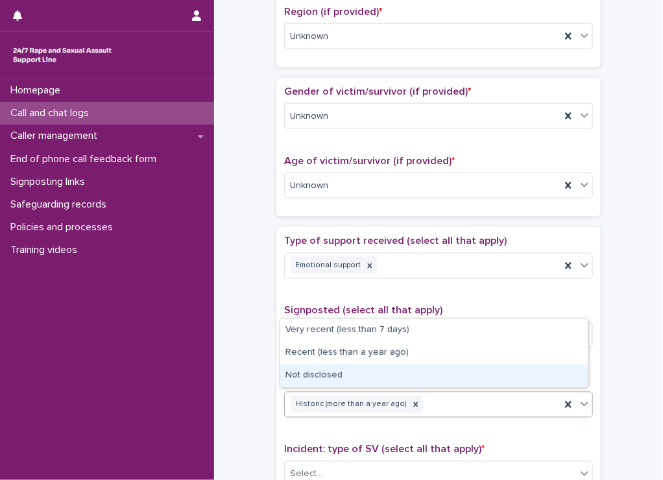
click at [349, 381] on div "Not disclosed" at bounding box center [433, 375] width 307 height 23
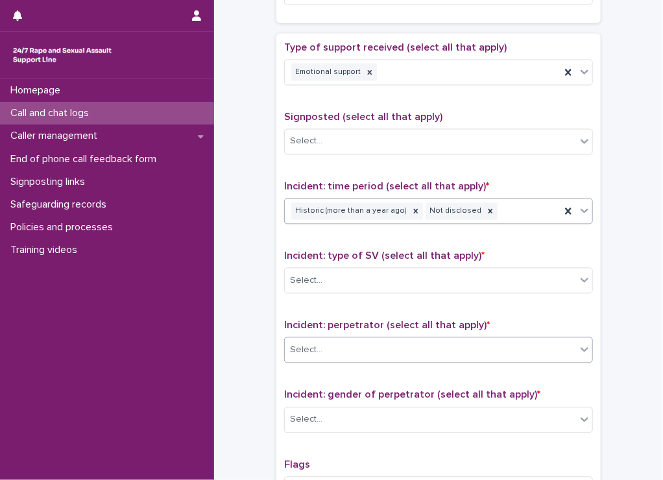
scroll to position [713, 0]
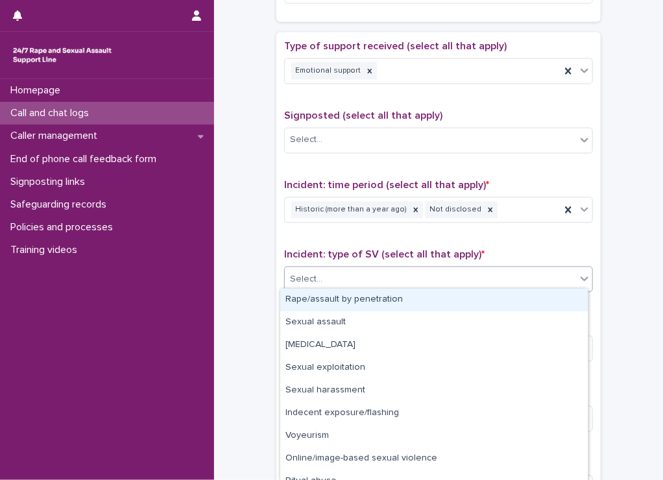
click at [341, 277] on div "Select..." at bounding box center [430, 279] width 291 height 21
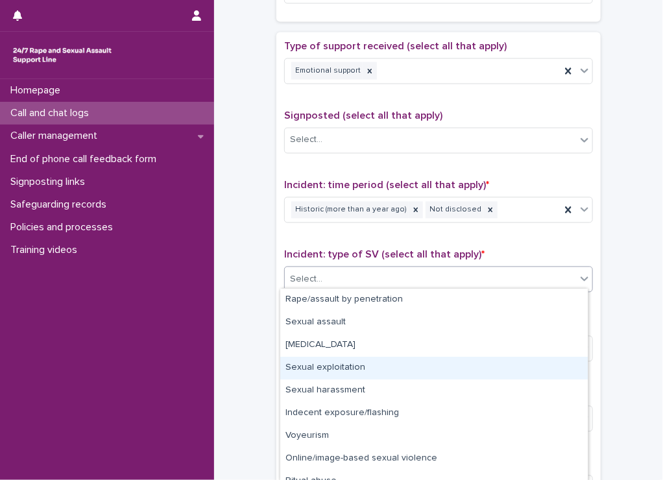
drag, startPoint x: 325, startPoint y: 370, endPoint x: 371, endPoint y: 360, distance: 47.5
click at [325, 369] on div "Sexual exploitation" at bounding box center [433, 368] width 307 height 23
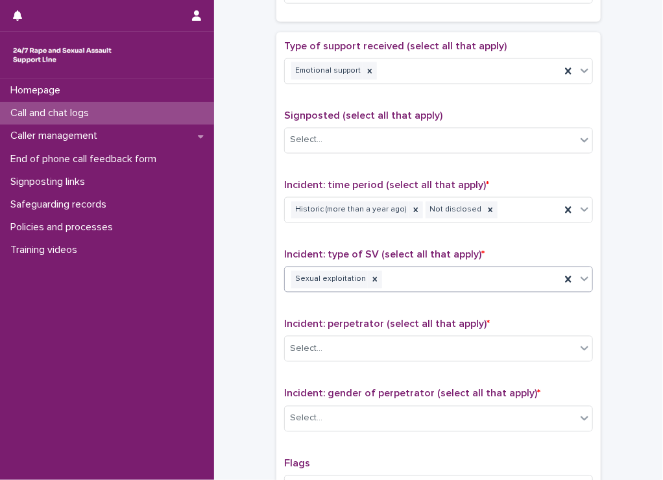
click at [475, 284] on div "Sexual exploitation" at bounding box center [423, 279] width 276 height 23
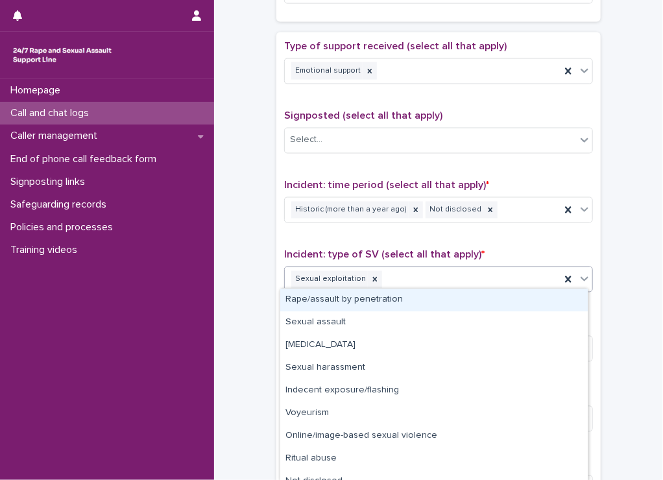
click at [324, 305] on div "Rape/assault by penetration" at bounding box center [433, 299] width 307 height 23
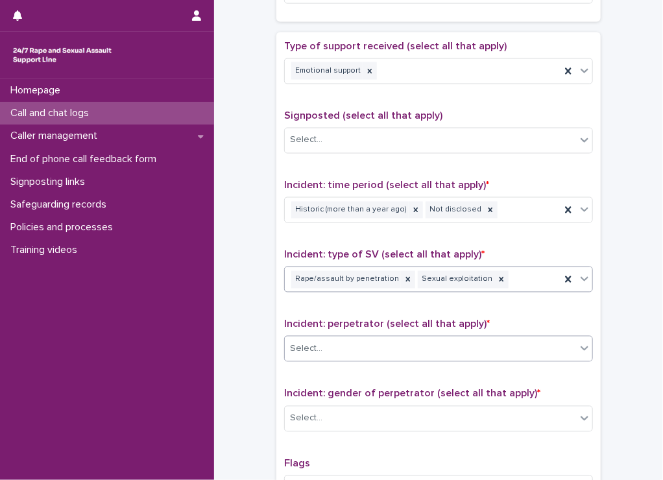
click at [334, 344] on div "Select..." at bounding box center [430, 348] width 291 height 21
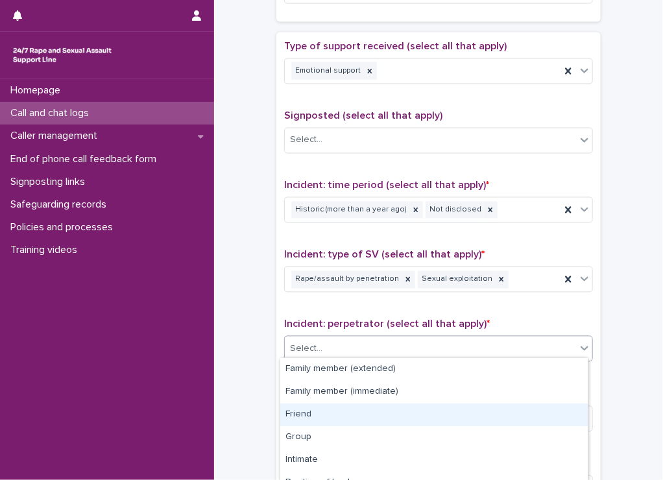
scroll to position [126, 0]
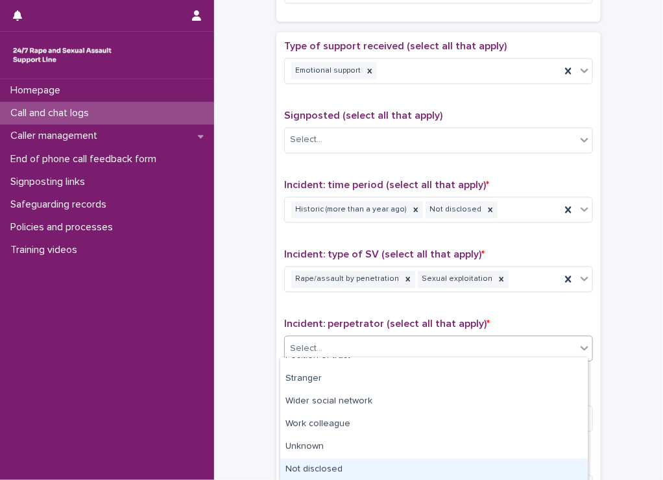
click at [360, 466] on div "Not disclosed" at bounding box center [433, 469] width 307 height 23
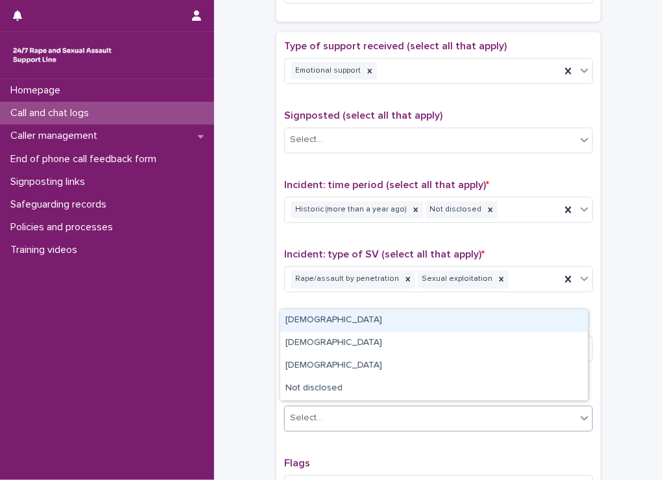
click at [339, 413] on div "Select..." at bounding box center [430, 418] width 291 height 21
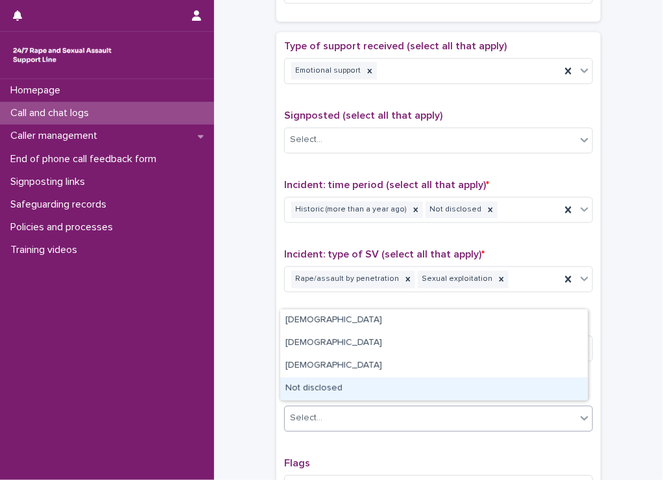
click at [334, 393] on div "Not disclosed" at bounding box center [433, 388] width 307 height 23
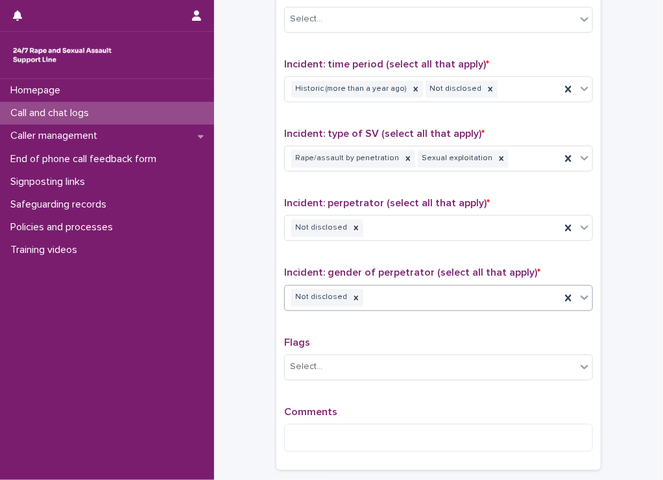
scroll to position [843, 0]
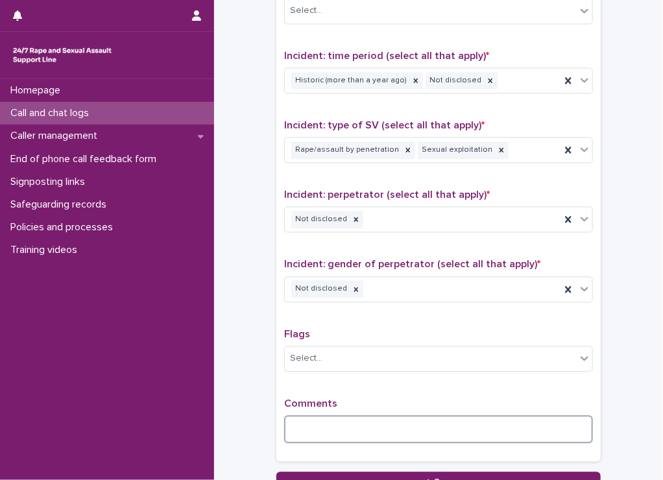
click at [314, 417] on textarea at bounding box center [438, 429] width 309 height 28
click at [358, 357] on div "Select..." at bounding box center [430, 357] width 291 height 21
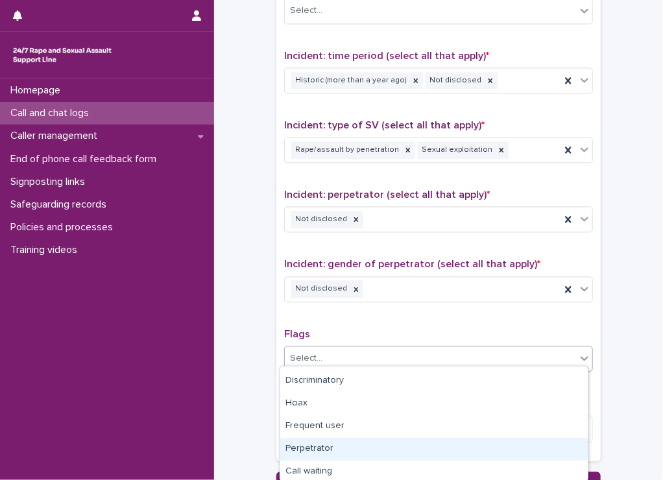
scroll to position [158, 0]
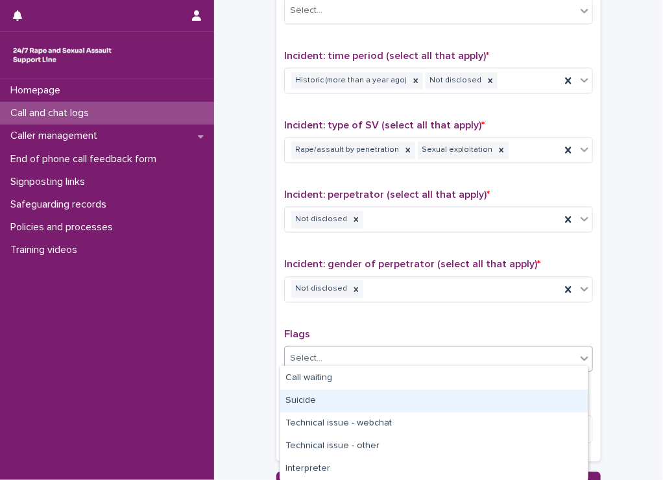
click at [331, 404] on div "Suicide" at bounding box center [433, 401] width 307 height 23
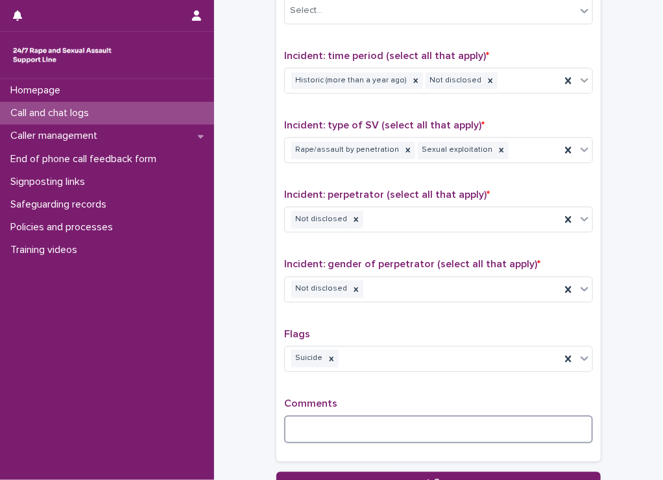
click at [321, 418] on textarea at bounding box center [438, 429] width 309 height 28
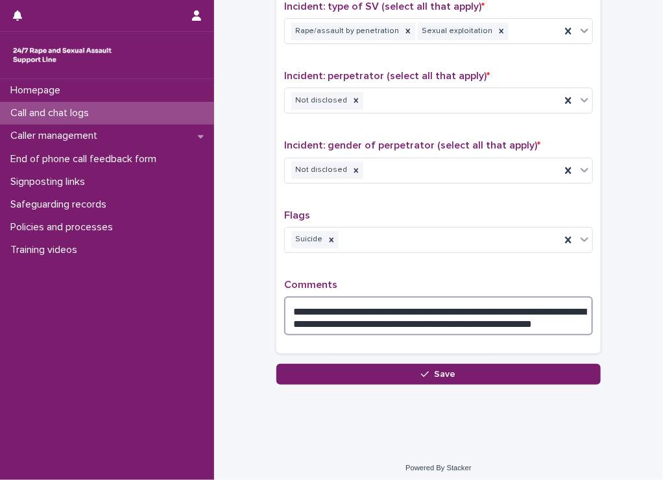
scroll to position [962, 0]
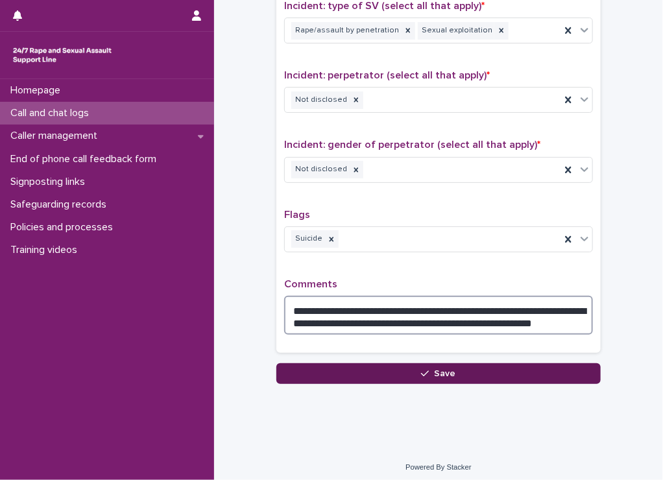
type textarea "**********"
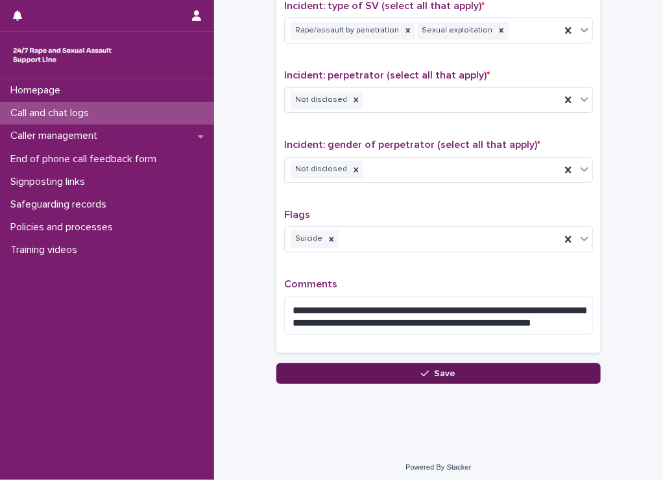
click at [375, 368] on button "Save" at bounding box center [438, 373] width 324 height 21
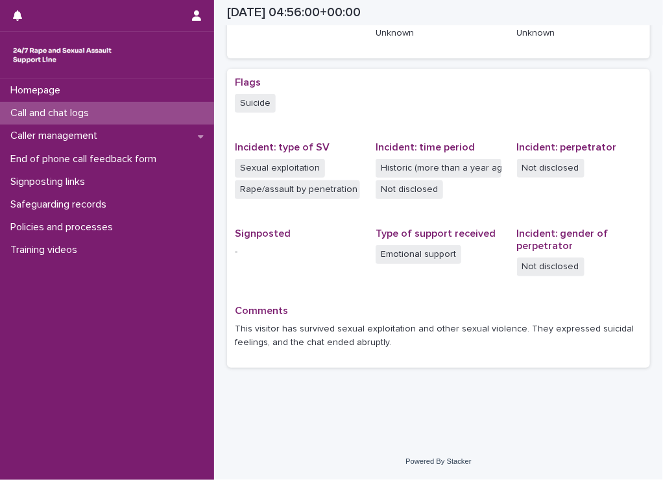
scroll to position [226, 0]
click at [132, 111] on div "Call and chat logs" at bounding box center [107, 113] width 214 height 23
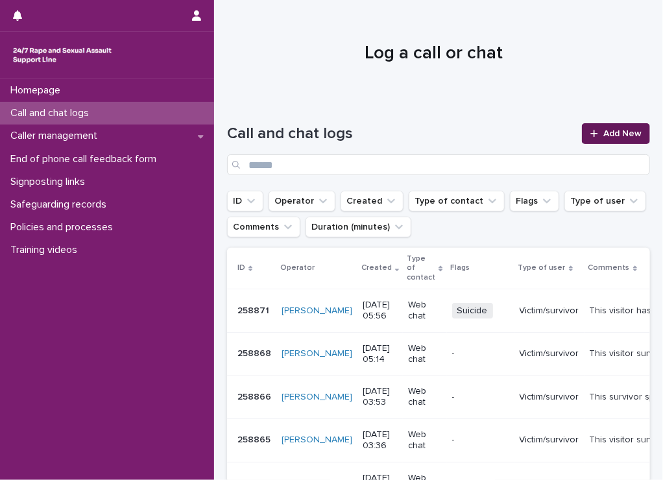
click at [581, 137] on link "Add New" at bounding box center [615, 133] width 68 height 21
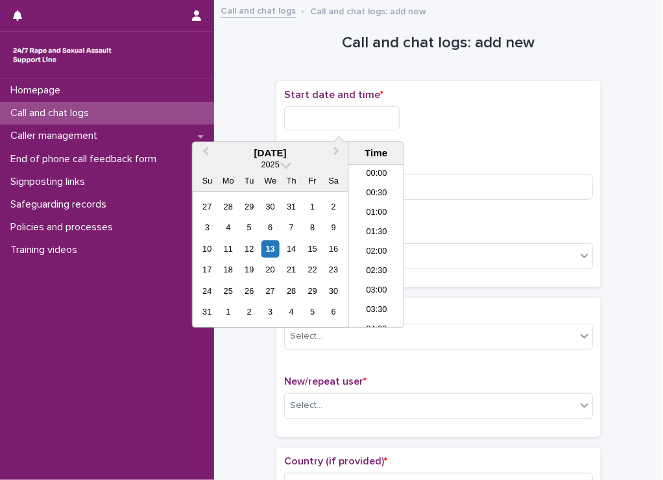
click at [355, 116] on input "text" at bounding box center [341, 118] width 115 height 24
drag, startPoint x: 377, startPoint y: 225, endPoint x: 313, endPoint y: 163, distance: 88.9
click at [375, 223] on li "05:30" at bounding box center [376, 226] width 55 height 19
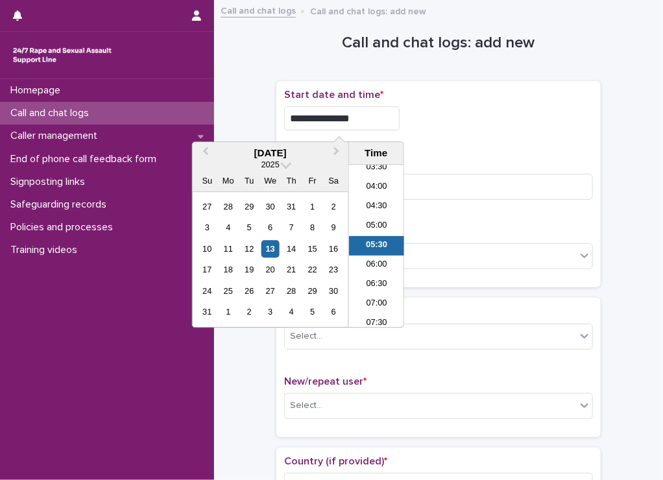
drag, startPoint x: 343, startPoint y: 117, endPoint x: 362, endPoint y: 119, distance: 18.9
click at [362, 119] on input "**********" at bounding box center [341, 118] width 115 height 24
type input "**********"
click at [438, 114] on div "**********" at bounding box center [438, 118] width 309 height 24
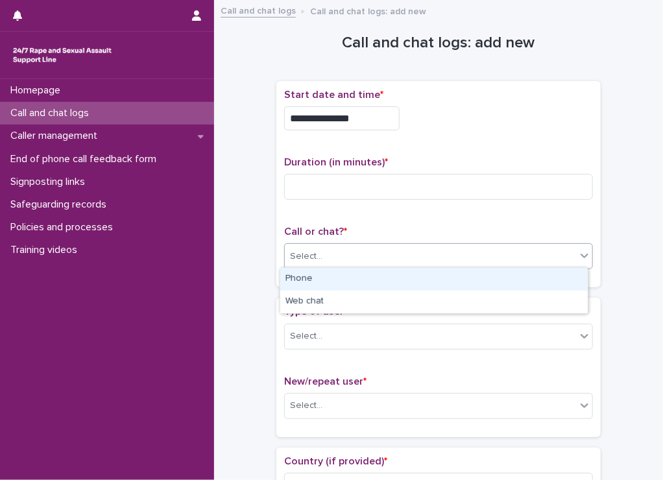
click at [352, 250] on div "Select..." at bounding box center [430, 256] width 291 height 21
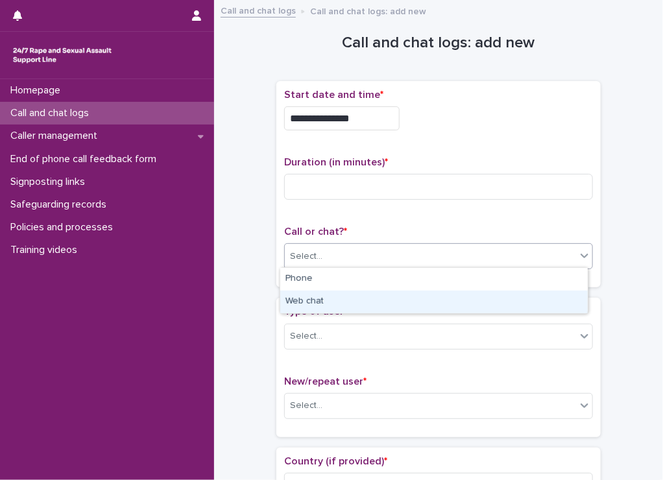
click at [306, 299] on div "Web chat" at bounding box center [433, 301] width 307 height 23
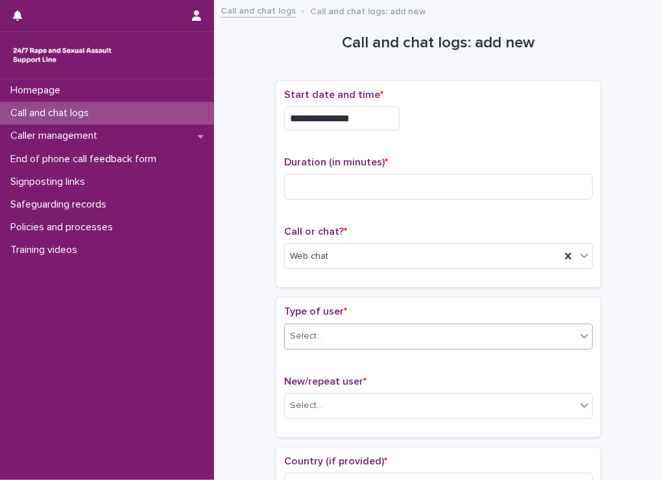
click at [341, 325] on div "Select..." at bounding box center [430, 335] width 291 height 21
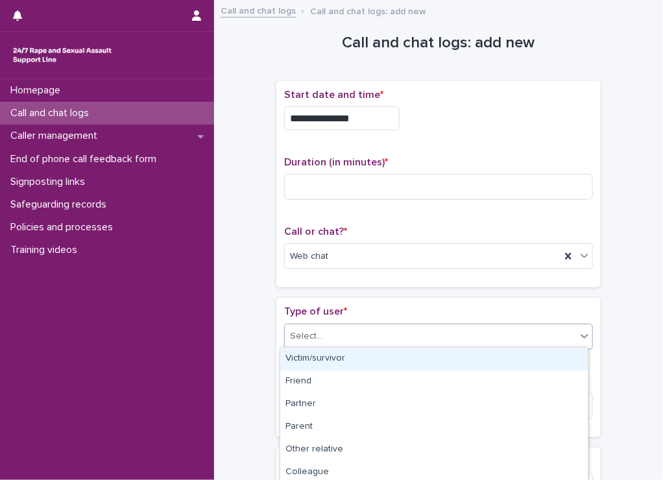
click at [351, 357] on div "Victim/survivor" at bounding box center [433, 358] width 307 height 23
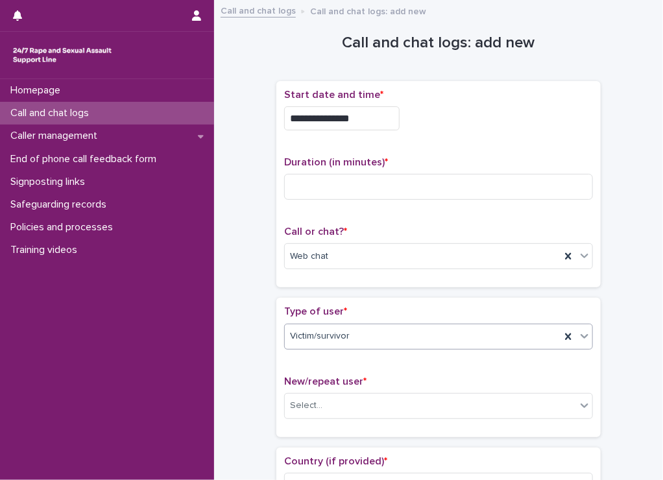
click at [379, 389] on div "New/repeat user * Select..." at bounding box center [438, 402] width 309 height 54
click at [384, 403] on div "Select..." at bounding box center [430, 405] width 291 height 21
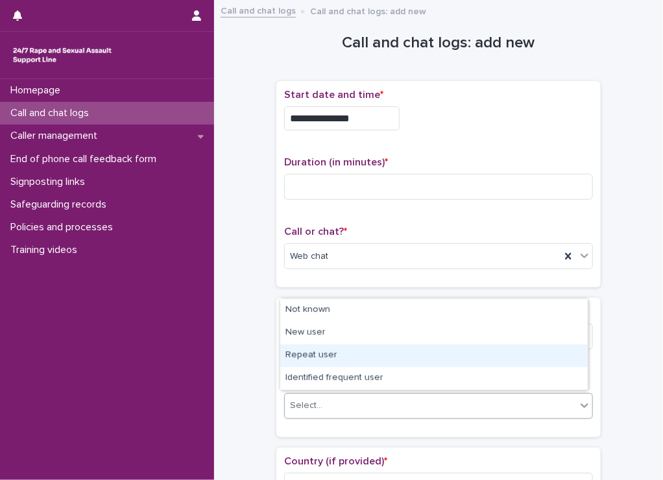
click at [335, 346] on div "Repeat user" at bounding box center [433, 355] width 307 height 23
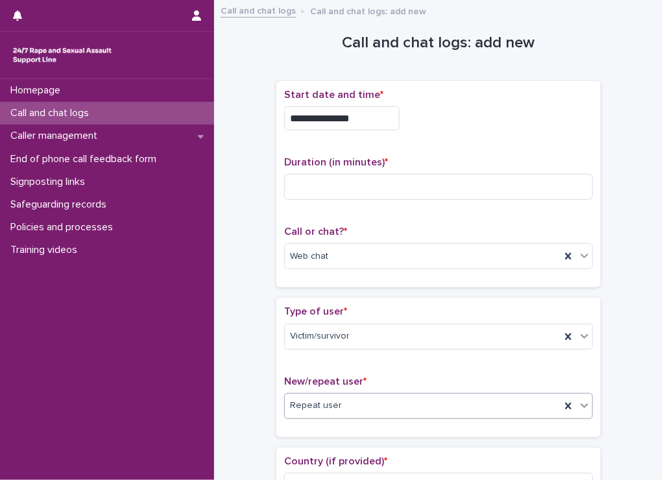
drag, startPoint x: 329, startPoint y: 404, endPoint x: 340, endPoint y: 404, distance: 11.0
click at [331, 404] on span "Repeat user" at bounding box center [316, 406] width 52 height 14
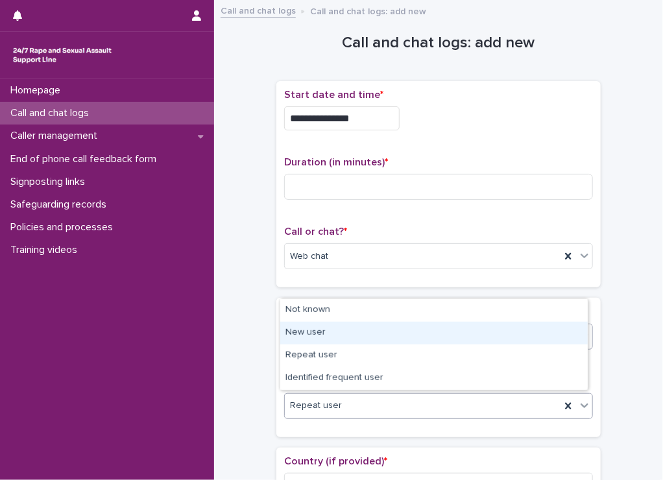
click at [329, 339] on div "New user" at bounding box center [433, 333] width 307 height 23
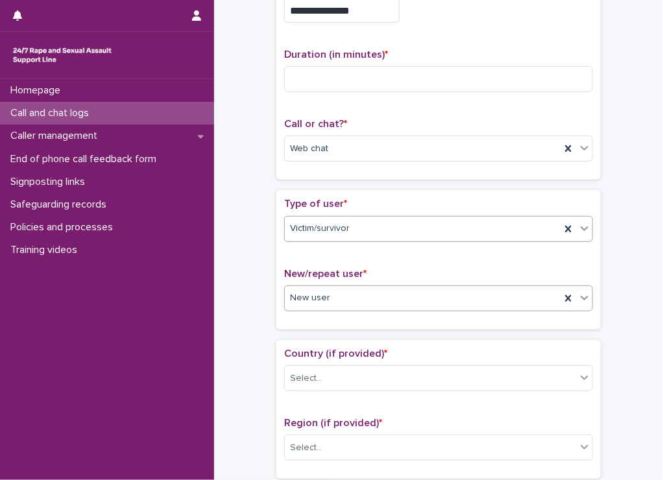
scroll to position [194, 0]
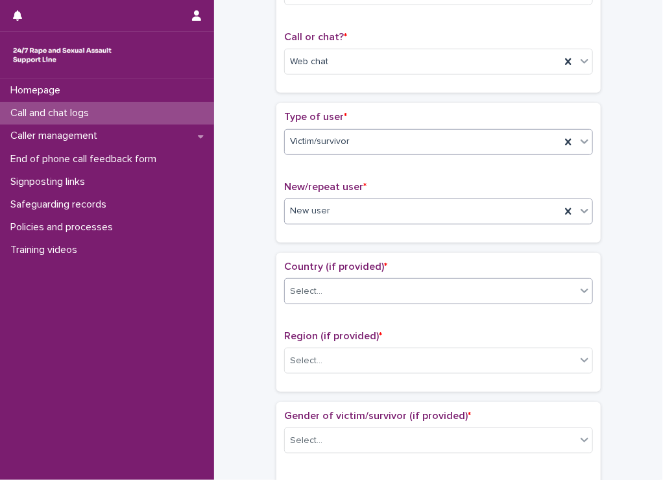
click at [370, 287] on div "Select..." at bounding box center [430, 291] width 291 height 21
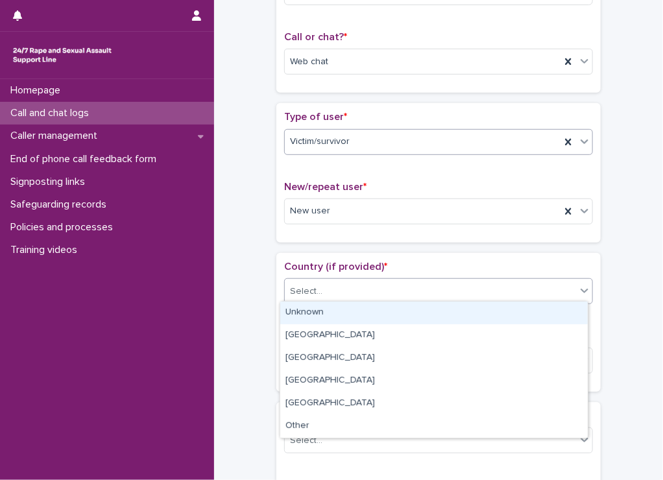
click at [339, 308] on div "Unknown" at bounding box center [433, 312] width 307 height 23
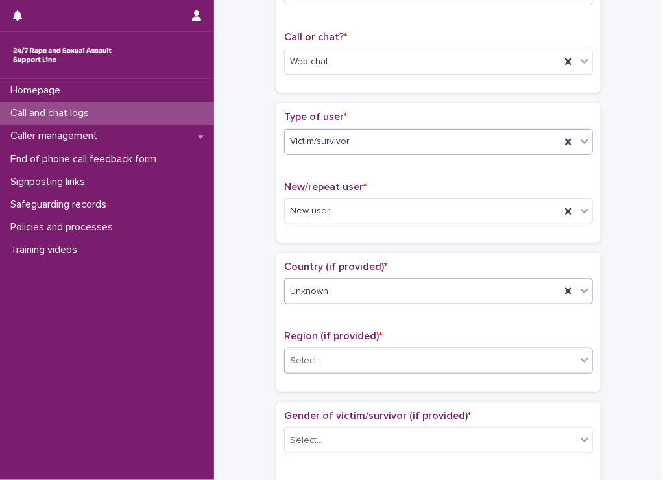
click at [379, 362] on div "Select..." at bounding box center [430, 360] width 291 height 21
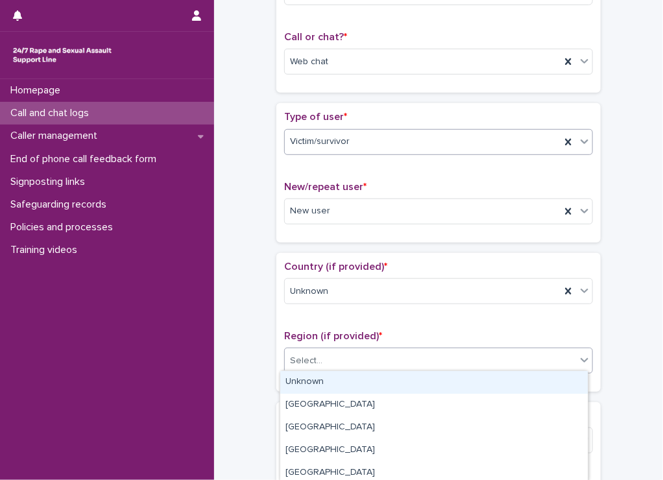
click at [331, 383] on div "Unknown" at bounding box center [433, 382] width 307 height 23
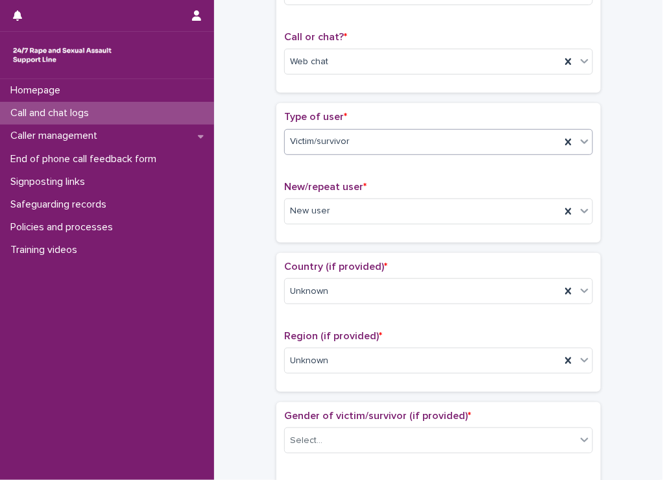
click at [229, 359] on div "**********" at bounding box center [438, 476] width 423 height 1327
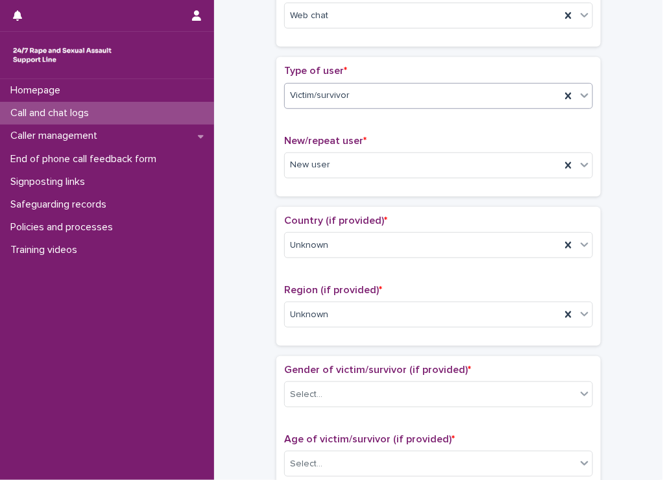
scroll to position [324, 0]
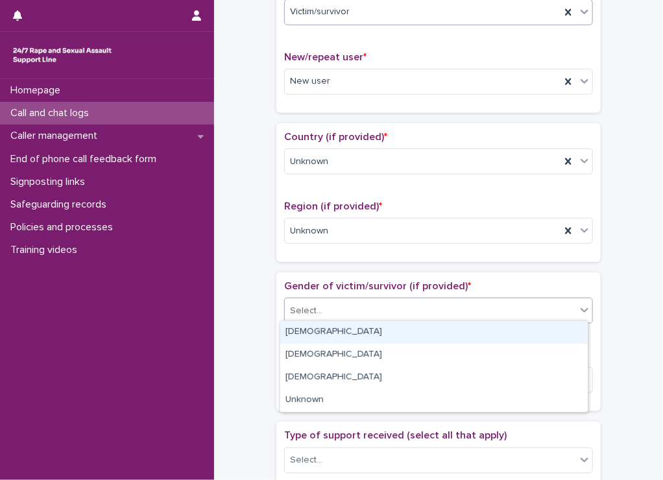
drag, startPoint x: 347, startPoint y: 305, endPoint x: 333, endPoint y: 321, distance: 21.6
click at [345, 308] on div "Select..." at bounding box center [430, 310] width 291 height 21
click at [313, 338] on div "[DEMOGRAPHIC_DATA]" at bounding box center [433, 332] width 307 height 23
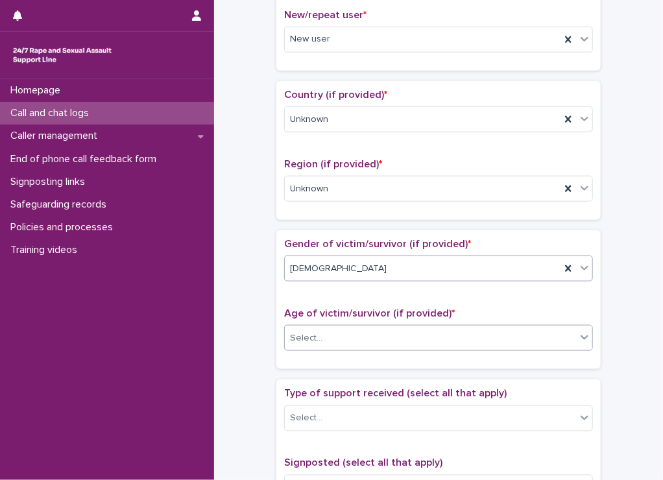
scroll to position [389, 0]
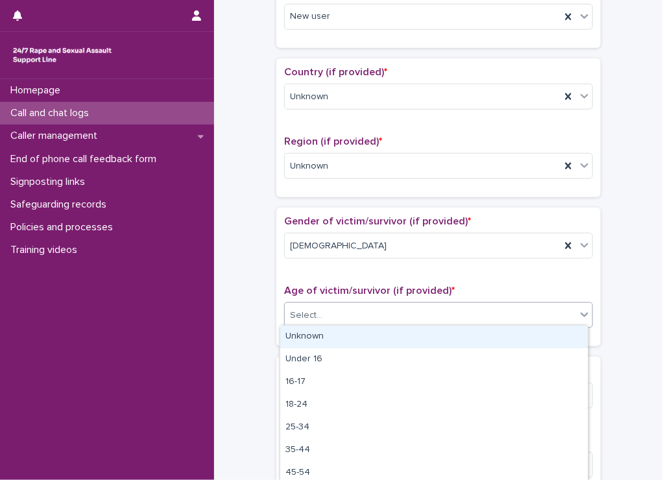
click at [350, 310] on div "Select..." at bounding box center [430, 315] width 291 height 21
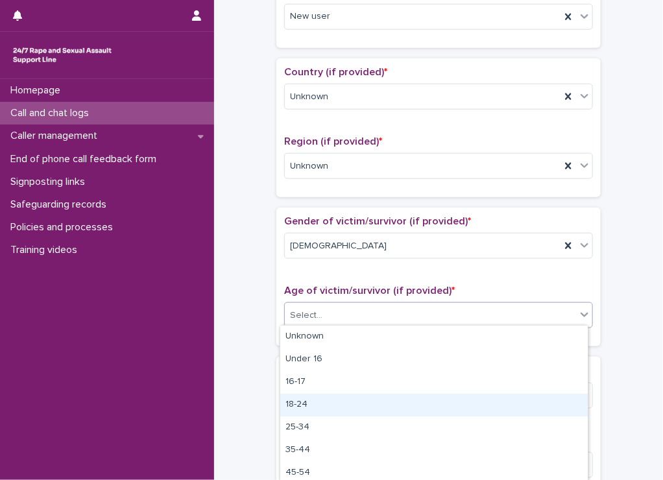
click at [296, 404] on div "18-24" at bounding box center [433, 404] width 307 height 23
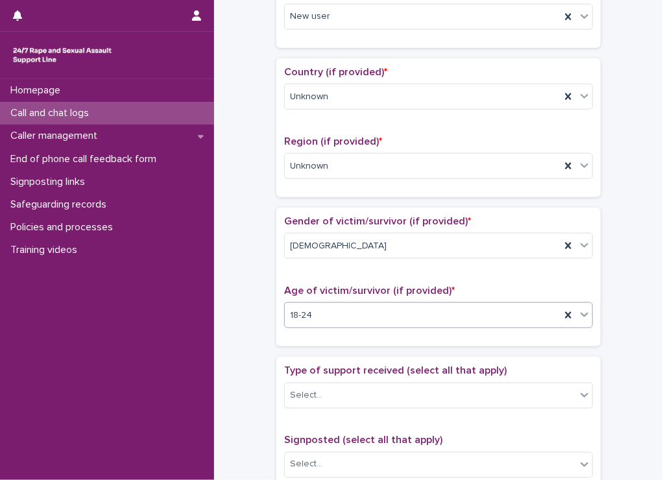
scroll to position [454, 0]
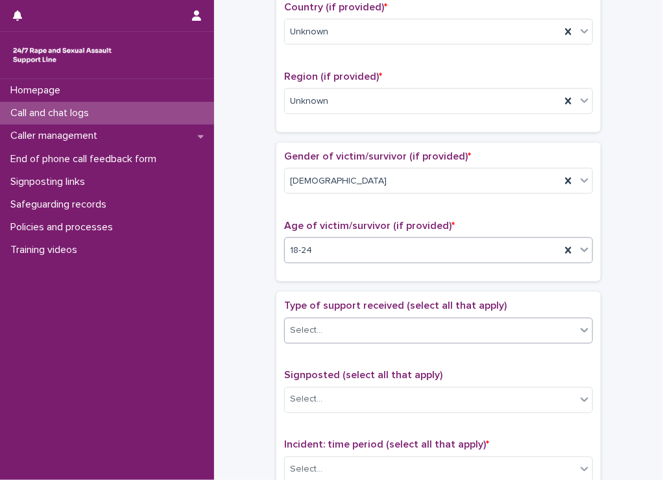
click at [337, 330] on div "Select..." at bounding box center [430, 330] width 291 height 21
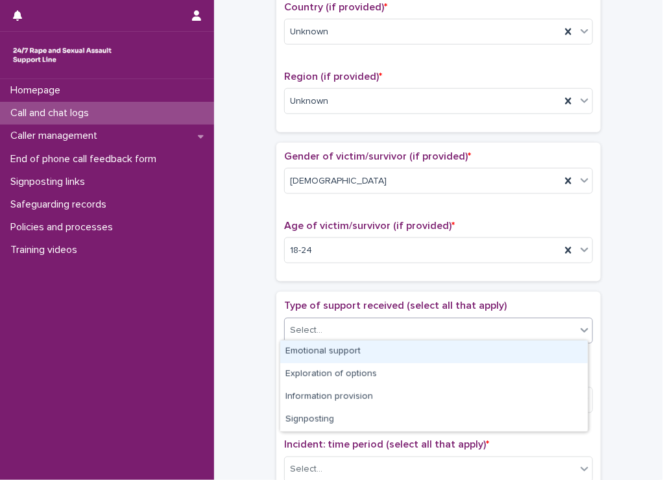
click at [311, 347] on div "Emotional support" at bounding box center [433, 351] width 307 height 23
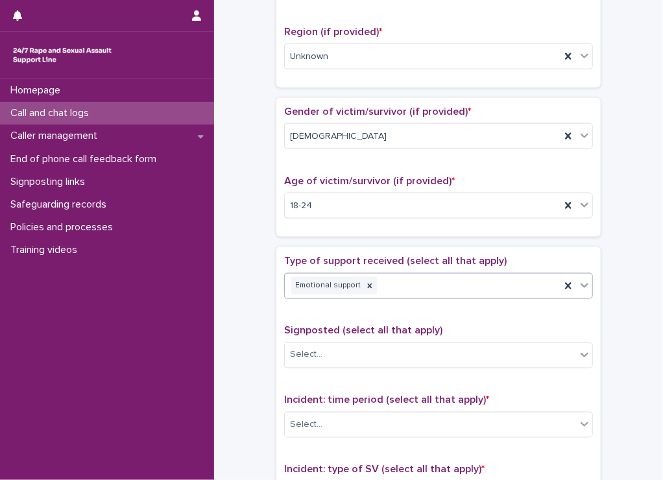
scroll to position [519, 0]
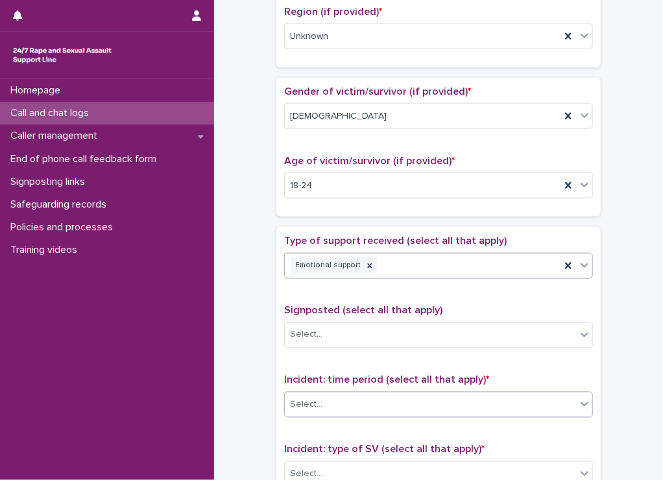
click at [295, 398] on div "Select..." at bounding box center [306, 405] width 32 height 14
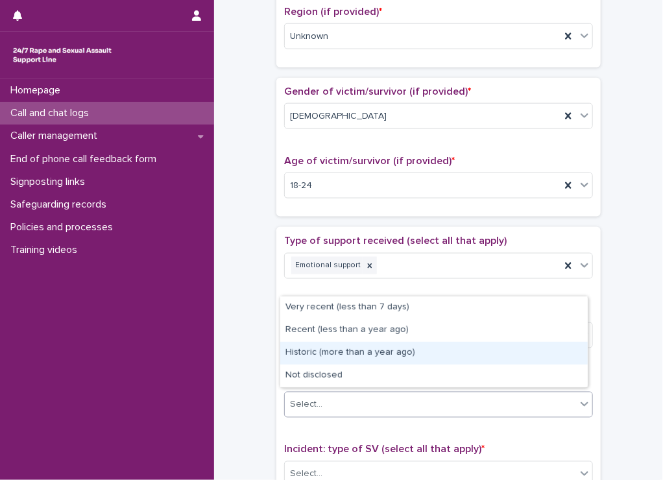
click at [239, 384] on div "**********" at bounding box center [438, 152] width 423 height 1327
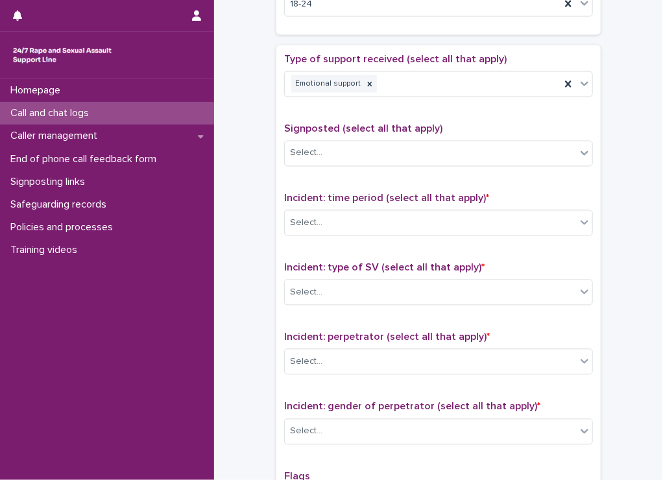
scroll to position [713, 0]
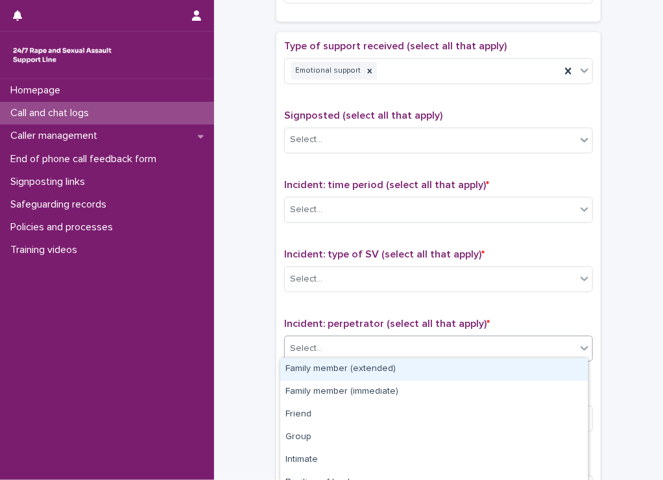
click at [297, 349] on div "Select..." at bounding box center [306, 349] width 32 height 14
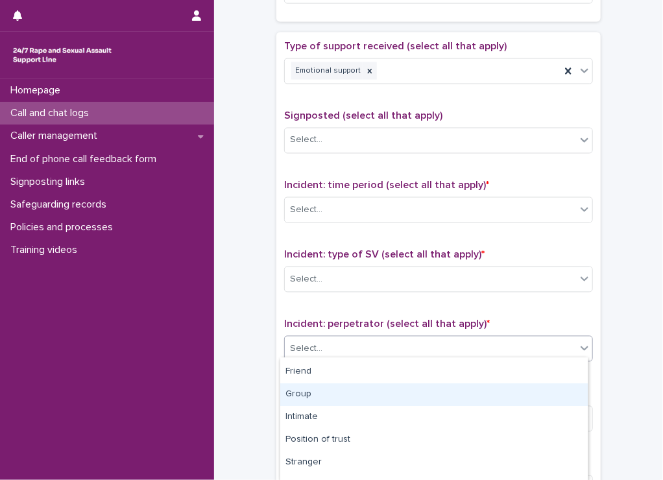
scroll to position [65, 0]
click at [311, 398] on div "Intimate" at bounding box center [433, 395] width 307 height 23
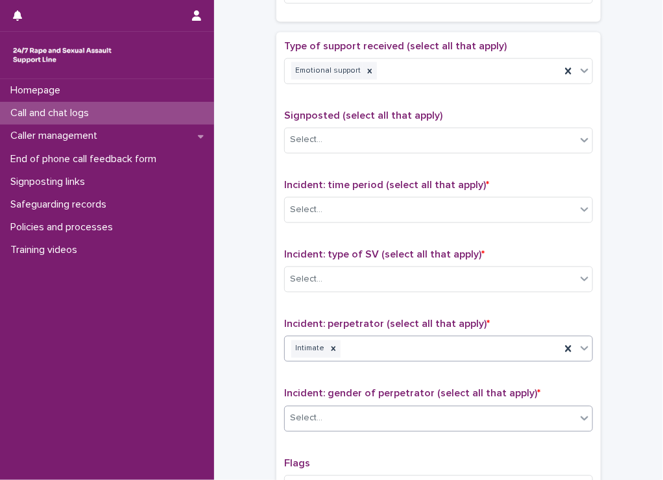
click at [303, 412] on div "Select..." at bounding box center [306, 419] width 32 height 14
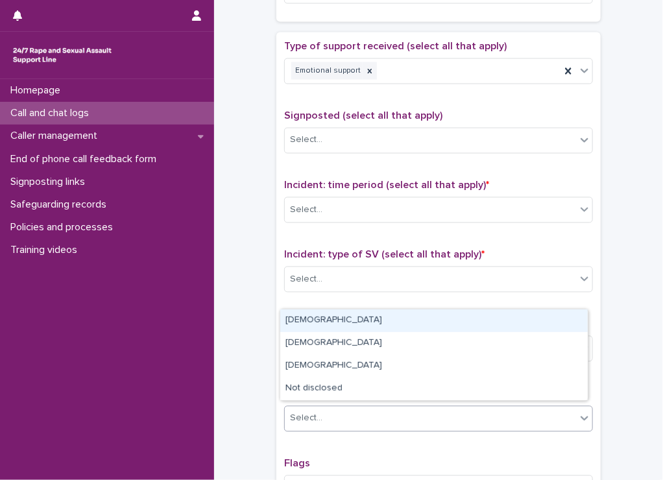
click at [301, 325] on div "[DEMOGRAPHIC_DATA]" at bounding box center [433, 320] width 307 height 23
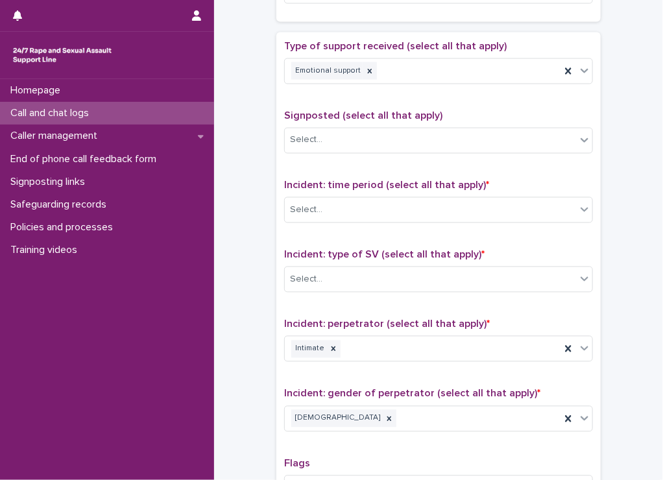
click at [276, 326] on div "Type of support received (select all that apply) Emotional support Signposted (…" at bounding box center [438, 310] width 324 height 557
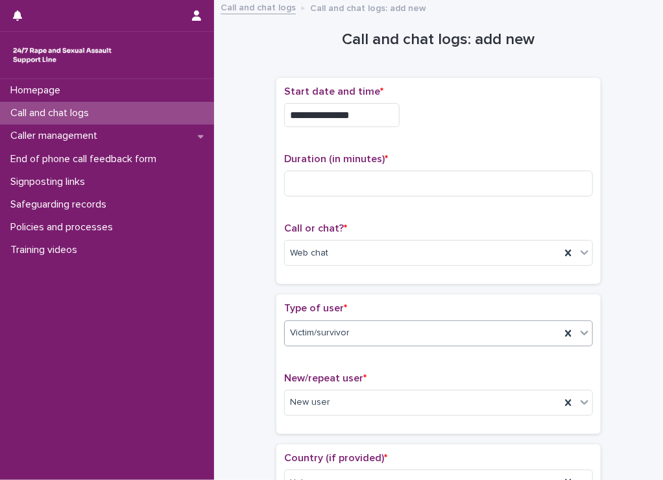
scroll to position [0, 0]
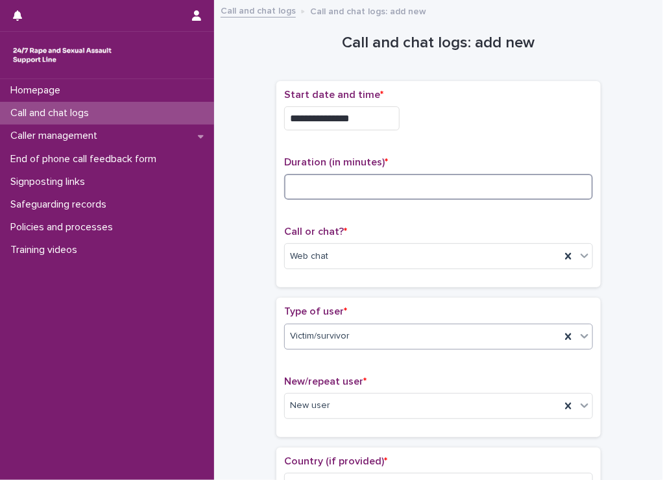
click at [311, 187] on input at bounding box center [438, 187] width 309 height 26
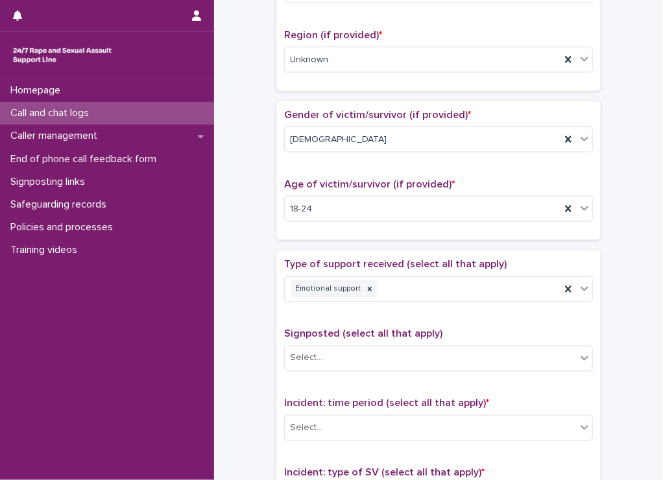
scroll to position [519, 0]
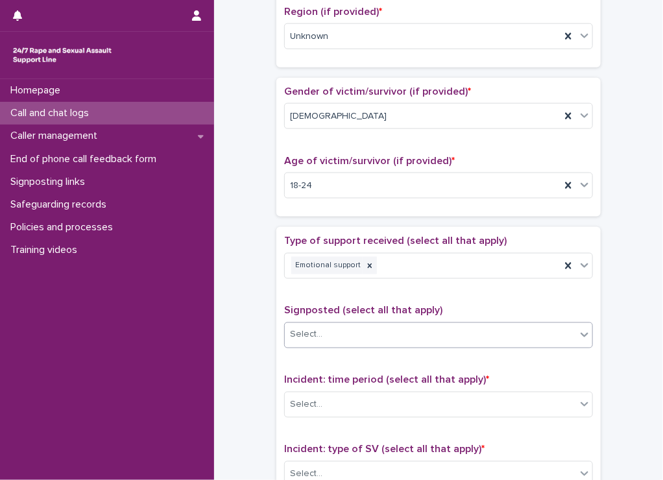
type input "**"
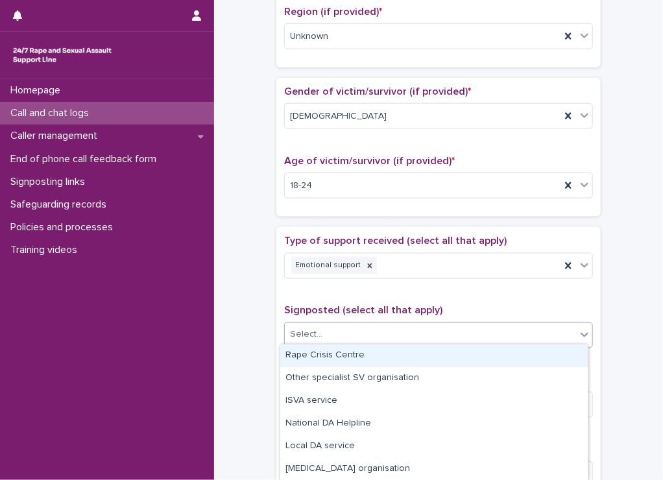
click at [307, 332] on div "Select..." at bounding box center [306, 335] width 32 height 14
click at [304, 356] on div "Rape Crisis Centre" at bounding box center [433, 355] width 307 height 23
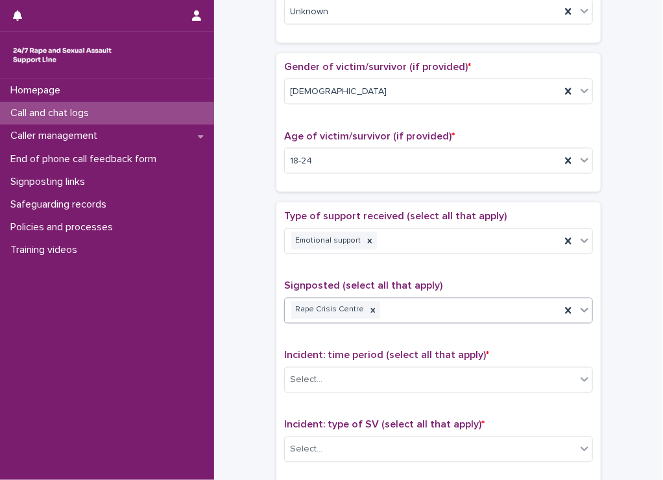
scroll to position [583, 0]
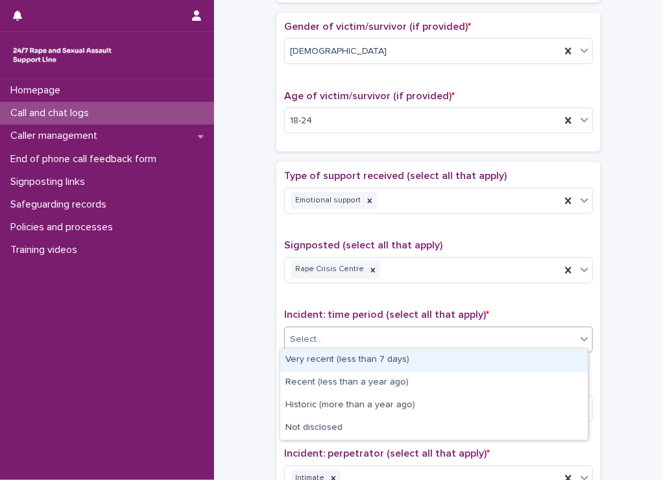
click at [373, 336] on div "Select..." at bounding box center [430, 339] width 291 height 21
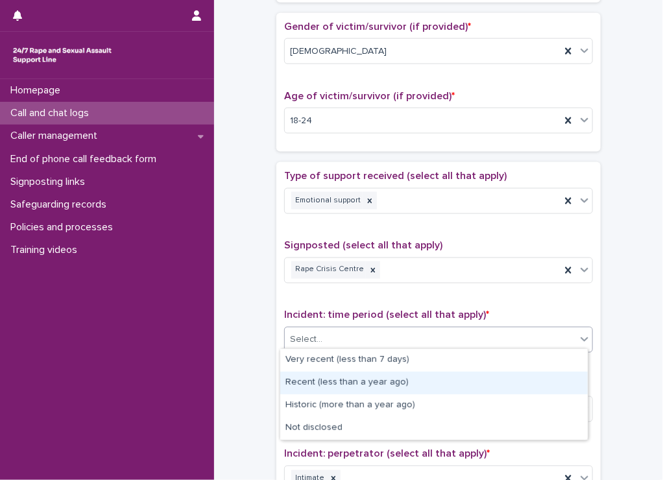
click at [490, 385] on div "Recent (less than a year ago)" at bounding box center [433, 382] width 307 height 23
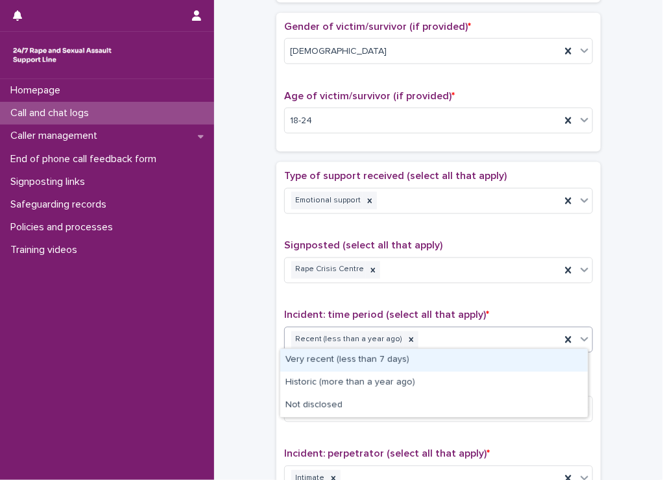
click at [438, 346] on div "Recent (less than a year ago)" at bounding box center [423, 340] width 276 height 23
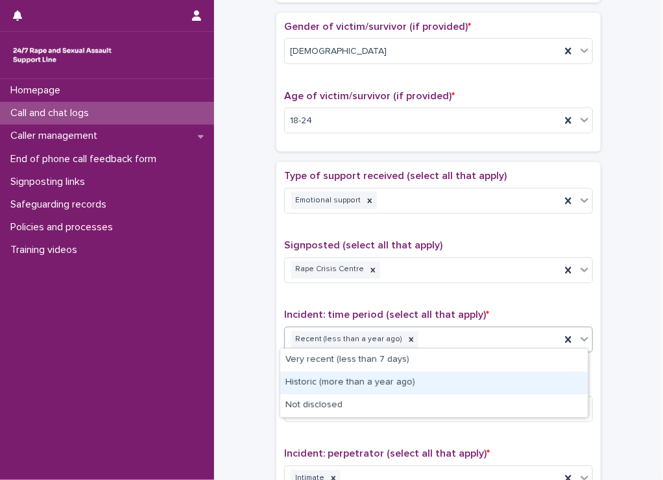
click at [402, 375] on div "Historic (more than a year ago)" at bounding box center [433, 382] width 307 height 23
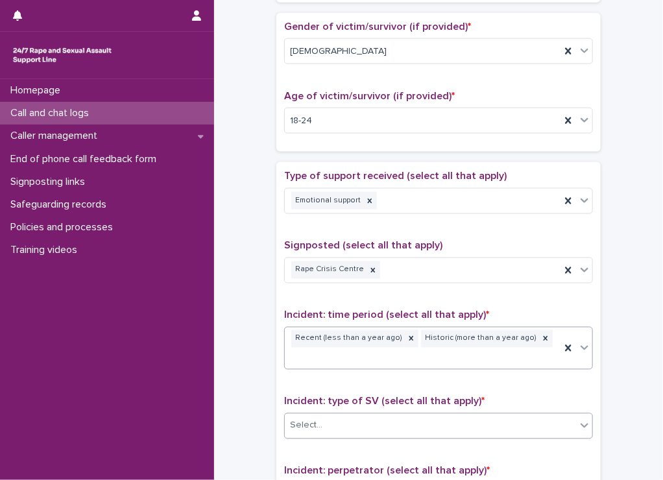
click at [370, 415] on div "Select..." at bounding box center [430, 425] width 291 height 21
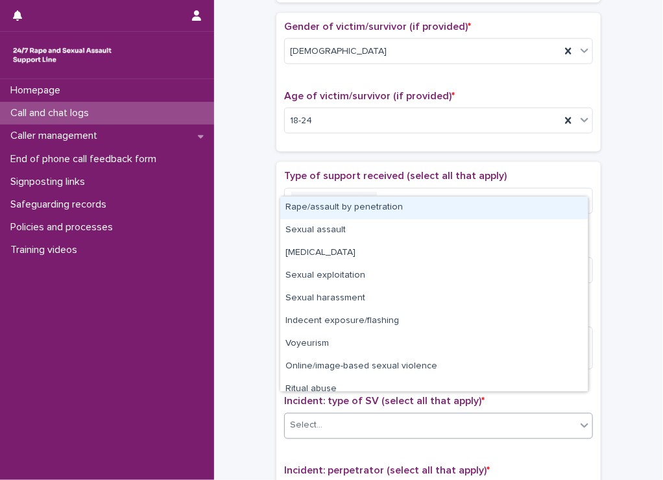
click at [375, 209] on div "Rape/assault by penetration" at bounding box center [433, 207] width 307 height 23
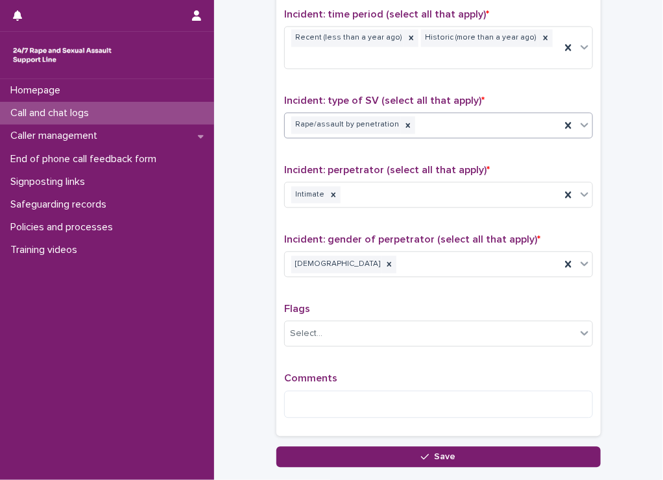
scroll to position [908, 0]
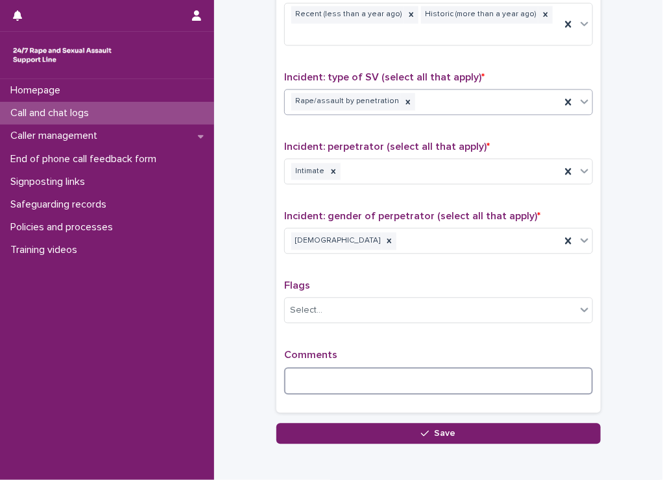
click at [340, 367] on textarea at bounding box center [438, 381] width 309 height 28
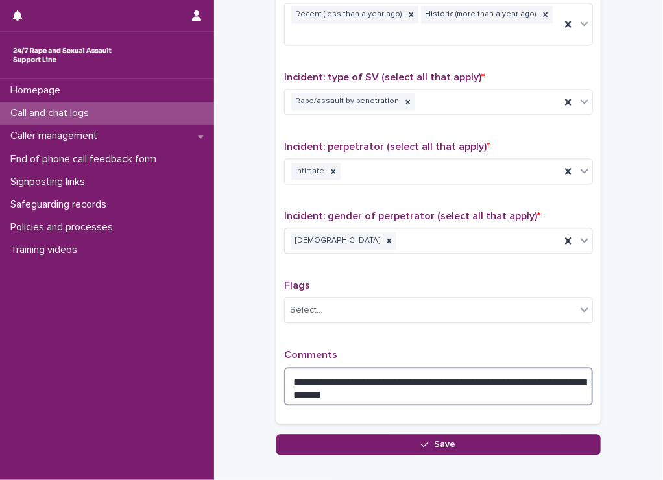
drag, startPoint x: 545, startPoint y: 361, endPoint x: 469, endPoint y: 360, distance: 75.2
click at [469, 367] on textarea "**********" at bounding box center [438, 386] width 309 height 39
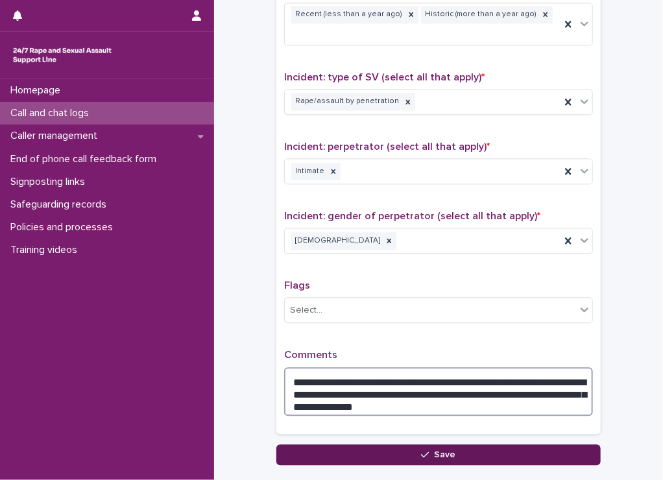
type textarea "**********"
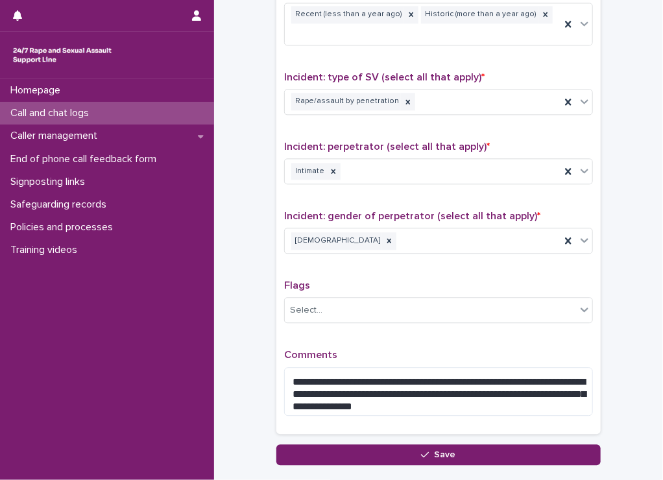
click at [443, 450] on span "Save" at bounding box center [444, 454] width 21 height 9
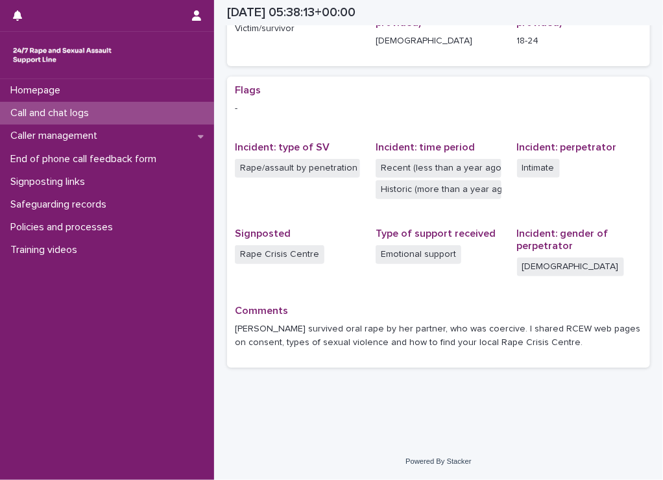
scroll to position [218, 0]
click at [191, 16] on button "button" at bounding box center [196, 15] width 25 height 31
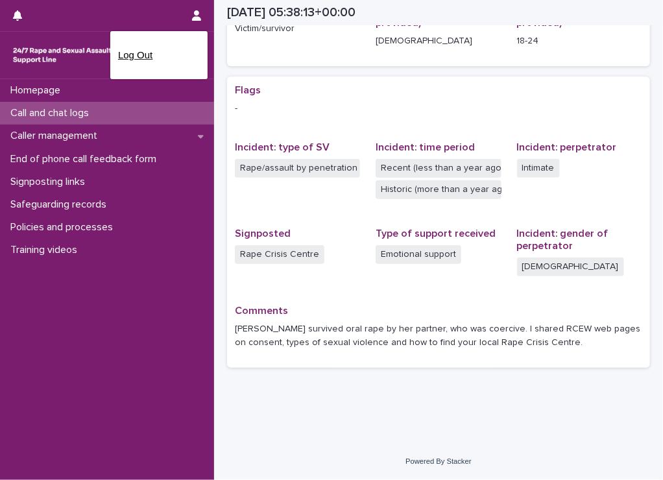
click at [137, 54] on p "Log Out" at bounding box center [159, 55] width 82 height 22
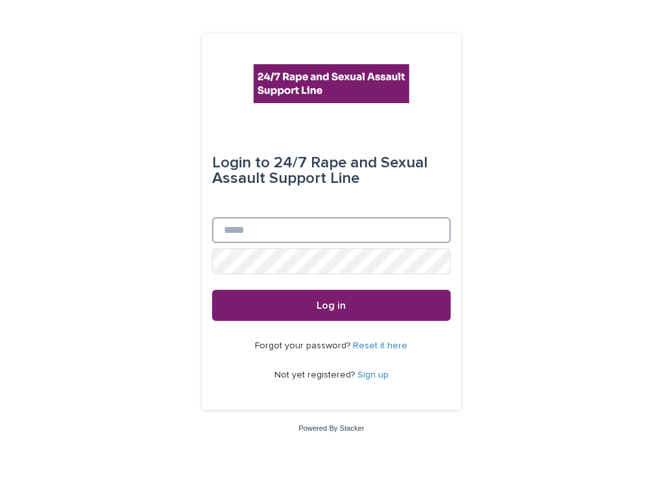
type input "**********"
